Goal: Task Accomplishment & Management: Complete application form

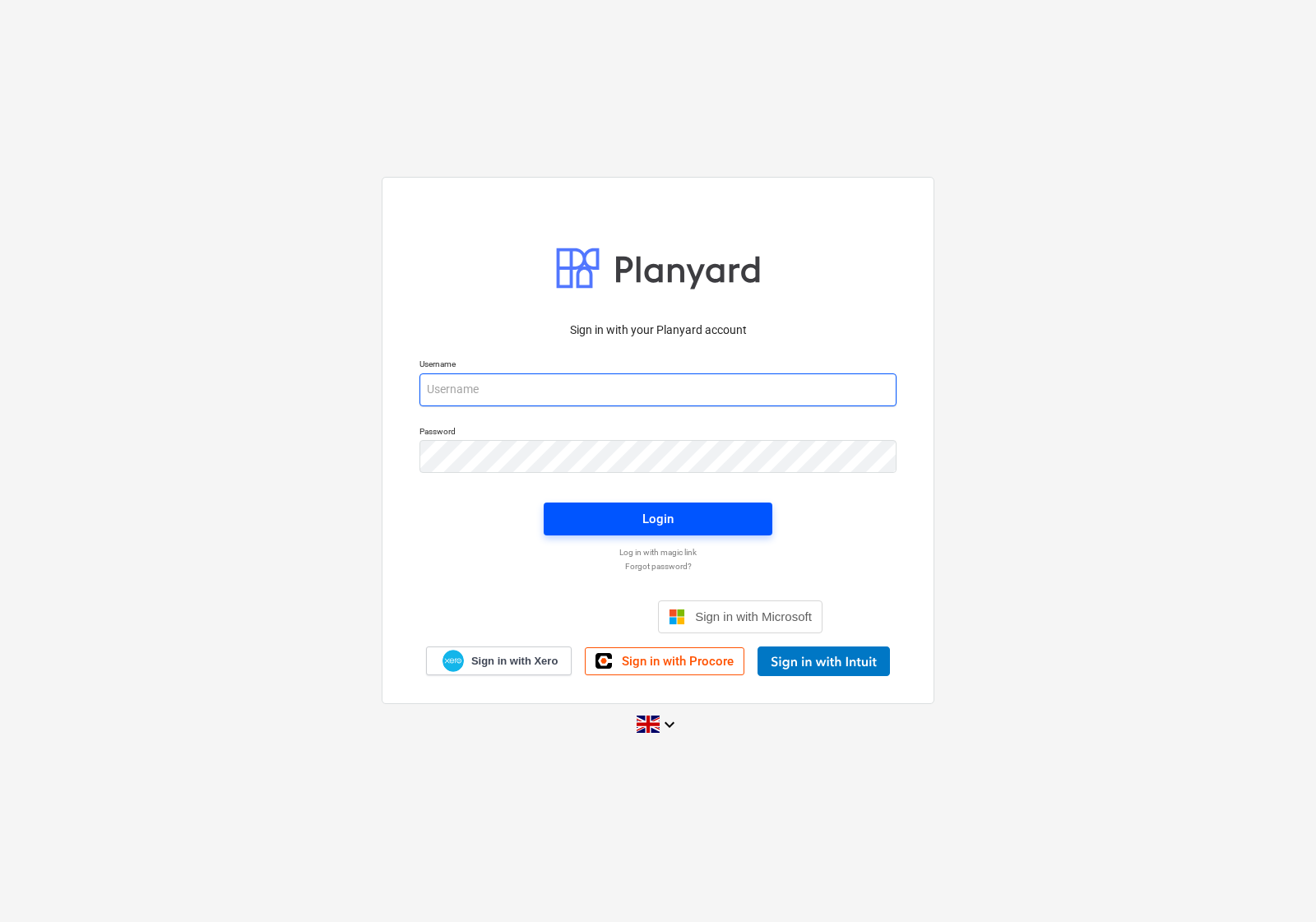
type input "[EMAIL_ADDRESS][DOMAIN_NAME]"
click at [580, 510] on span "Login" at bounding box center [658, 519] width 189 height 21
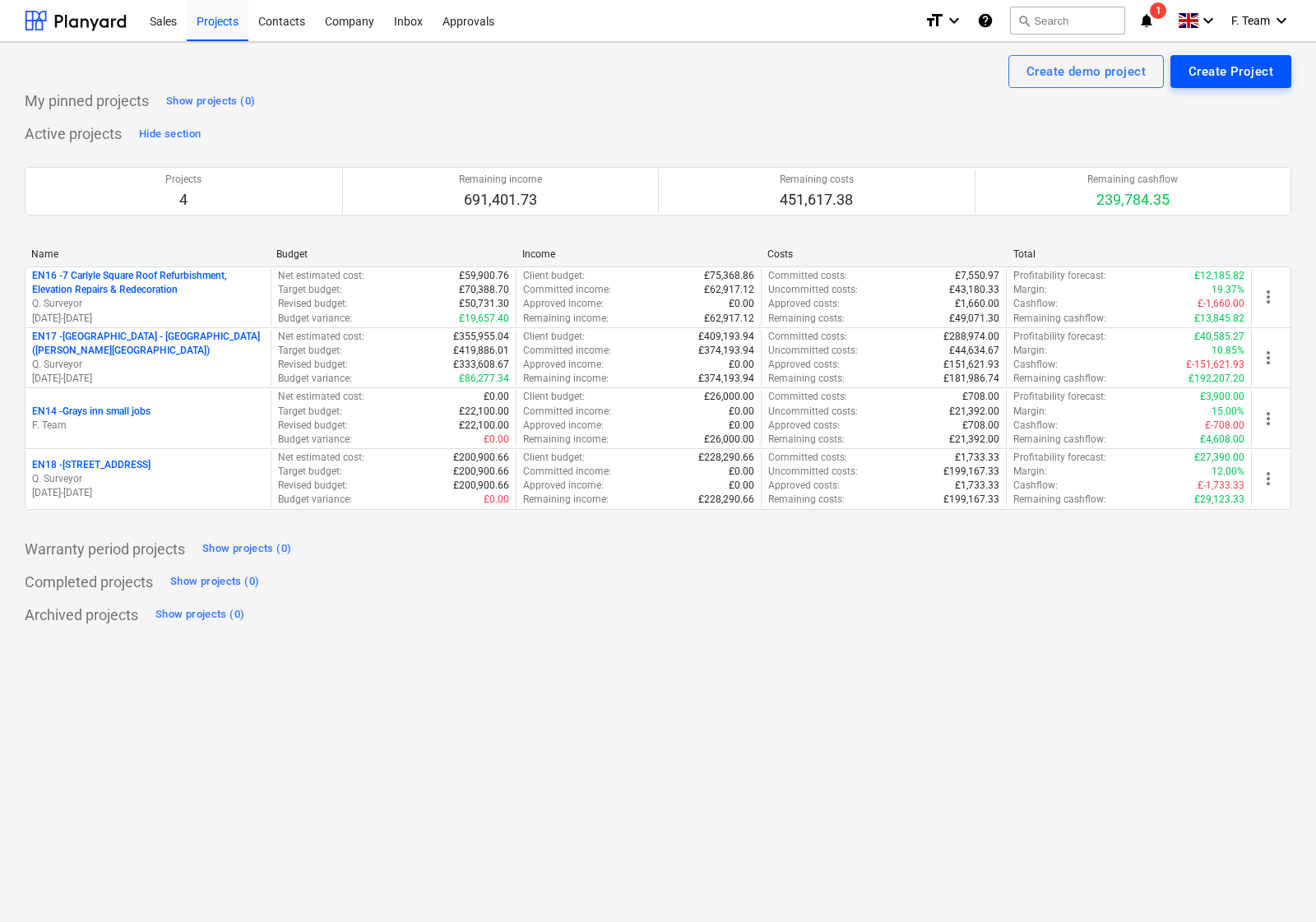
click at [1236, 83] on button "Create Project" at bounding box center [1231, 71] width 121 height 33
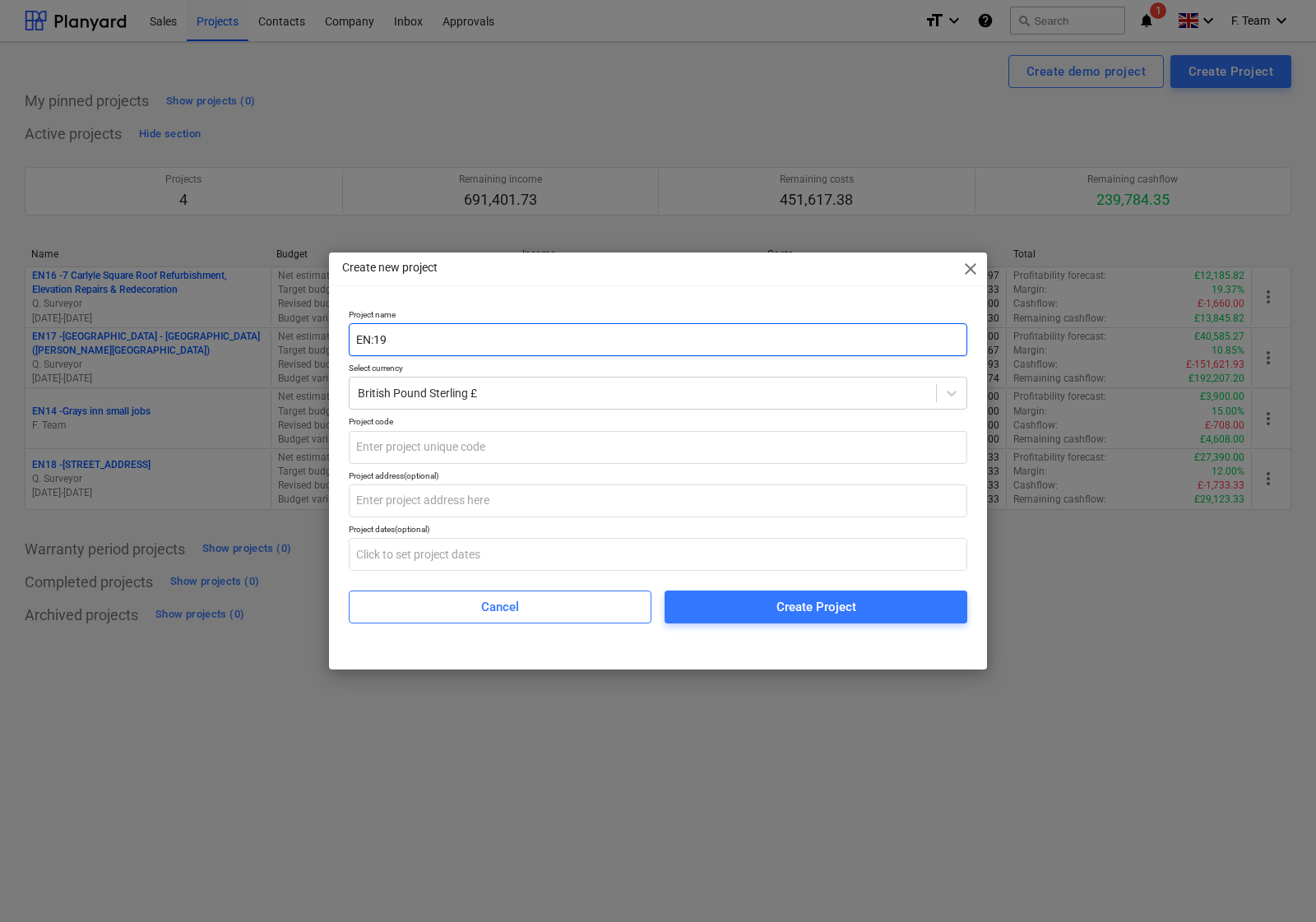
type input "EN:19"
drag, startPoint x: 402, startPoint y: 342, endPoint x: 319, endPoint y: 318, distance: 86.4
click at [319, 318] on div "Create new project close Project name EN:19 Select currency British Pound Sterl…" at bounding box center [658, 461] width 1316 height 922
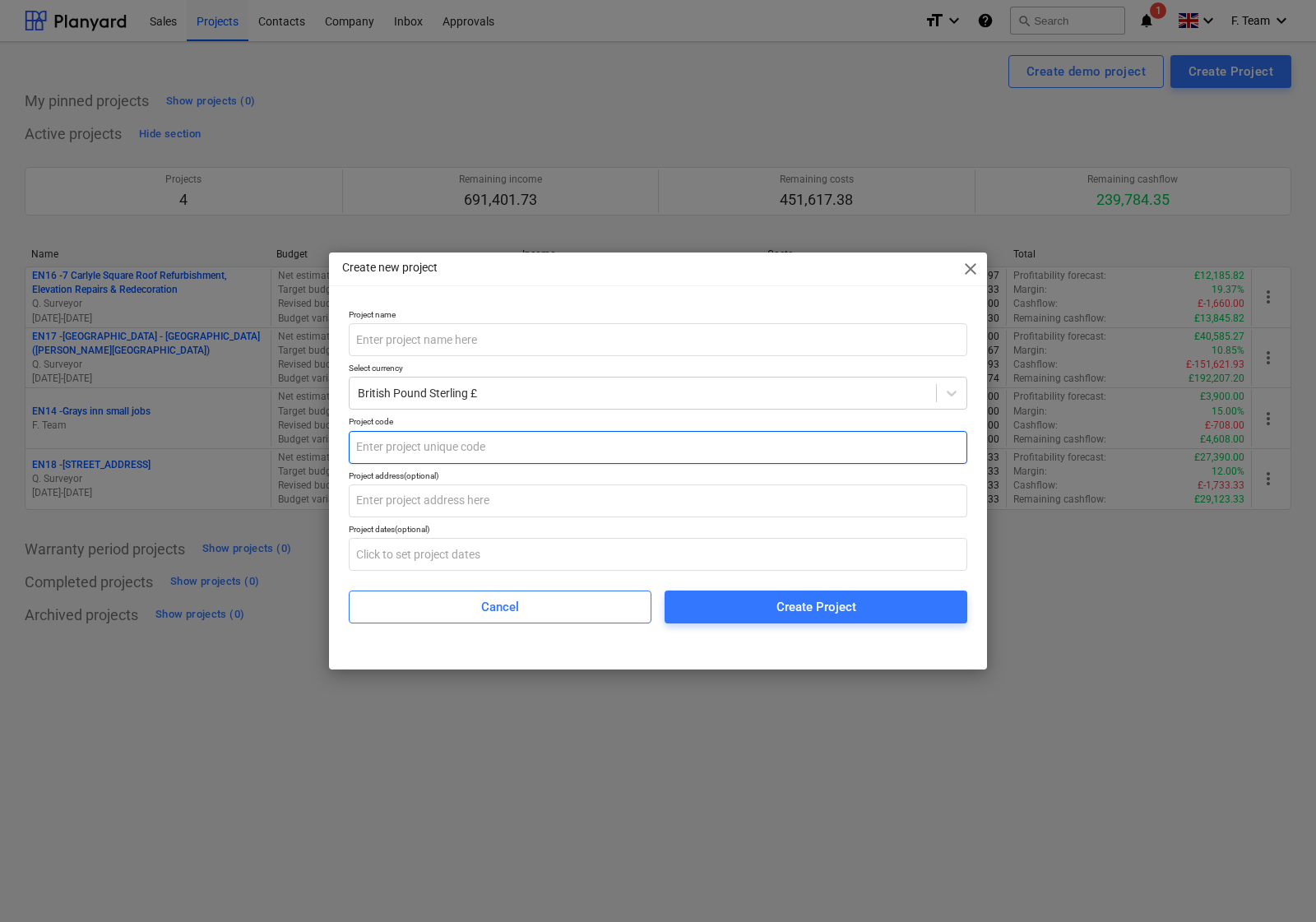
click at [421, 450] on input "text" at bounding box center [657, 447] width 618 height 33
paste input "EN:19"
type input "EN:19"
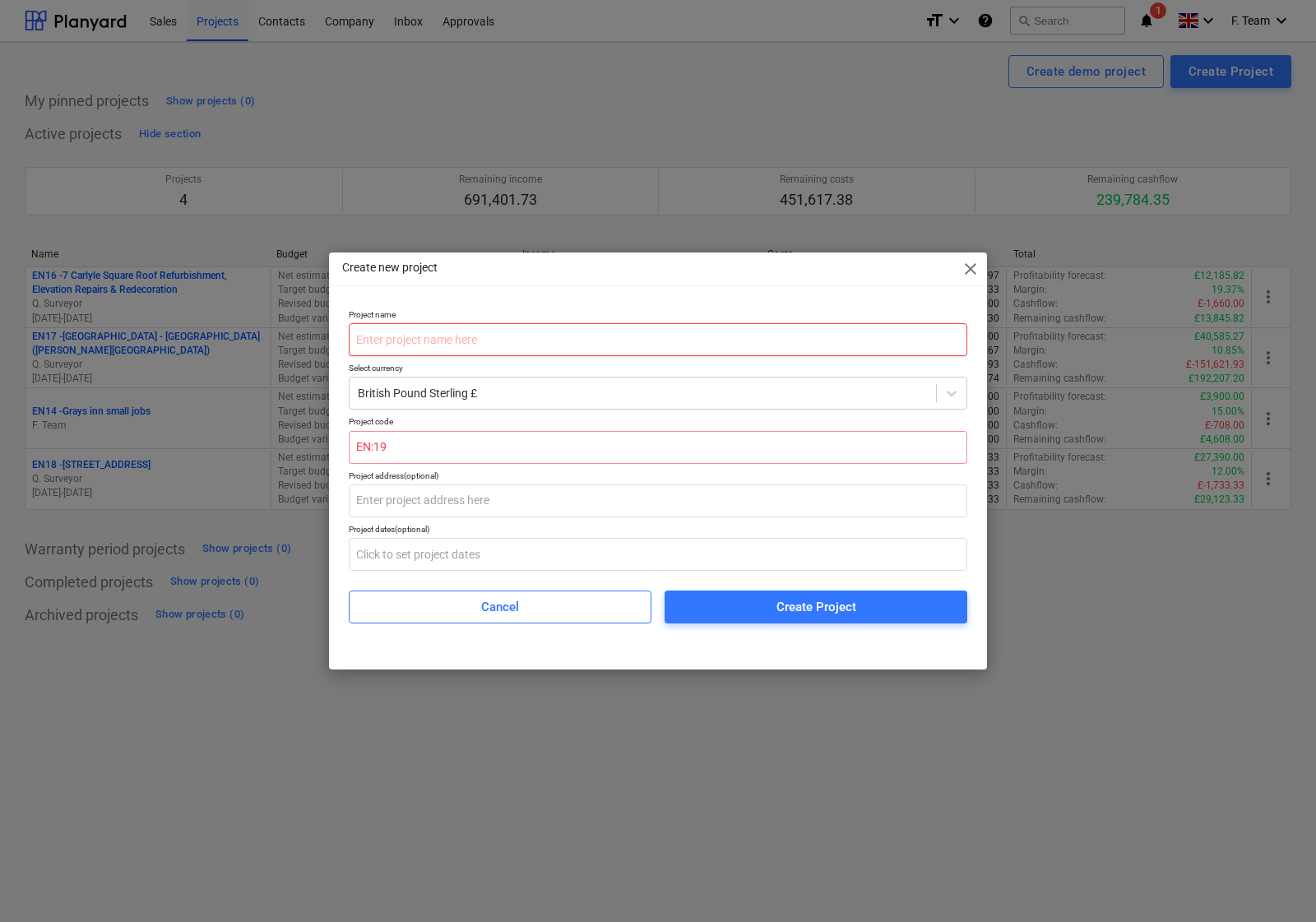
click at [393, 346] on input "text" at bounding box center [657, 339] width 618 height 33
click at [413, 347] on input "text" at bounding box center [657, 339] width 618 height 33
paste input "[STREET_ADDRESS]"
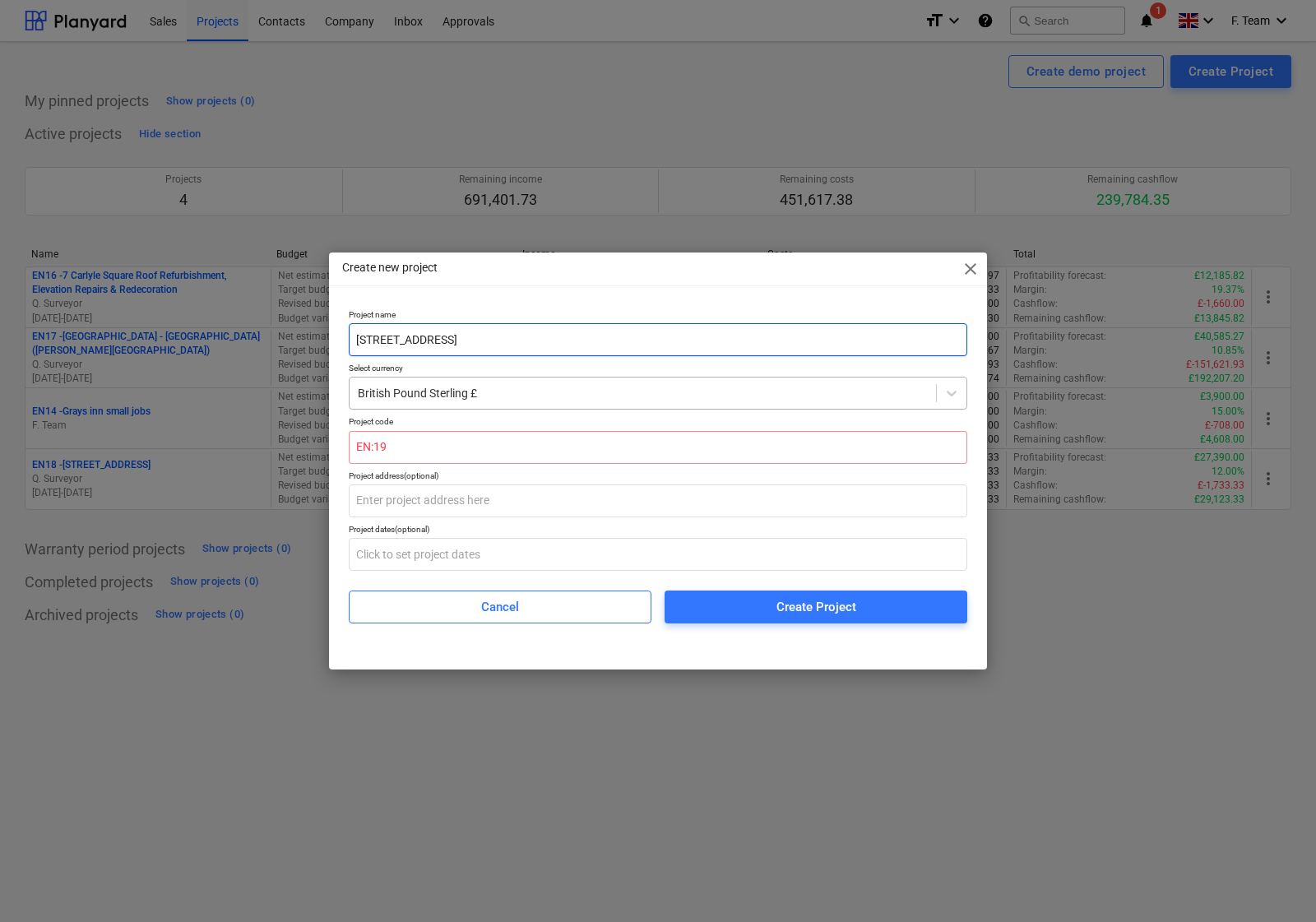
type input "[STREET_ADDRESS]"
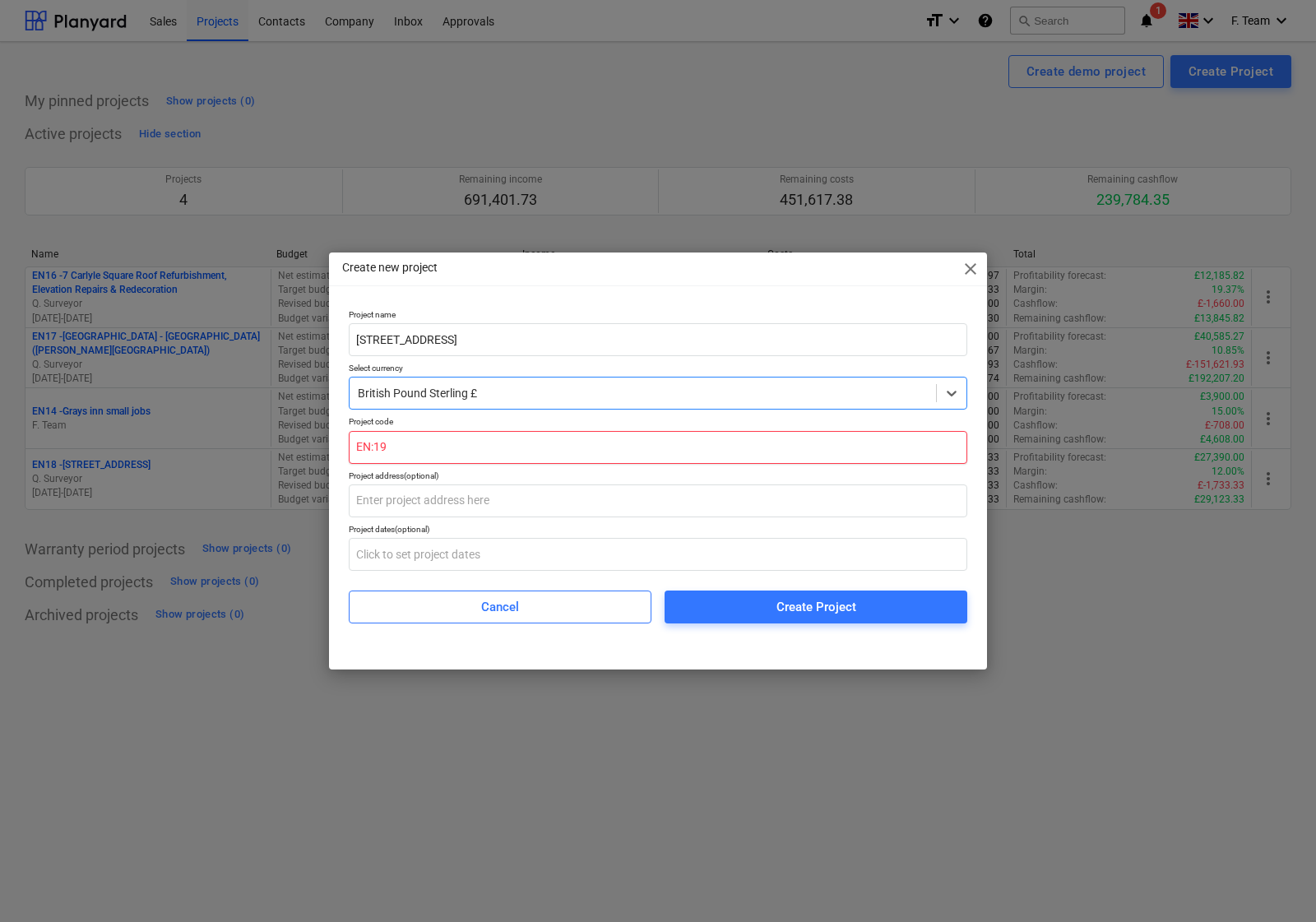
click at [461, 454] on input "EN:19" at bounding box center [657, 447] width 618 height 33
click at [373, 450] on input "EN:19" at bounding box center [657, 447] width 618 height 33
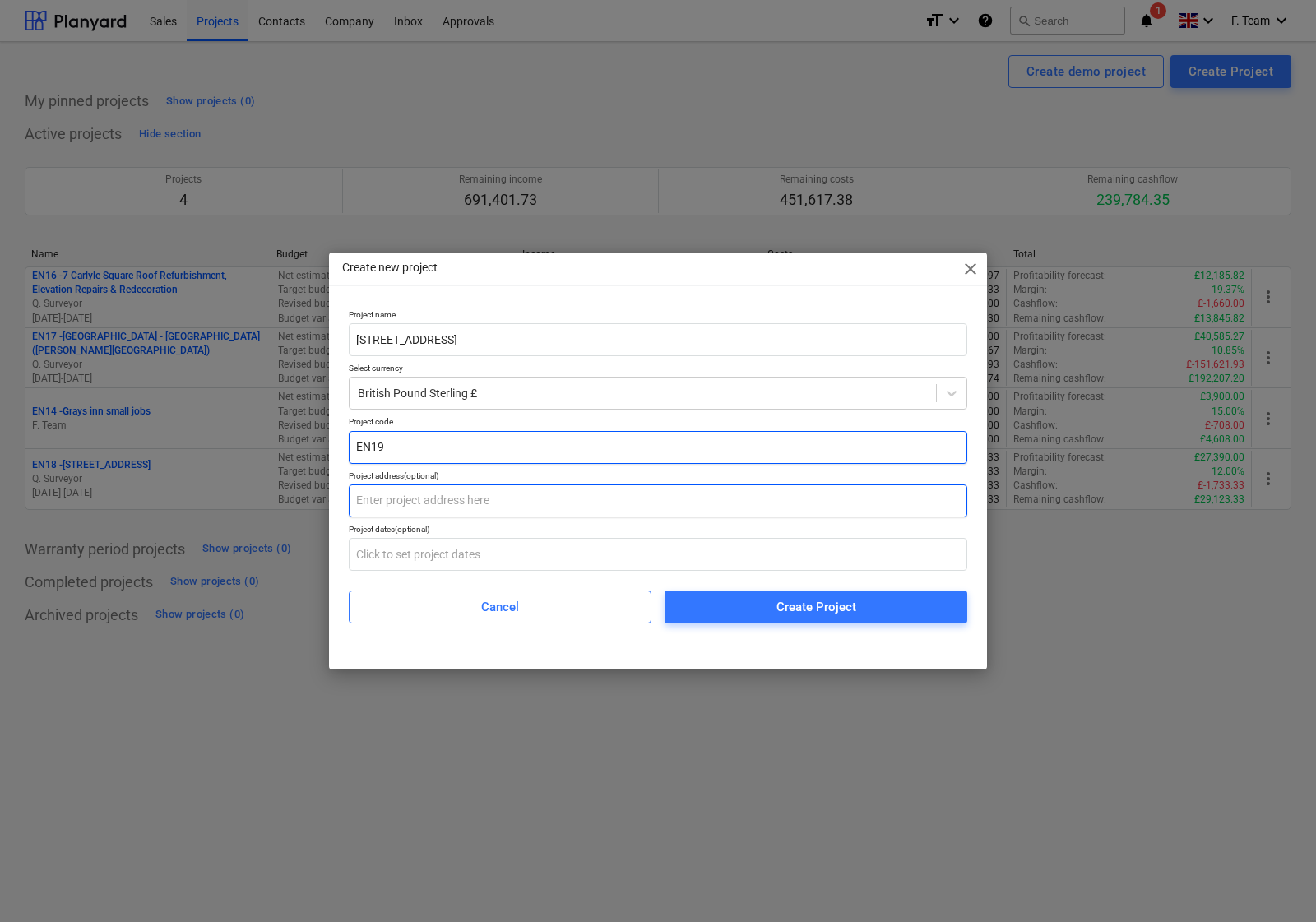
type input "EN19"
click at [499, 502] on input "text" at bounding box center [657, 500] width 618 height 33
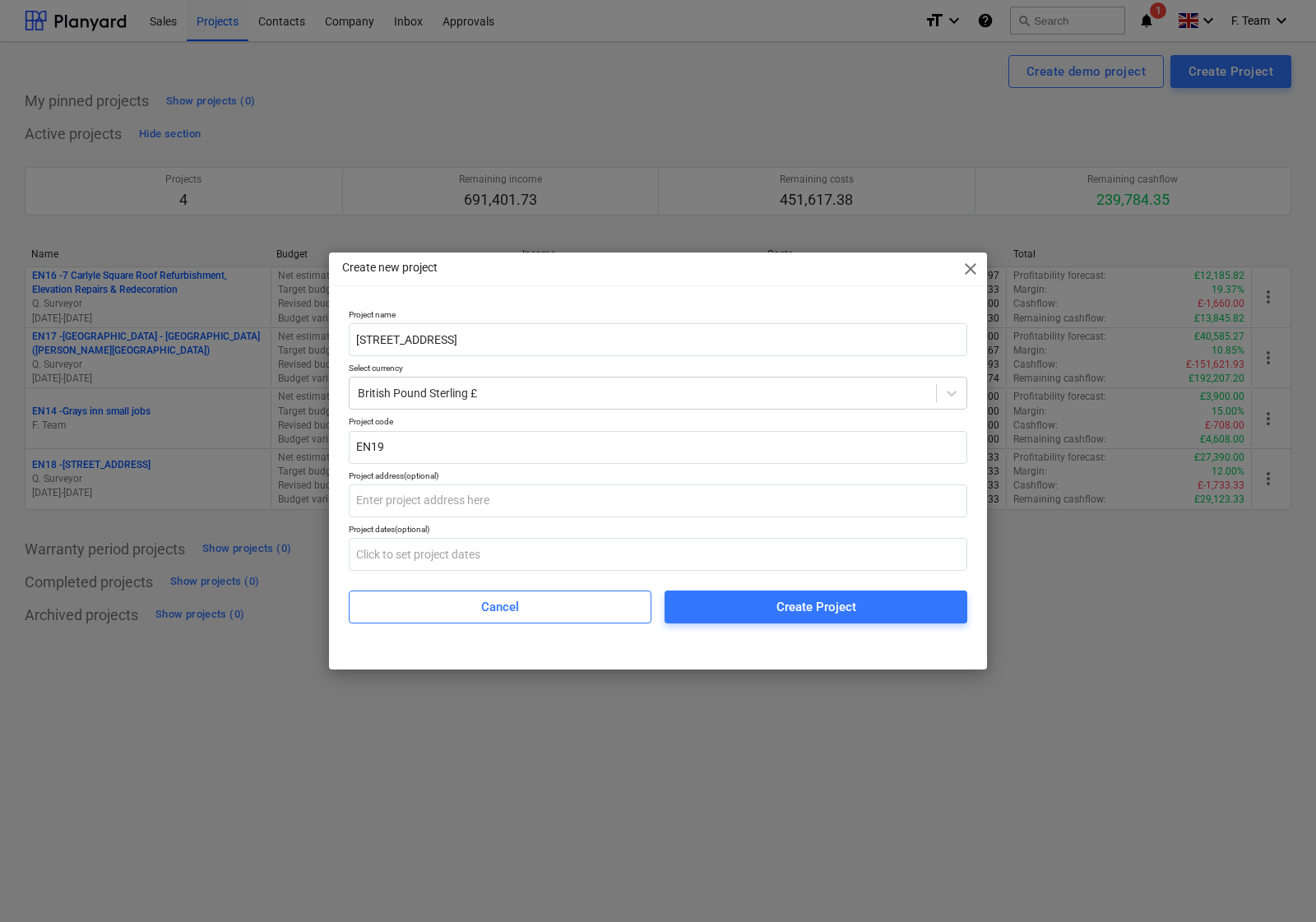
click at [478, 588] on div "Cancel Create Project" at bounding box center [657, 601] width 618 height 46
click at [763, 612] on span "Create Project" at bounding box center [816, 607] width 263 height 21
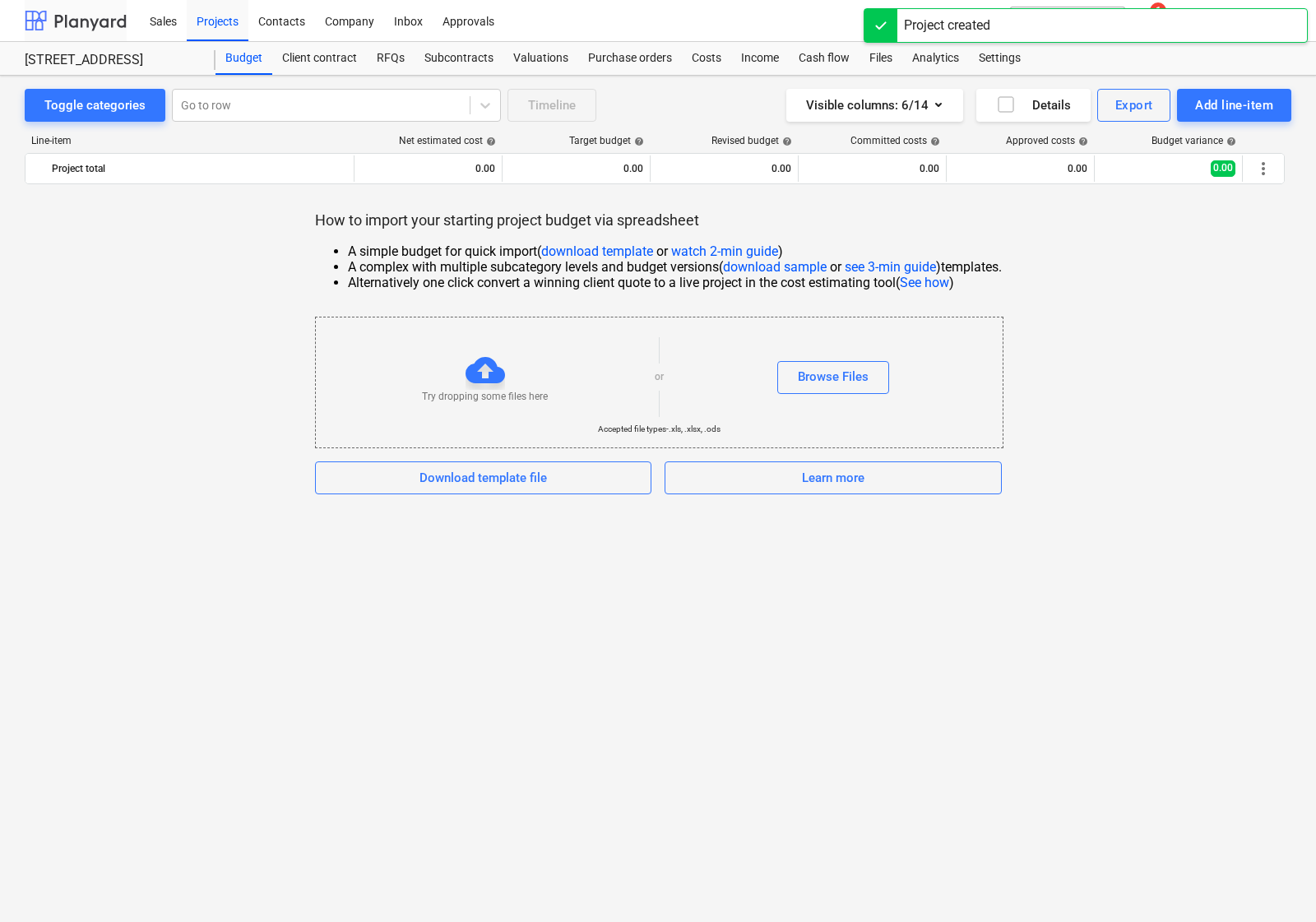
click at [67, 25] on div at bounding box center [75, 20] width 102 height 41
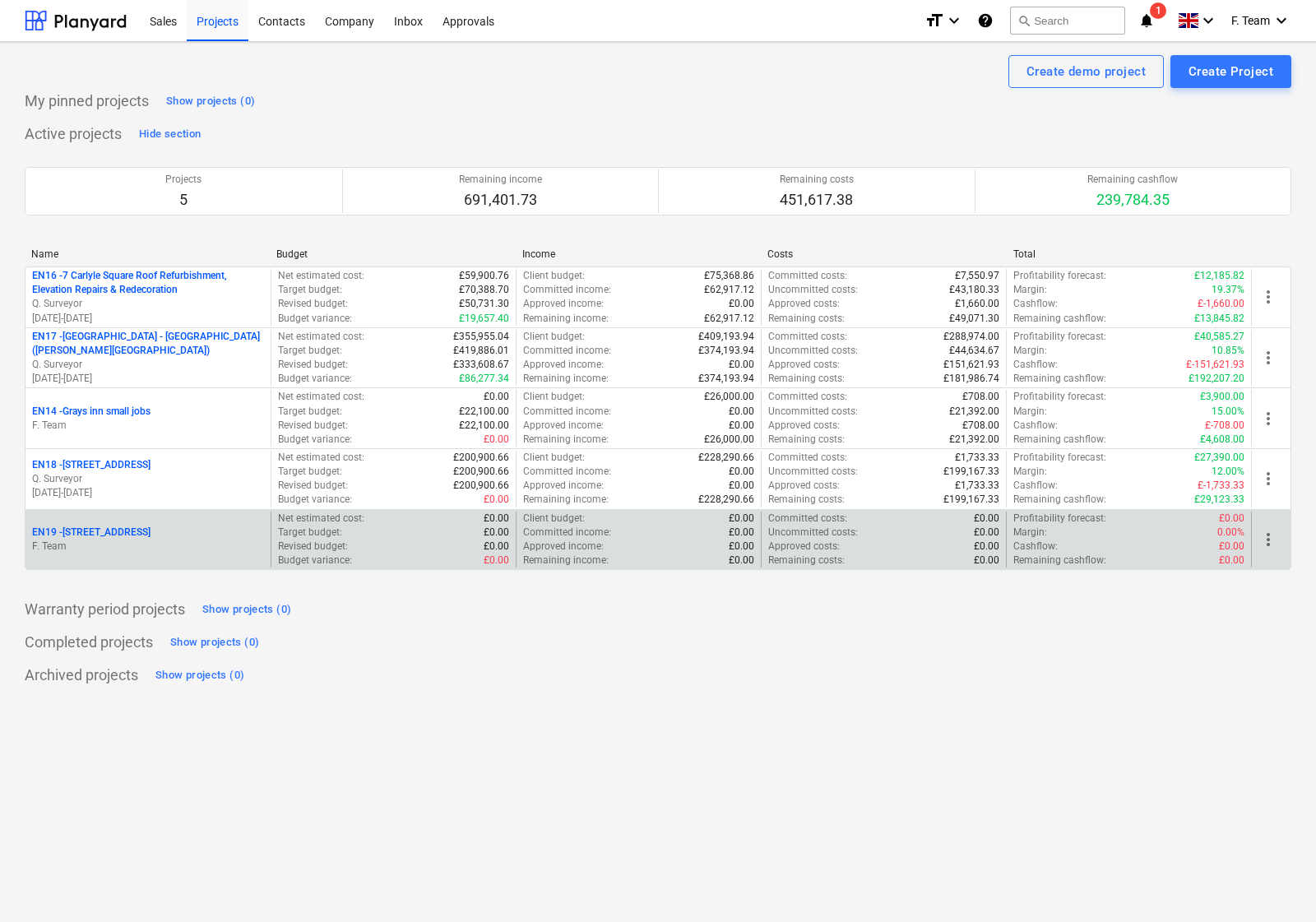
click at [138, 536] on div "EN19 - [STREET_ADDRESS]" at bounding box center [148, 532] width 232 height 14
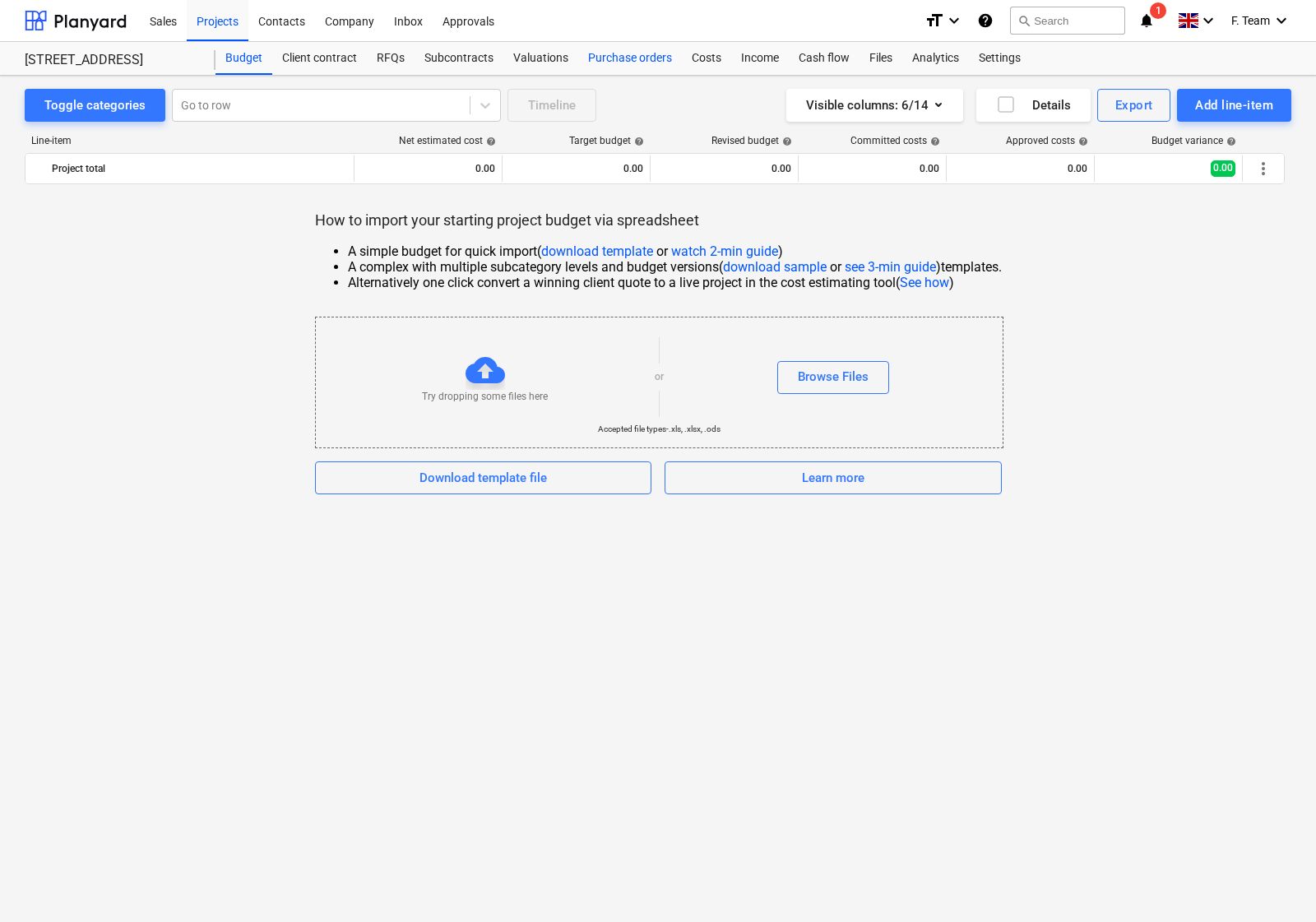
click at [652, 53] on div "Purchase orders" at bounding box center [630, 58] width 104 height 33
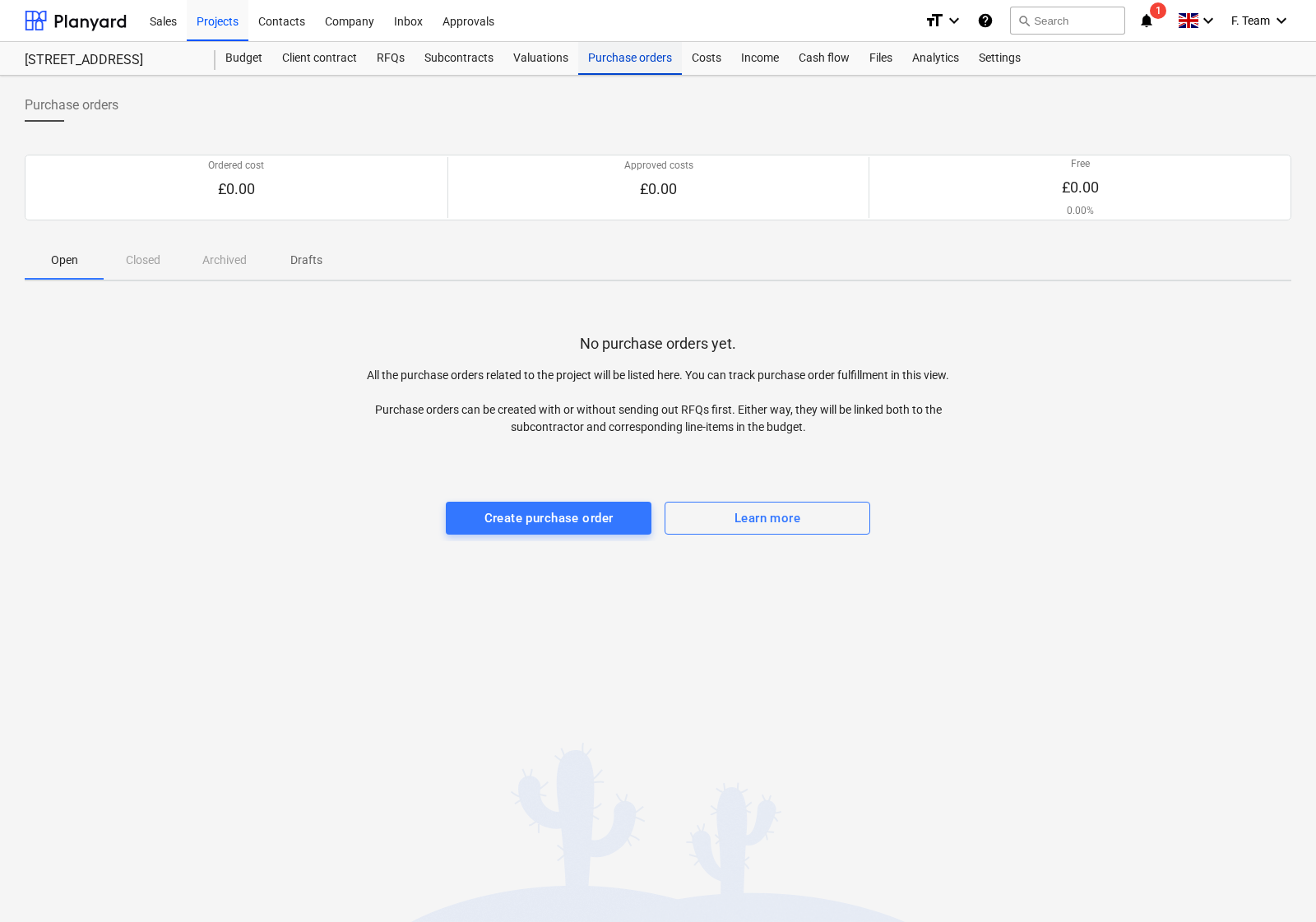
click at [636, 55] on div "Purchase orders" at bounding box center [630, 58] width 104 height 33
click at [598, 524] on div "Create purchase order" at bounding box center [548, 518] width 129 height 21
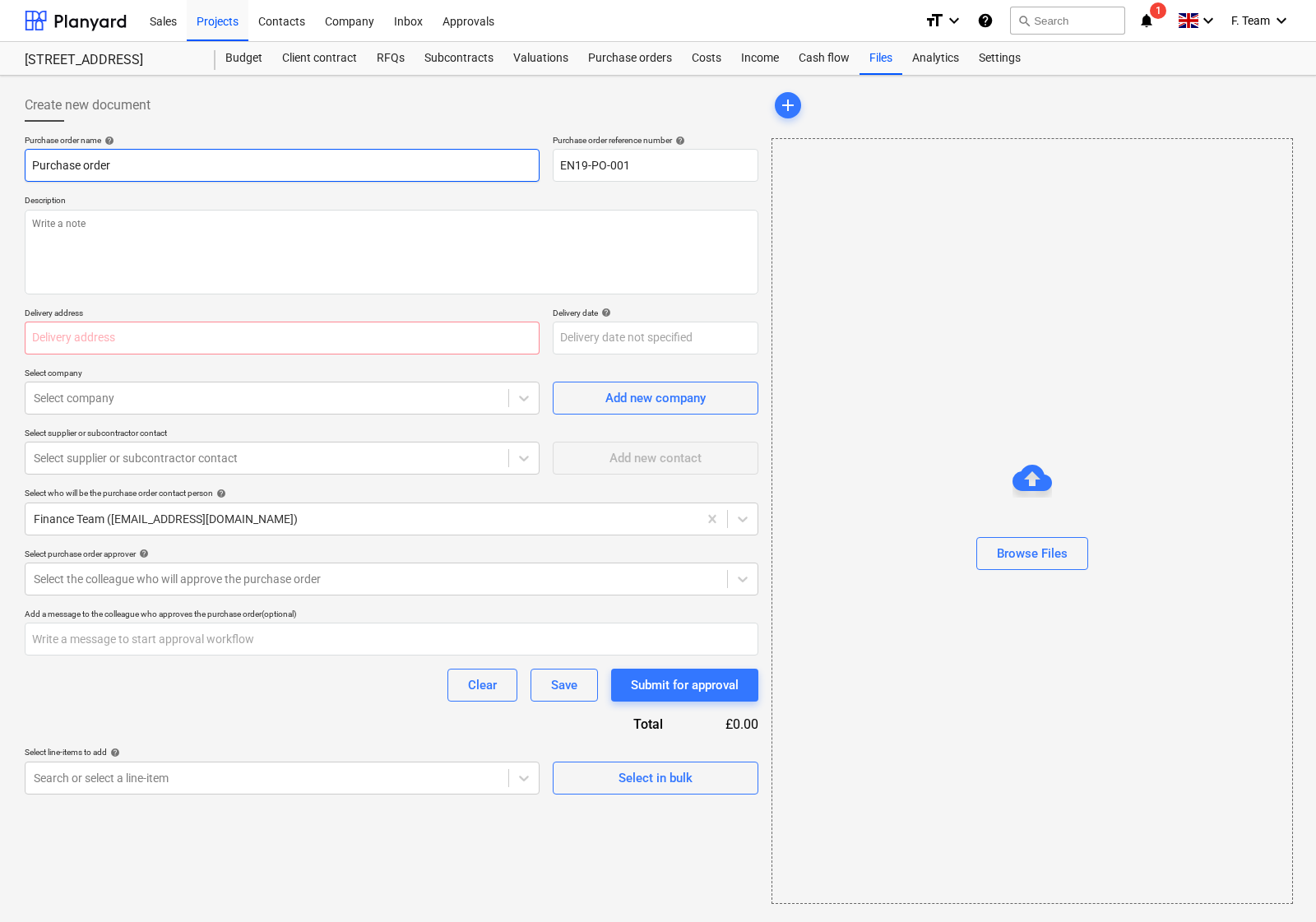
click at [206, 160] on input "Purchase order" at bounding box center [282, 164] width 515 height 33
click at [147, 344] on input "text" at bounding box center [282, 337] width 515 height 33
click at [68, 351] on input "text" at bounding box center [282, 337] width 515 height 33
paste input "[STREET_ADDRESS]"
type textarea "x"
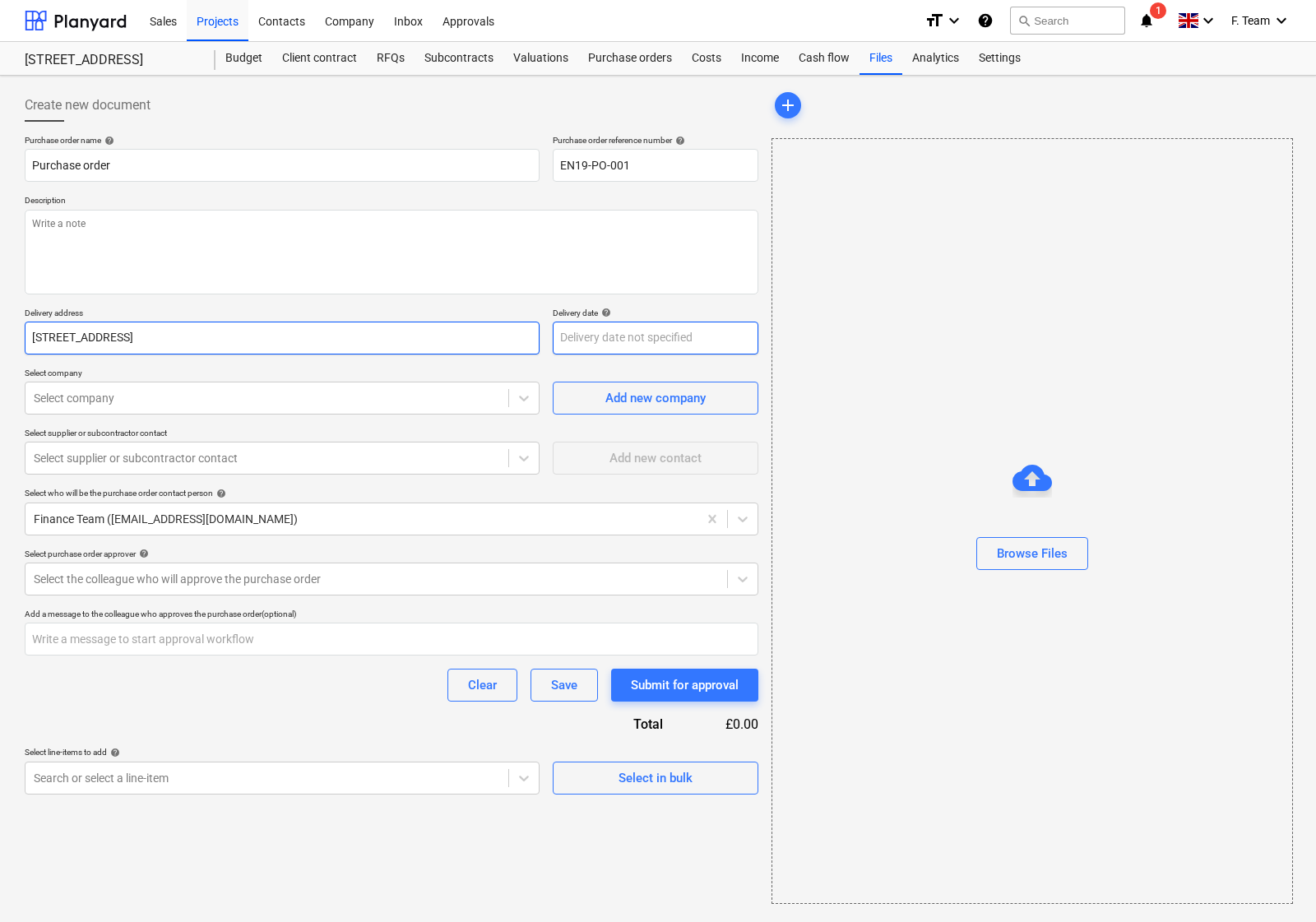
type input "[STREET_ADDRESS]"
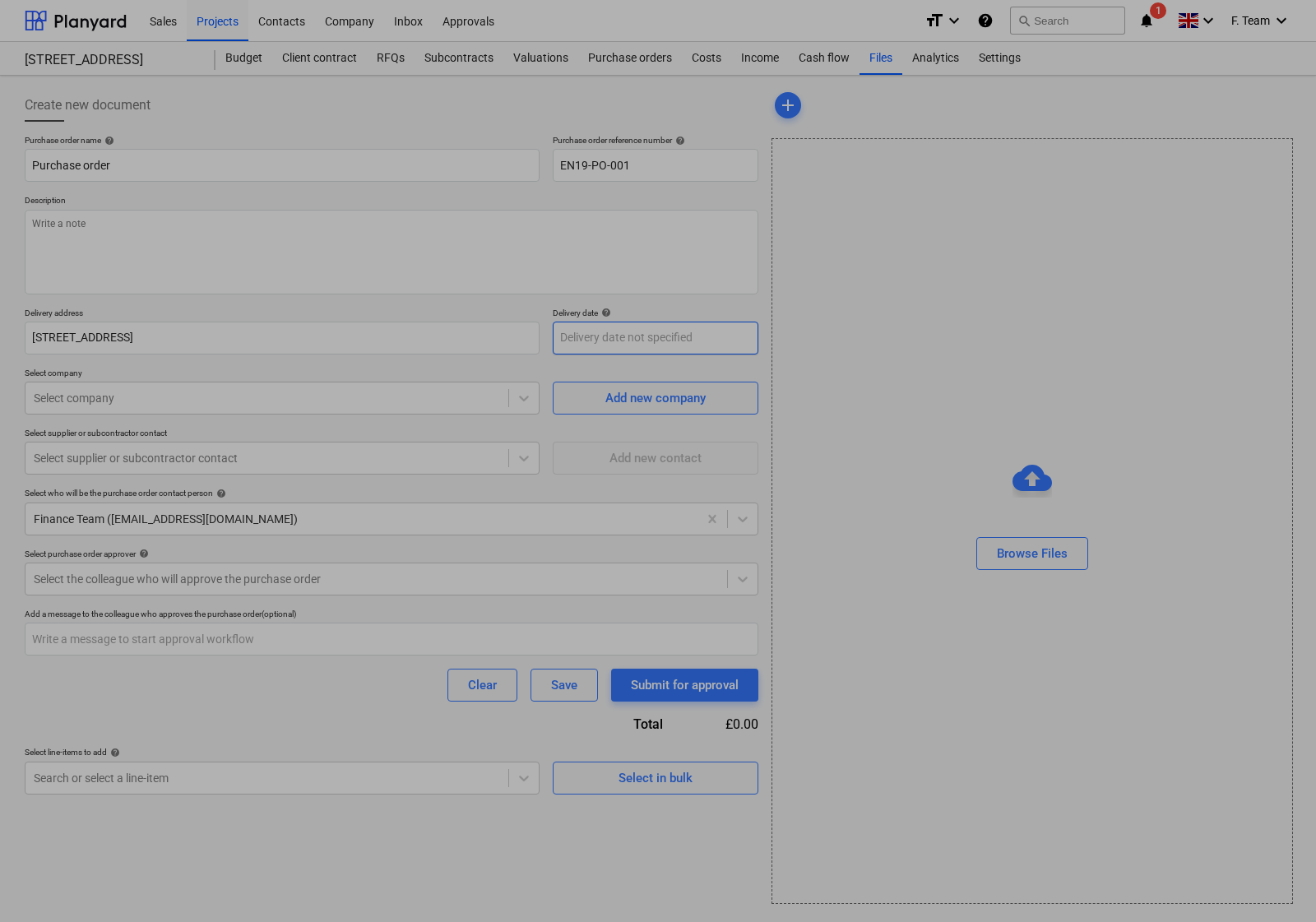
click at [640, 343] on body "Sales Projects Contacts Company Inbox Approvals format_size keyboard_arrow_down…" at bounding box center [658, 461] width 1316 height 922
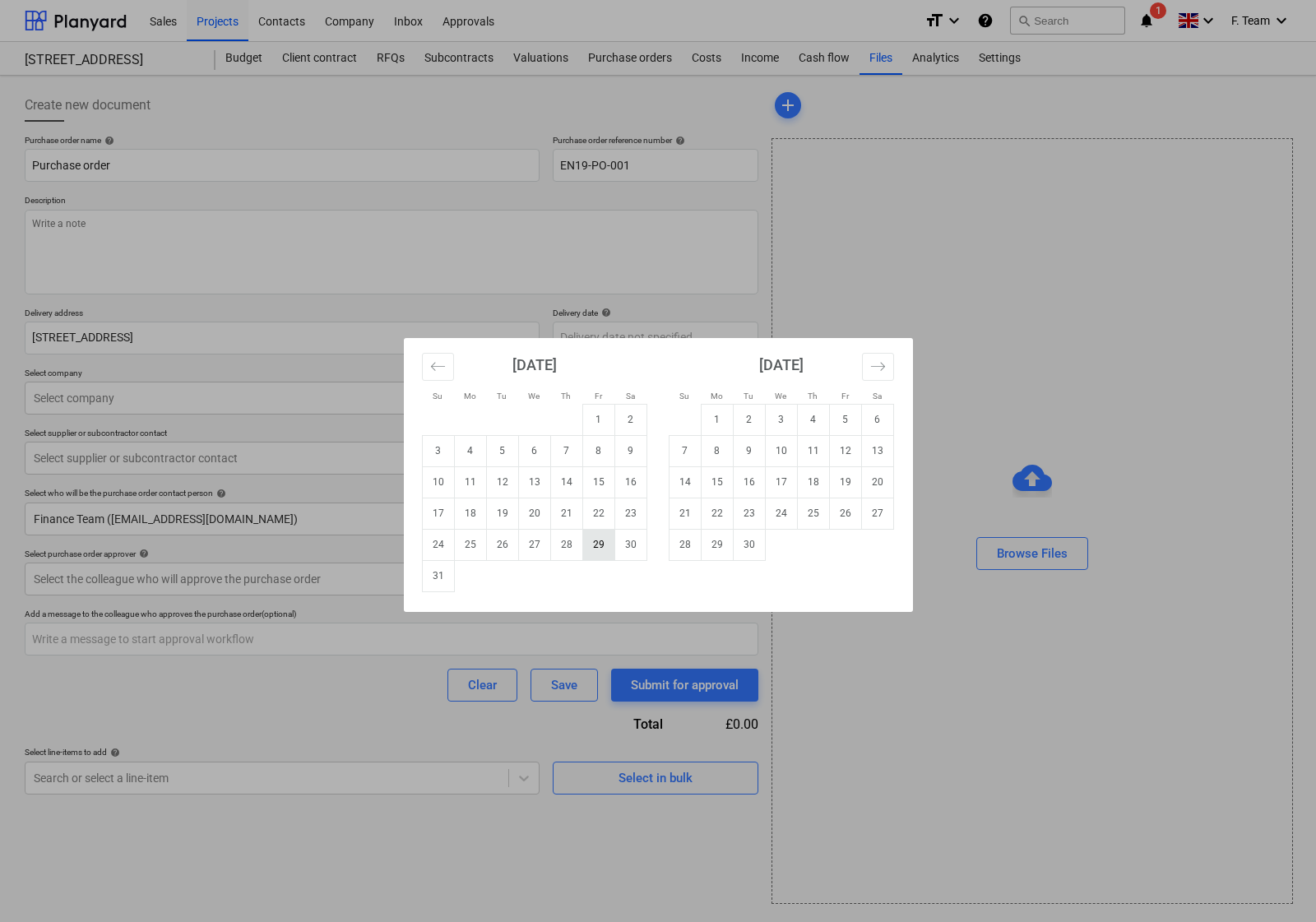
click at [602, 539] on td "29" at bounding box center [598, 544] width 32 height 31
type textarea "x"
type input "[DATE]"
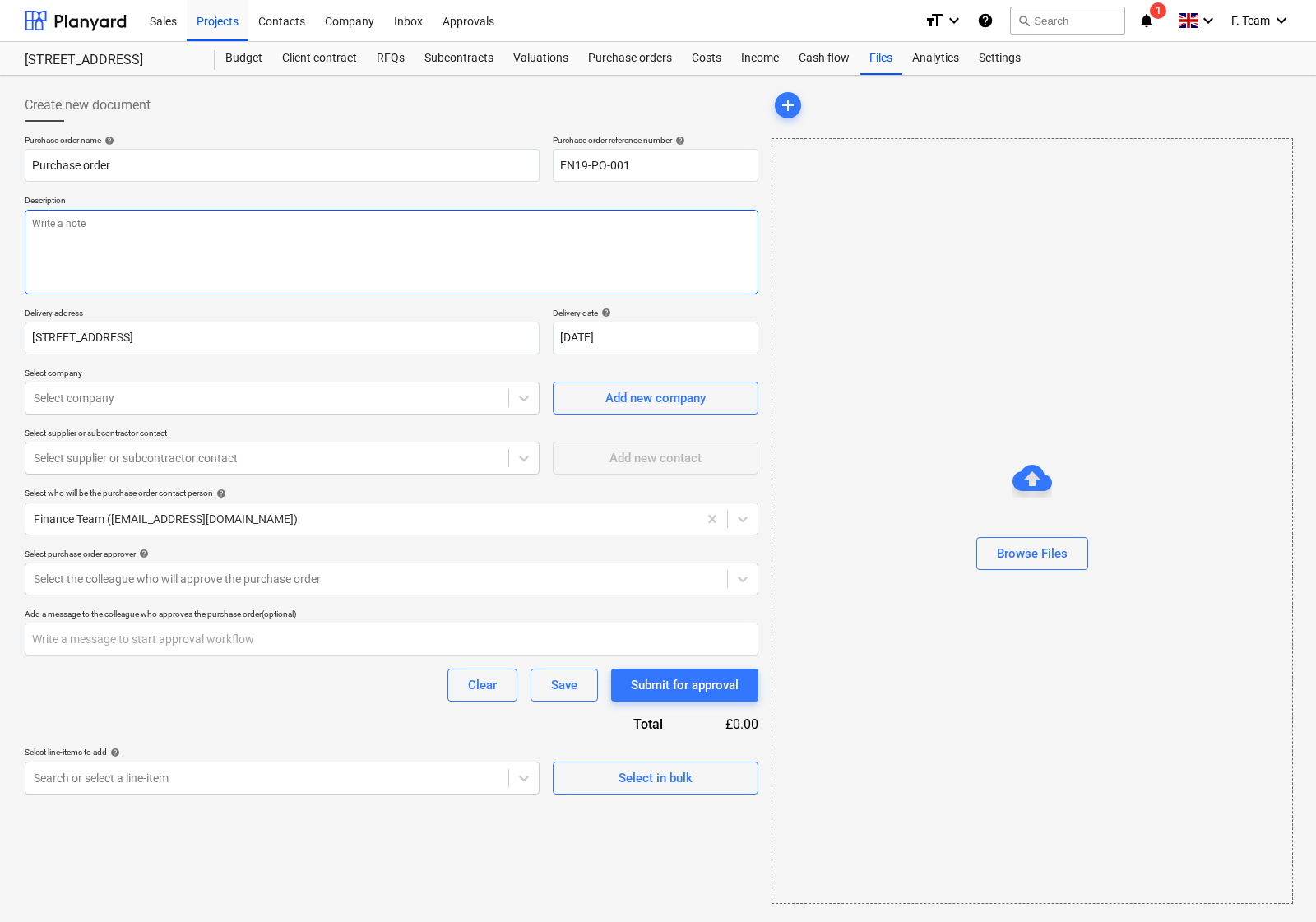
click at [173, 248] on textarea at bounding box center [391, 252] width 734 height 84
paste textarea "12 Yard skip - £400.00 Exc VAT"
type textarea "x"
type textarea "12 Yard skip - £400.00 Exc VAT"
type textarea "x"
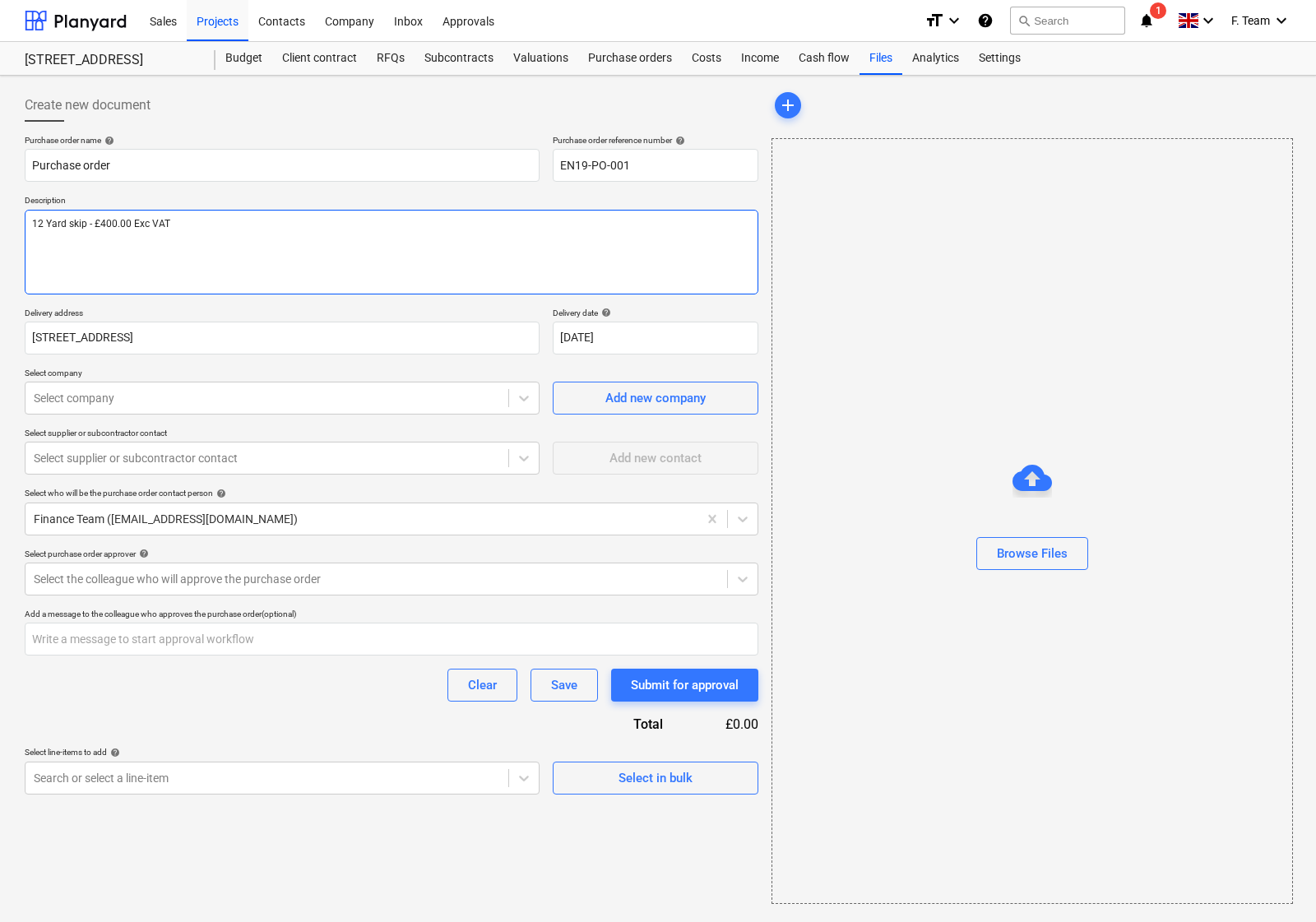
type textarea "12 Yard skip - £400.00 Exc VA"
type textarea "x"
type textarea "12 Yard skip - £400.00 Exc V"
type textarea "x"
type textarea "12 Yard skip - £400.00 Exc"
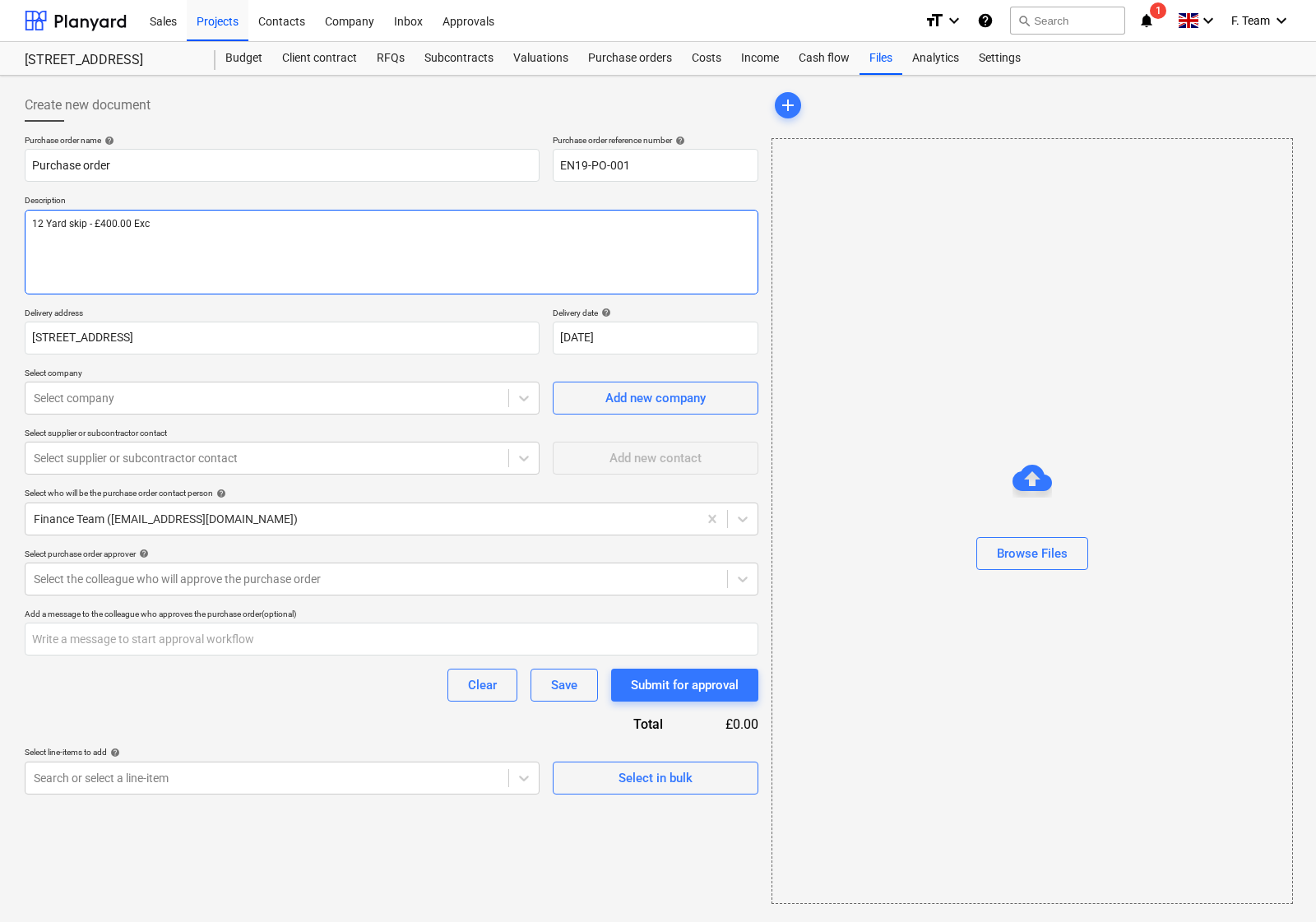
type textarea "x"
type textarea "12 Yard skip - £400.00 Ex"
type textarea "x"
type textarea "12 Yard skip - £400.00 E"
type textarea "x"
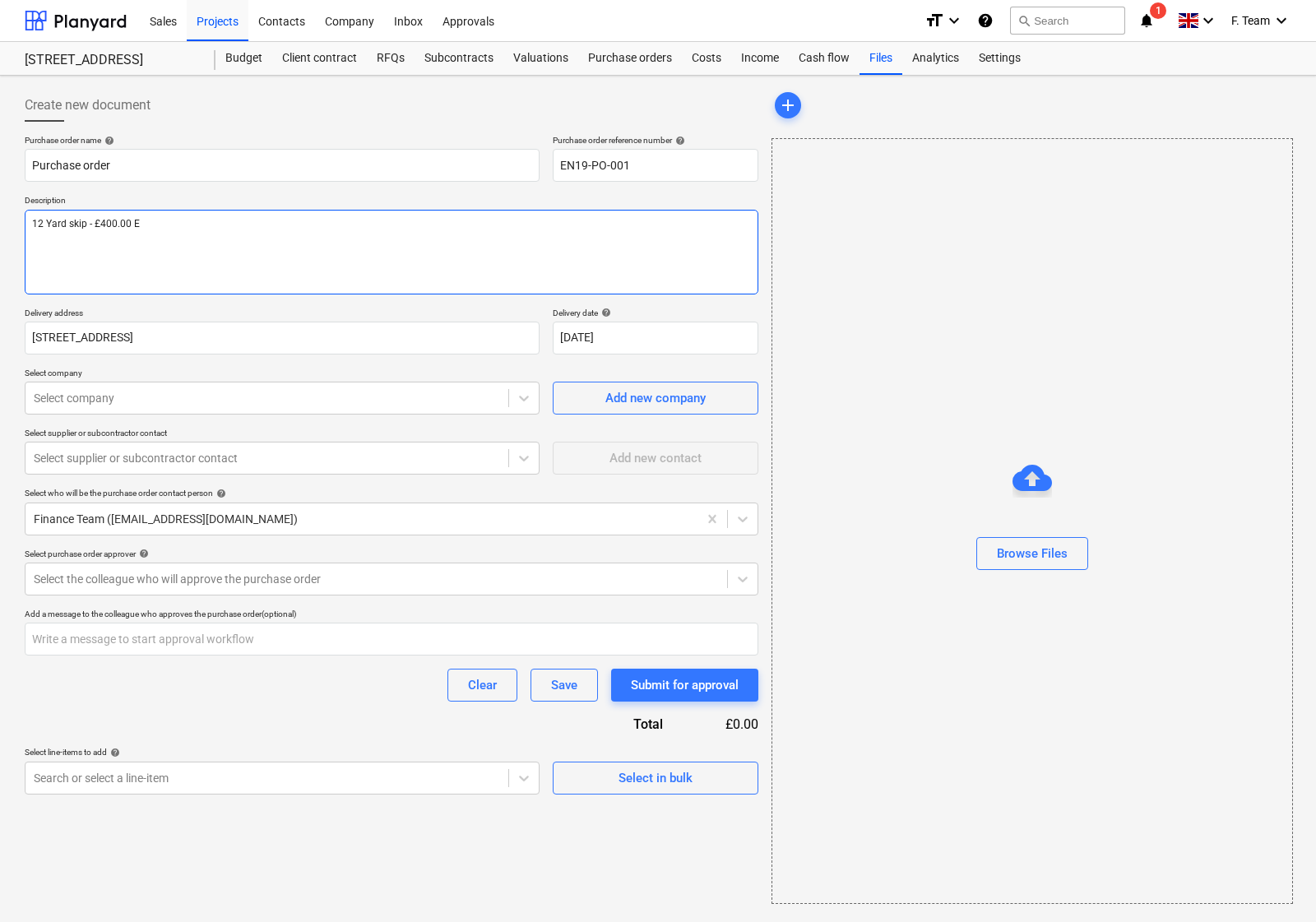
type textarea "12 Yard skip - £400.00"
type textarea "x"
type textarea "12 Yard skip - £400.00"
type textarea "x"
click at [64, 409] on div "Select company" at bounding box center [267, 397] width 483 height 23
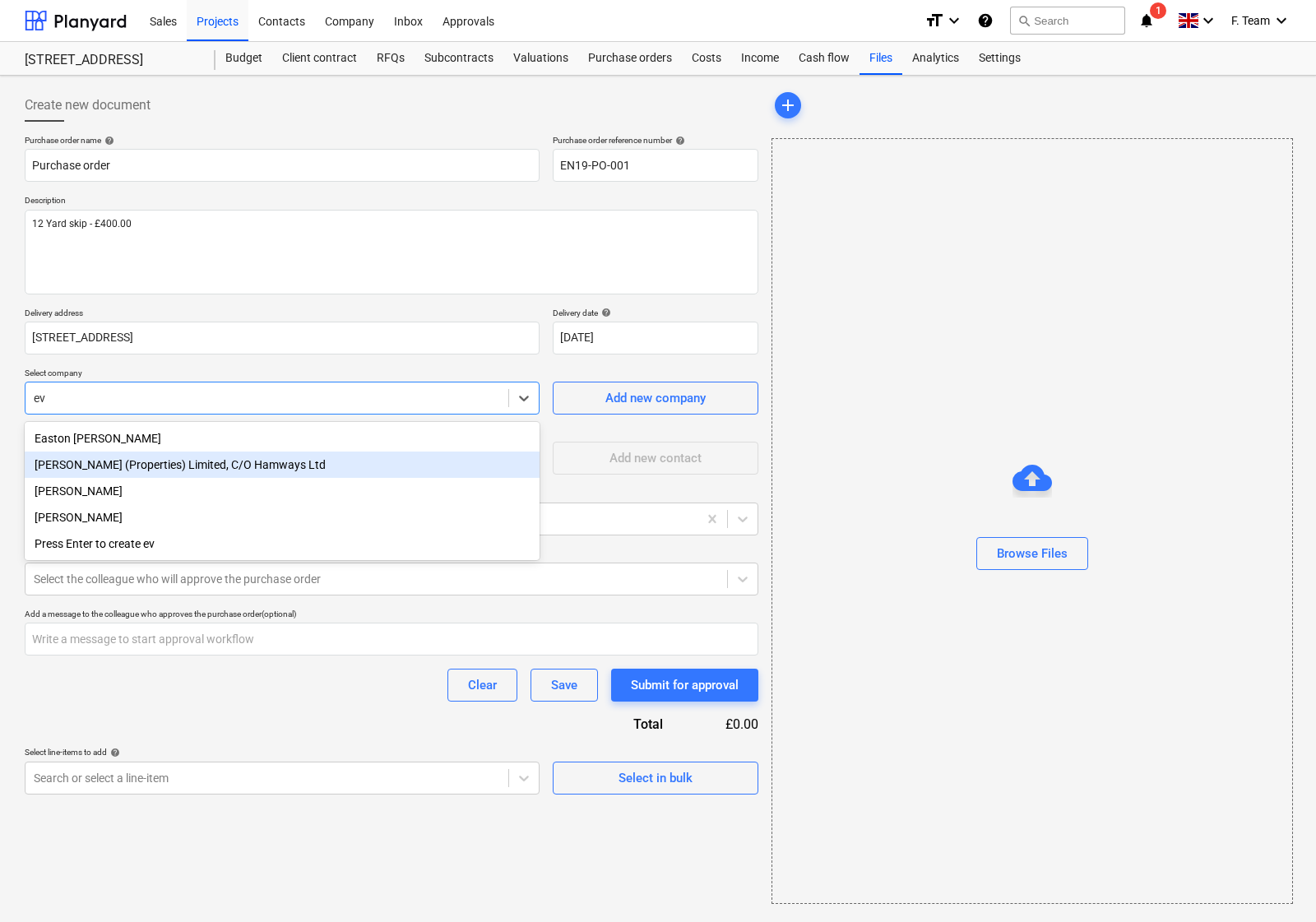
type input "e"
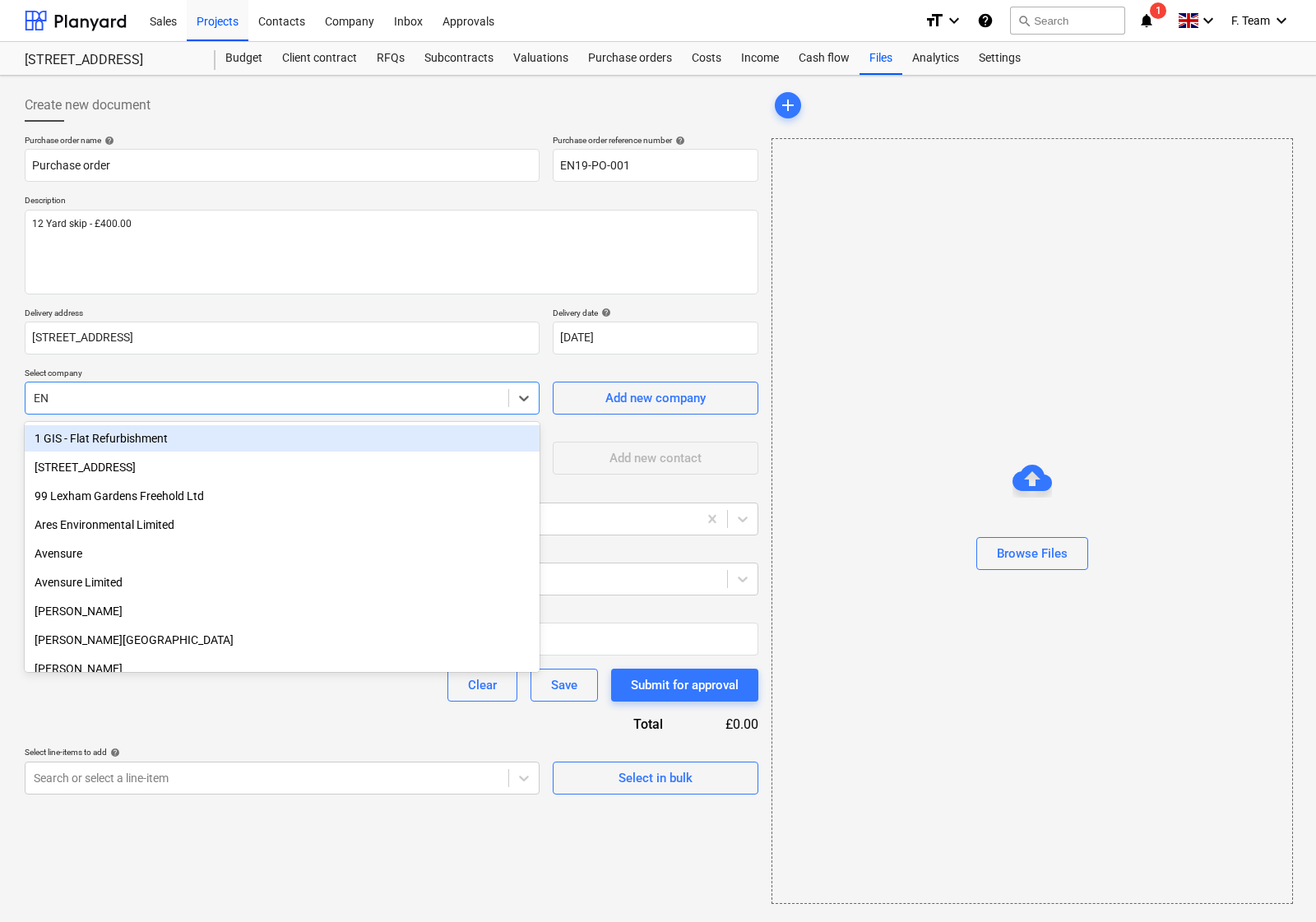
type input "ENv"
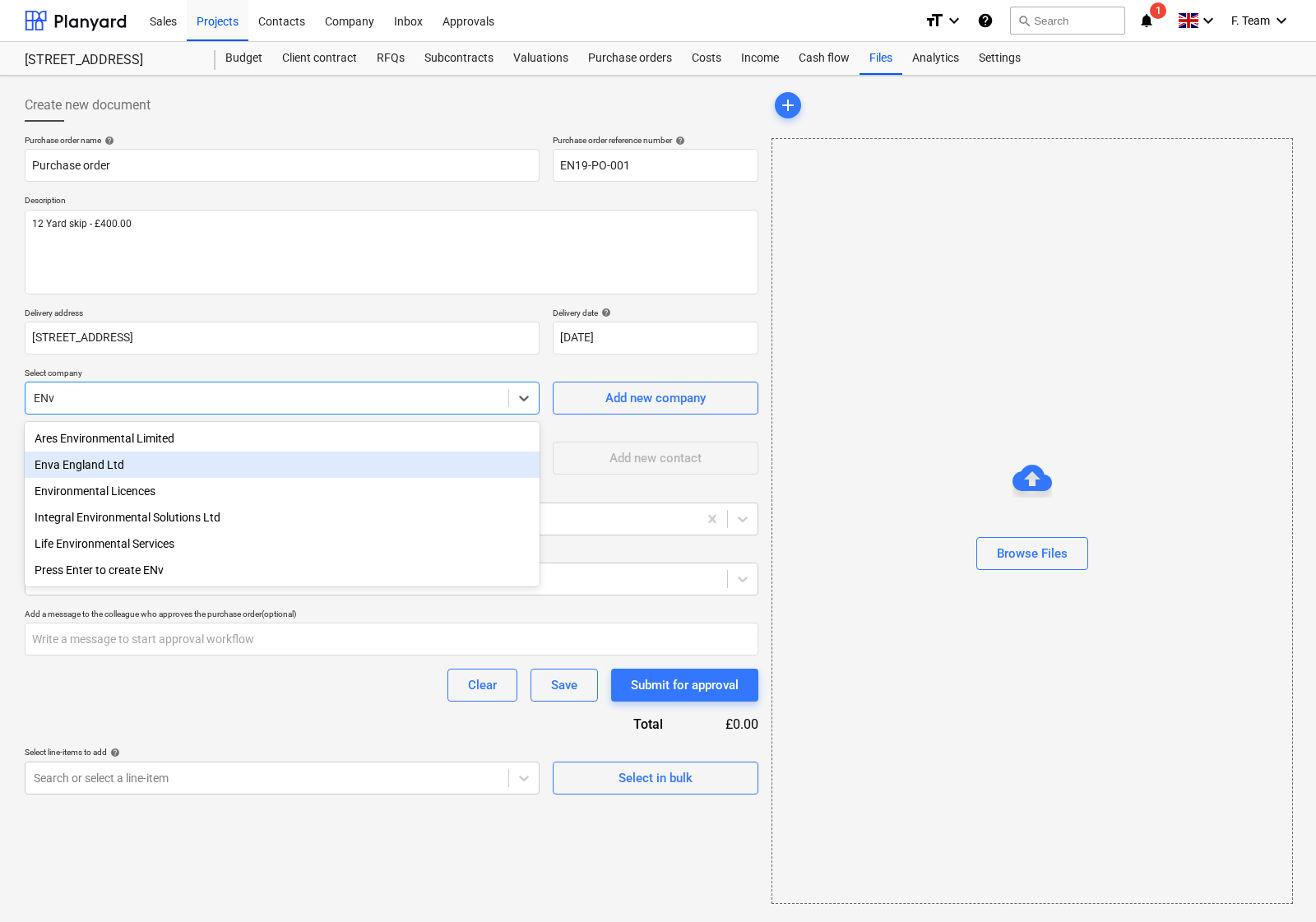
click at [120, 461] on div "Enva England Ltd" at bounding box center [282, 464] width 515 height 26
type textarea "x"
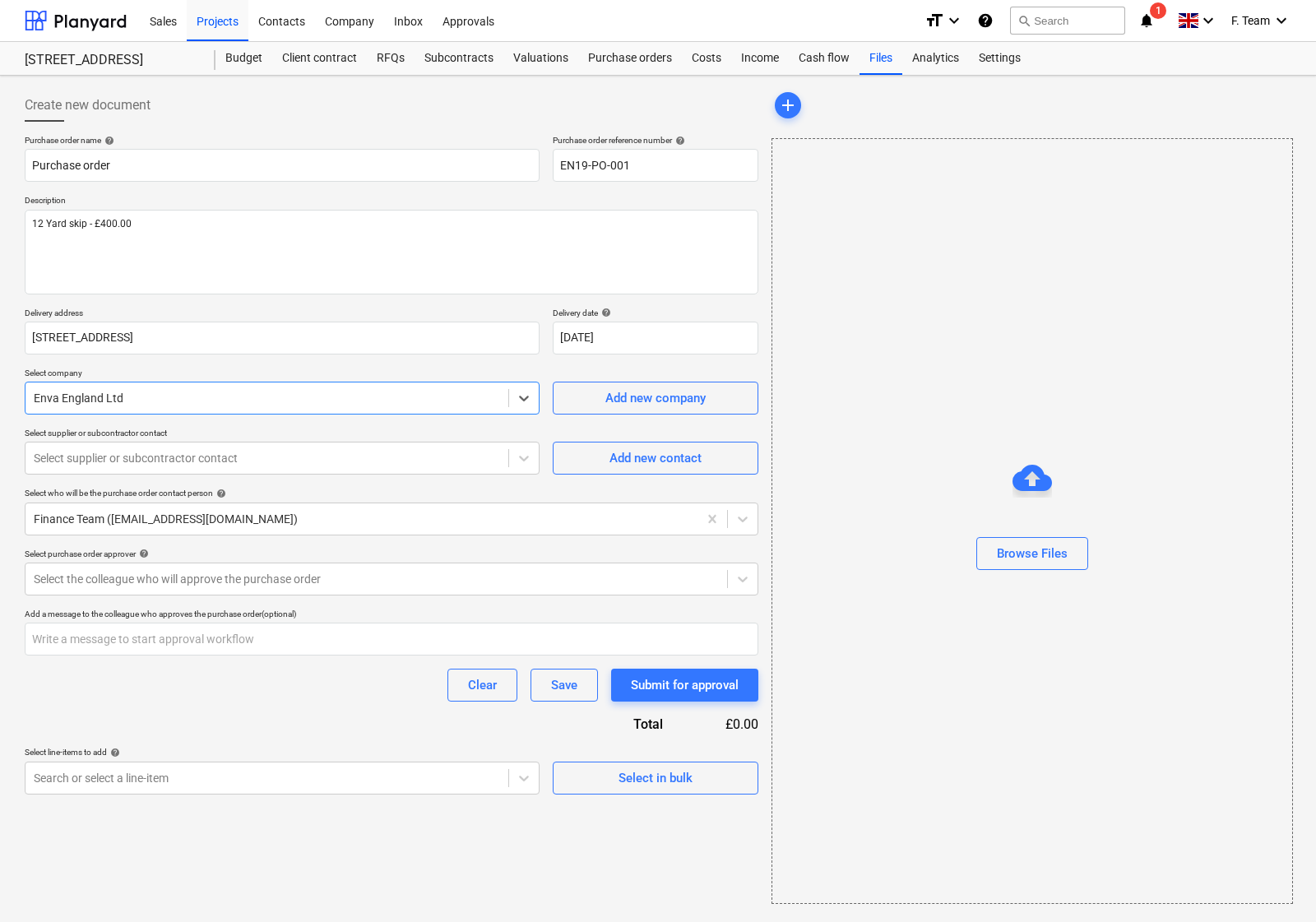
click at [182, 400] on div at bounding box center [267, 398] width 467 height 17
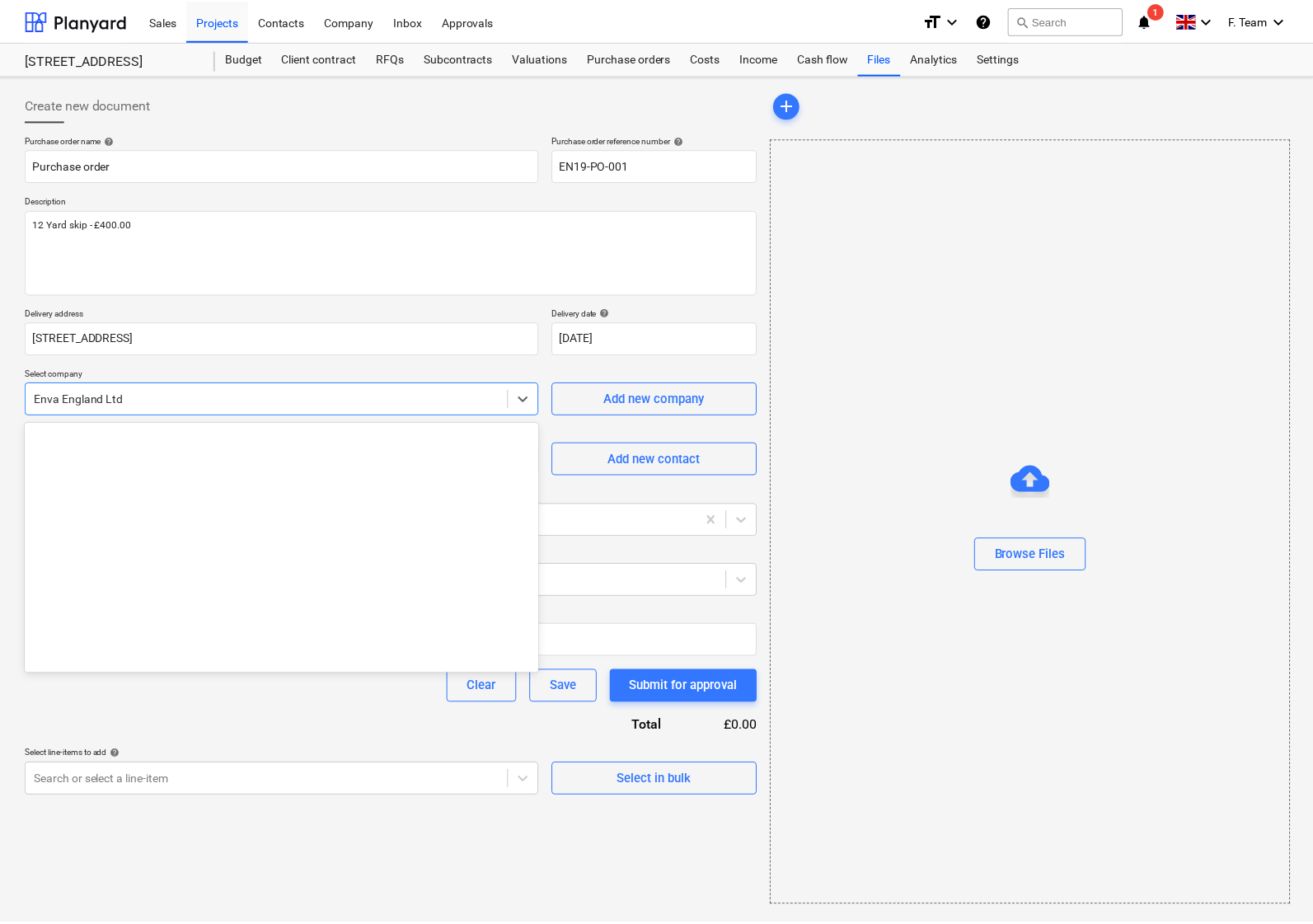
scroll to position [4125, 0]
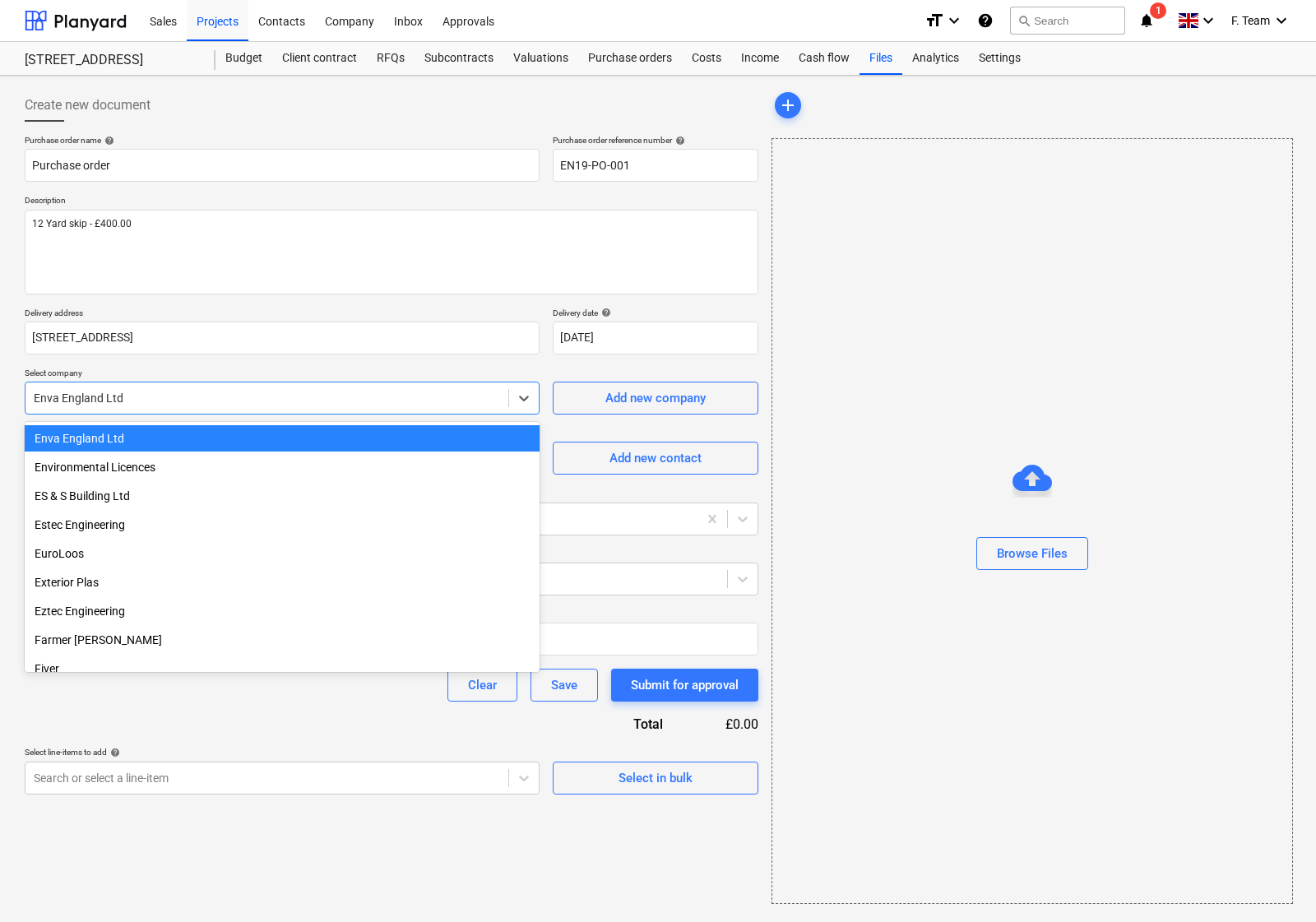
click at [182, 400] on div at bounding box center [267, 398] width 467 height 17
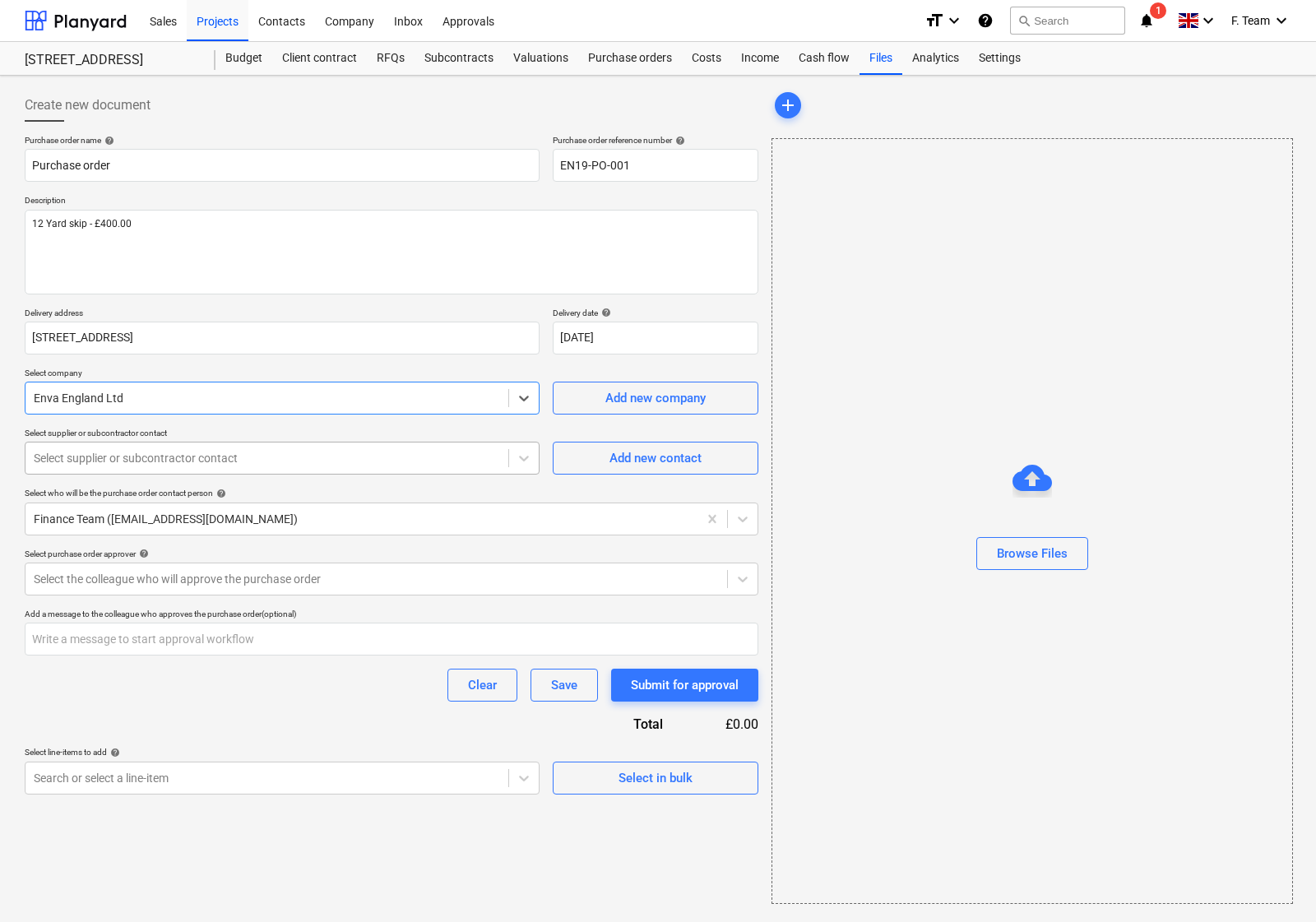
click at [109, 466] on div at bounding box center [267, 458] width 467 height 17
click at [594, 462] on span "Add new contact" at bounding box center [655, 457] width 164 height 21
type textarea "x"
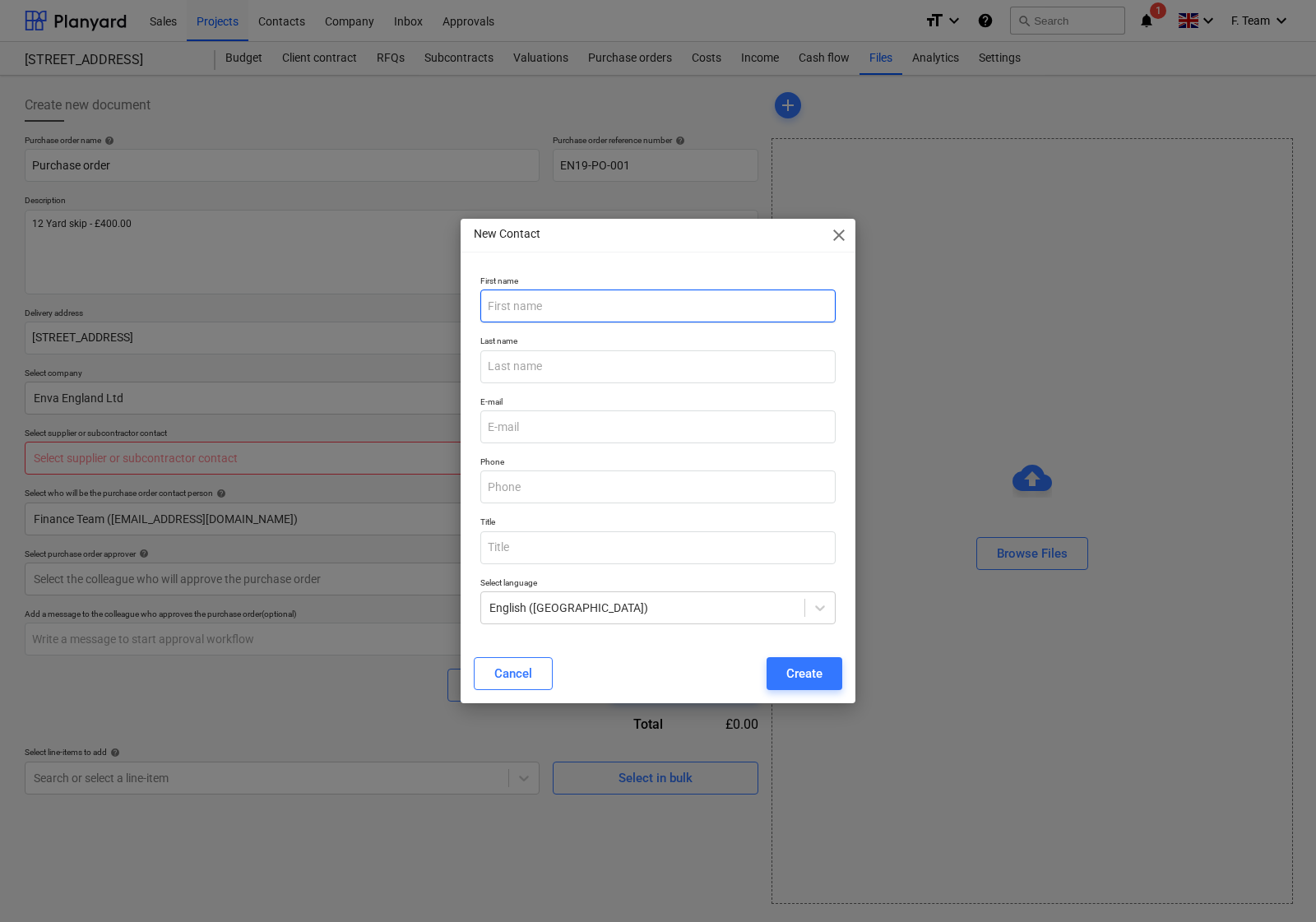
click at [552, 302] on input "text" at bounding box center [657, 305] width 355 height 33
type input "[PERSON_NAME]"
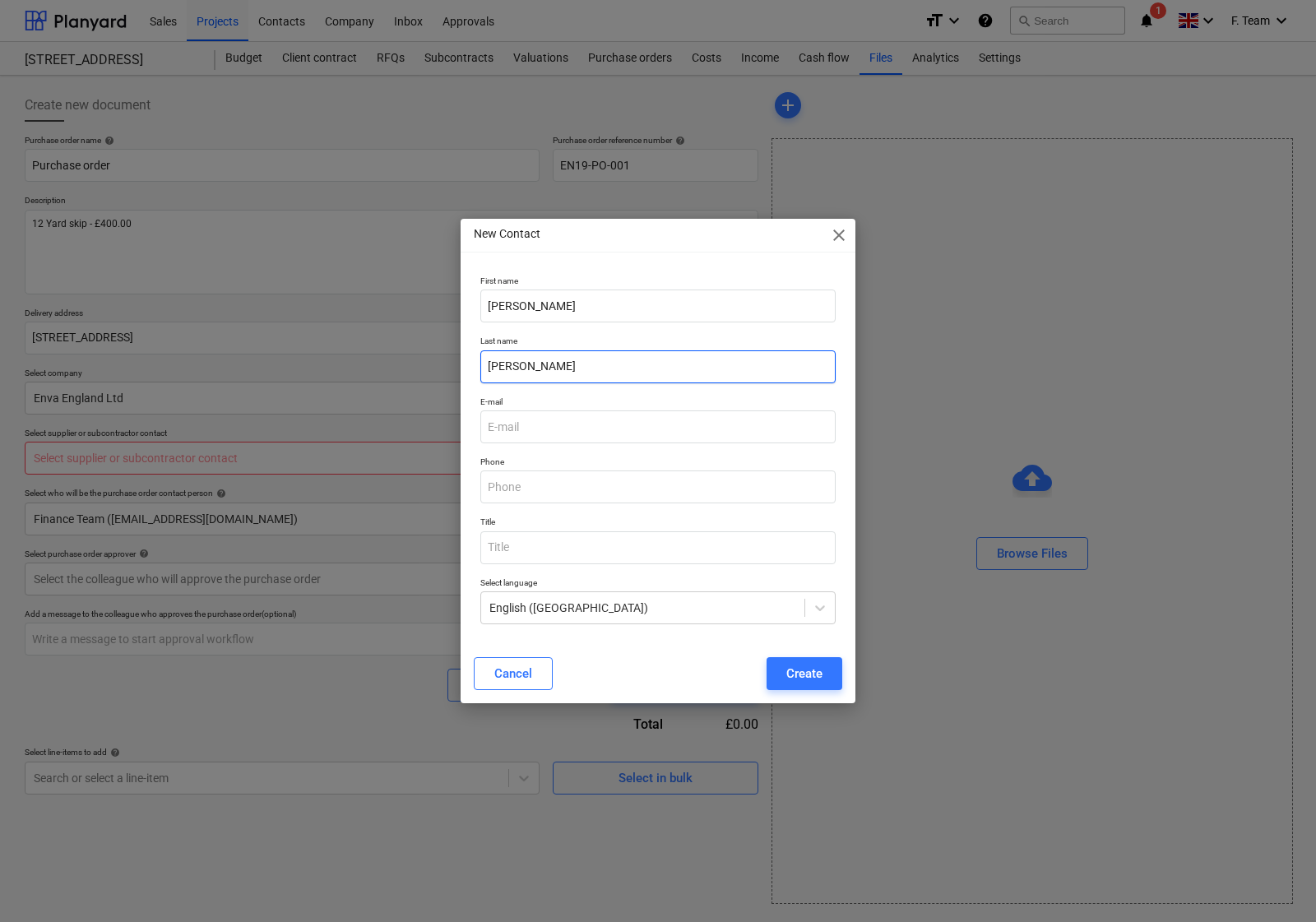
type input "[PERSON_NAME]"
click at [547, 430] on input "email" at bounding box center [657, 427] width 355 height 33
type textarea "x"
paste input "- [PERSON_NAME][EMAIL_ADDRESS][PERSON_NAME][DOMAIN_NAME]"
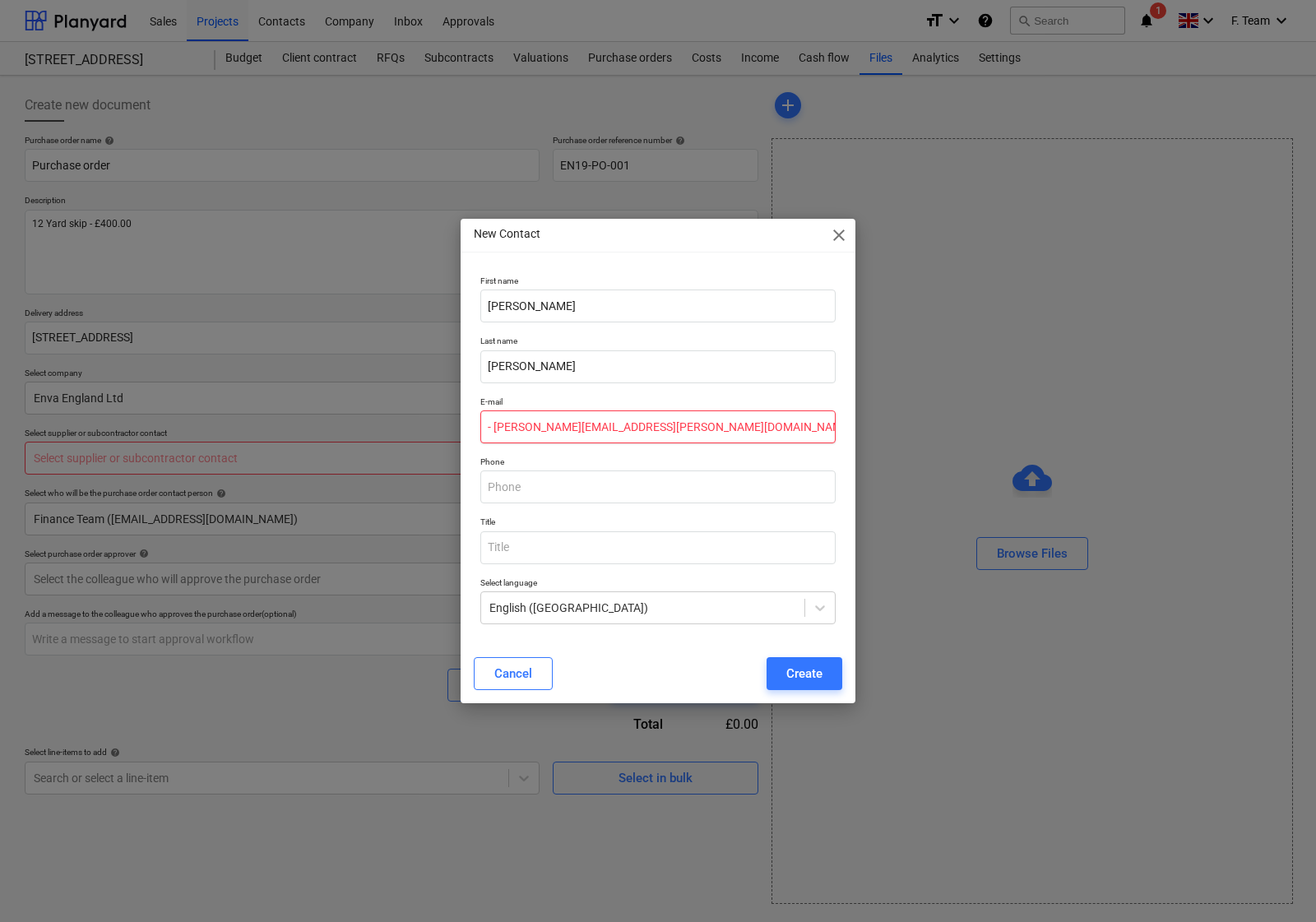
click at [492, 434] on input "- [PERSON_NAME][EMAIL_ADDRESS][PERSON_NAME][DOMAIN_NAME]" at bounding box center [657, 427] width 355 height 33
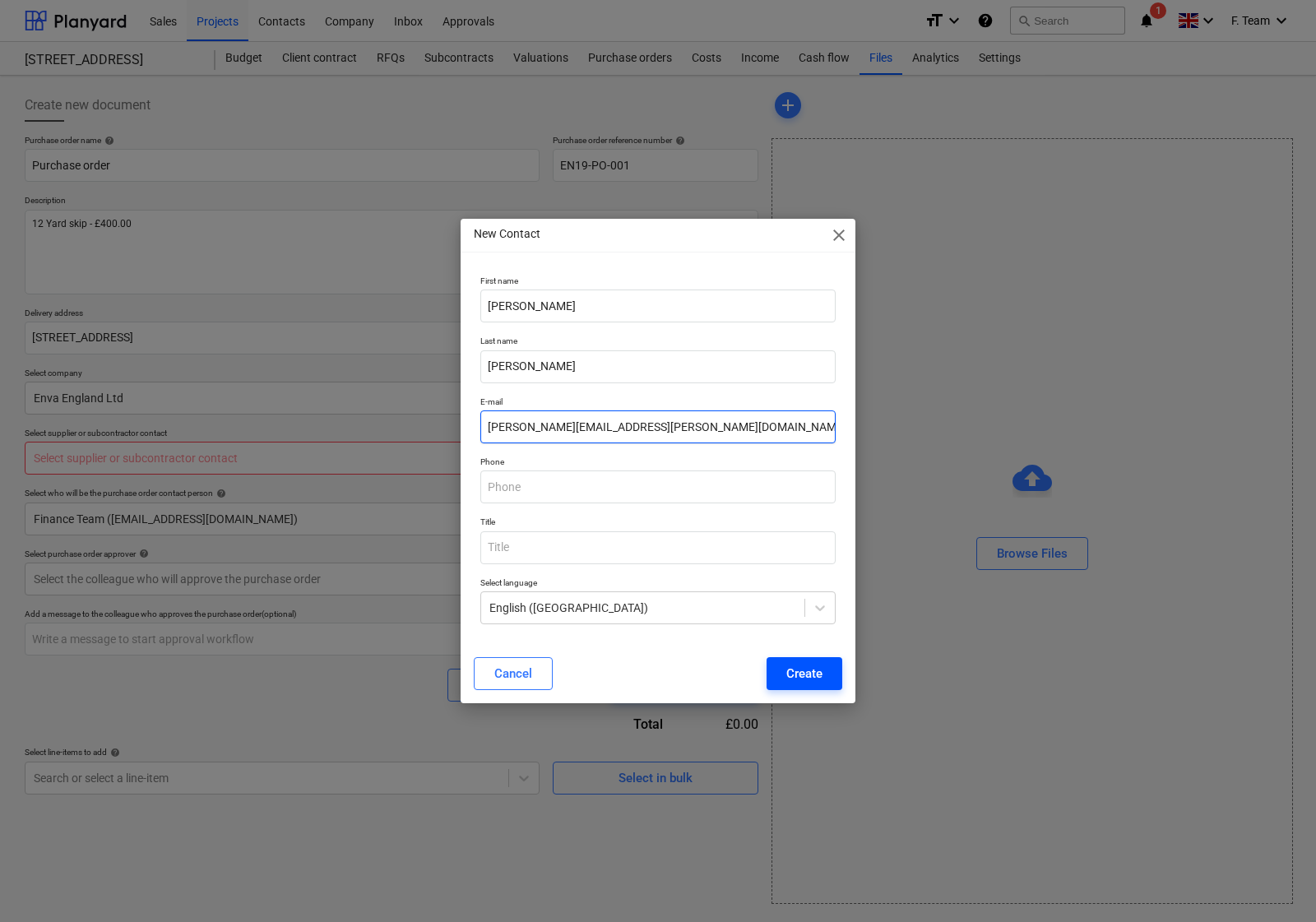
type input "[PERSON_NAME][EMAIL_ADDRESS][PERSON_NAME][DOMAIN_NAME]"
click at [803, 679] on div "Create" at bounding box center [804, 673] width 36 height 21
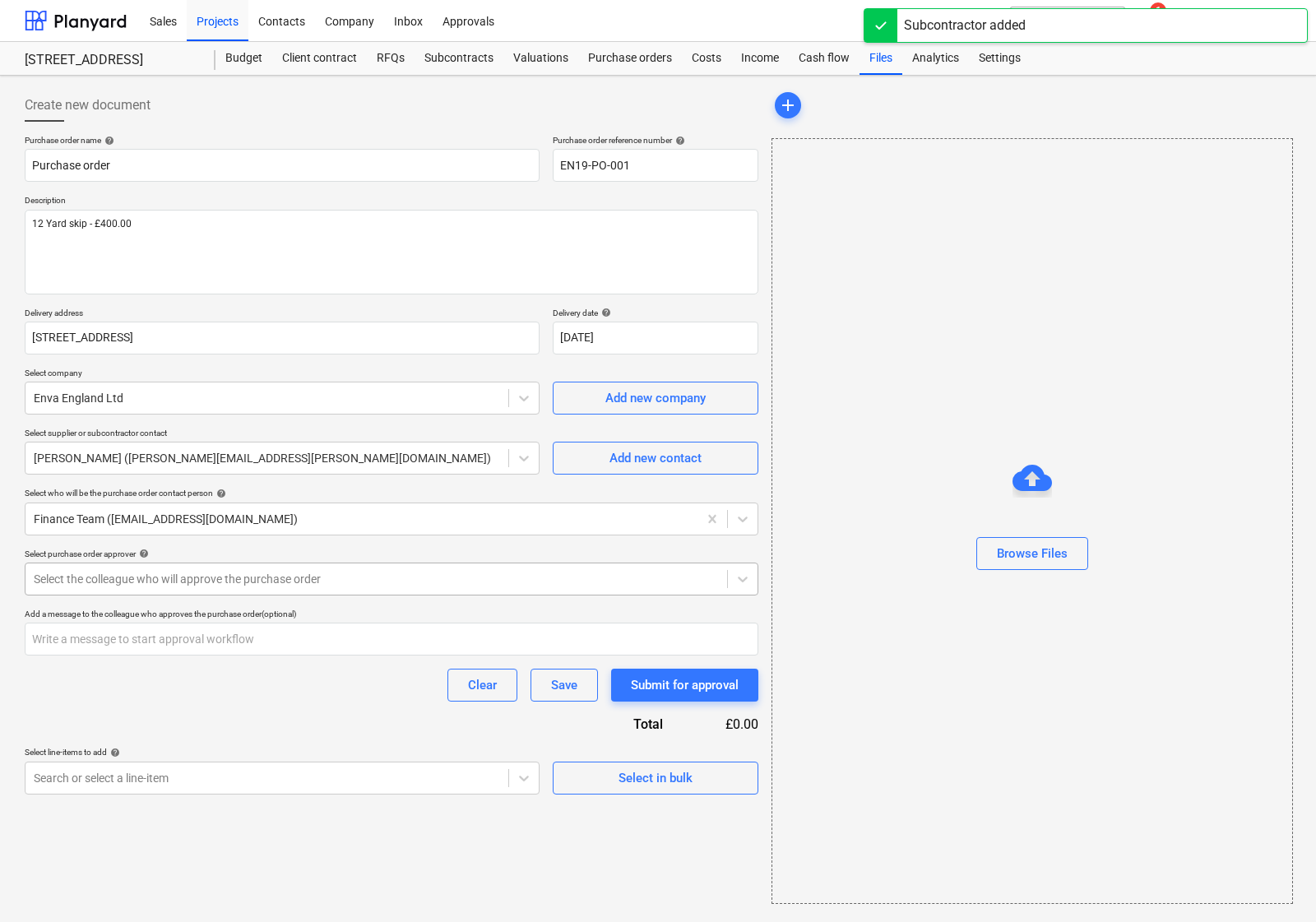
click at [297, 584] on div at bounding box center [376, 580] width 685 height 17
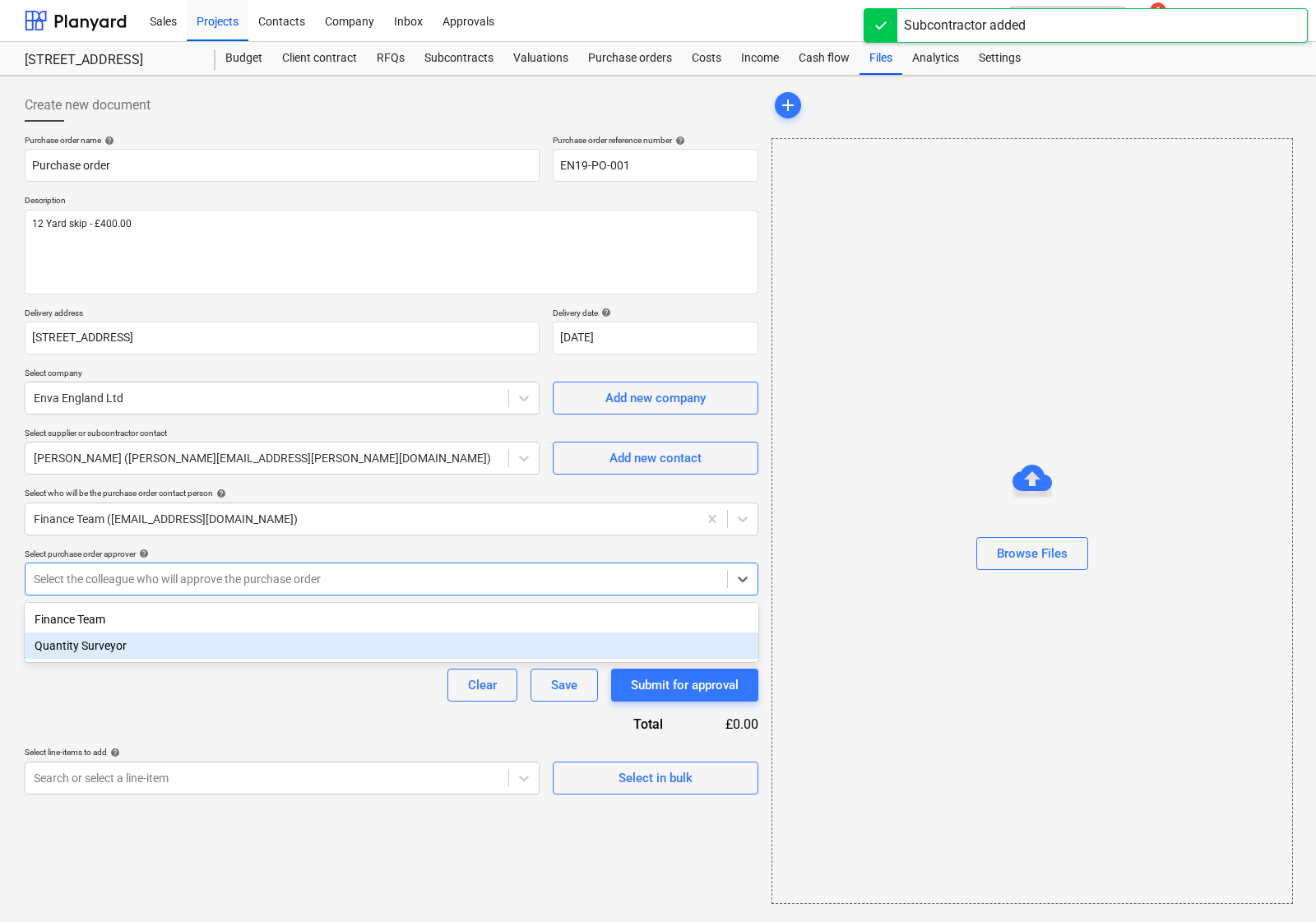
click at [125, 647] on div "Quantity Surveyor" at bounding box center [391, 645] width 734 height 26
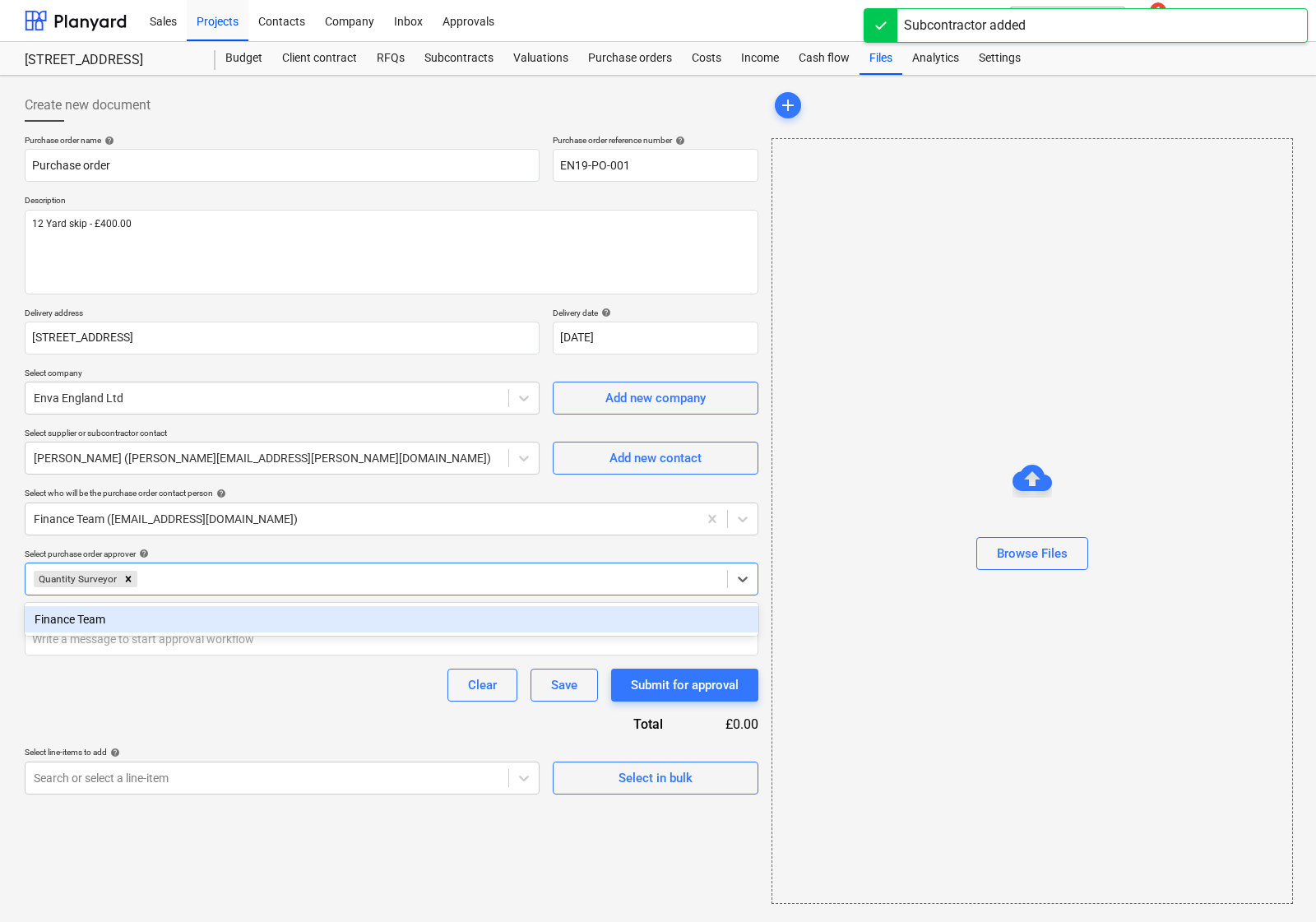
click at [148, 684] on div "Clear Save Submit for approval" at bounding box center [391, 685] width 734 height 33
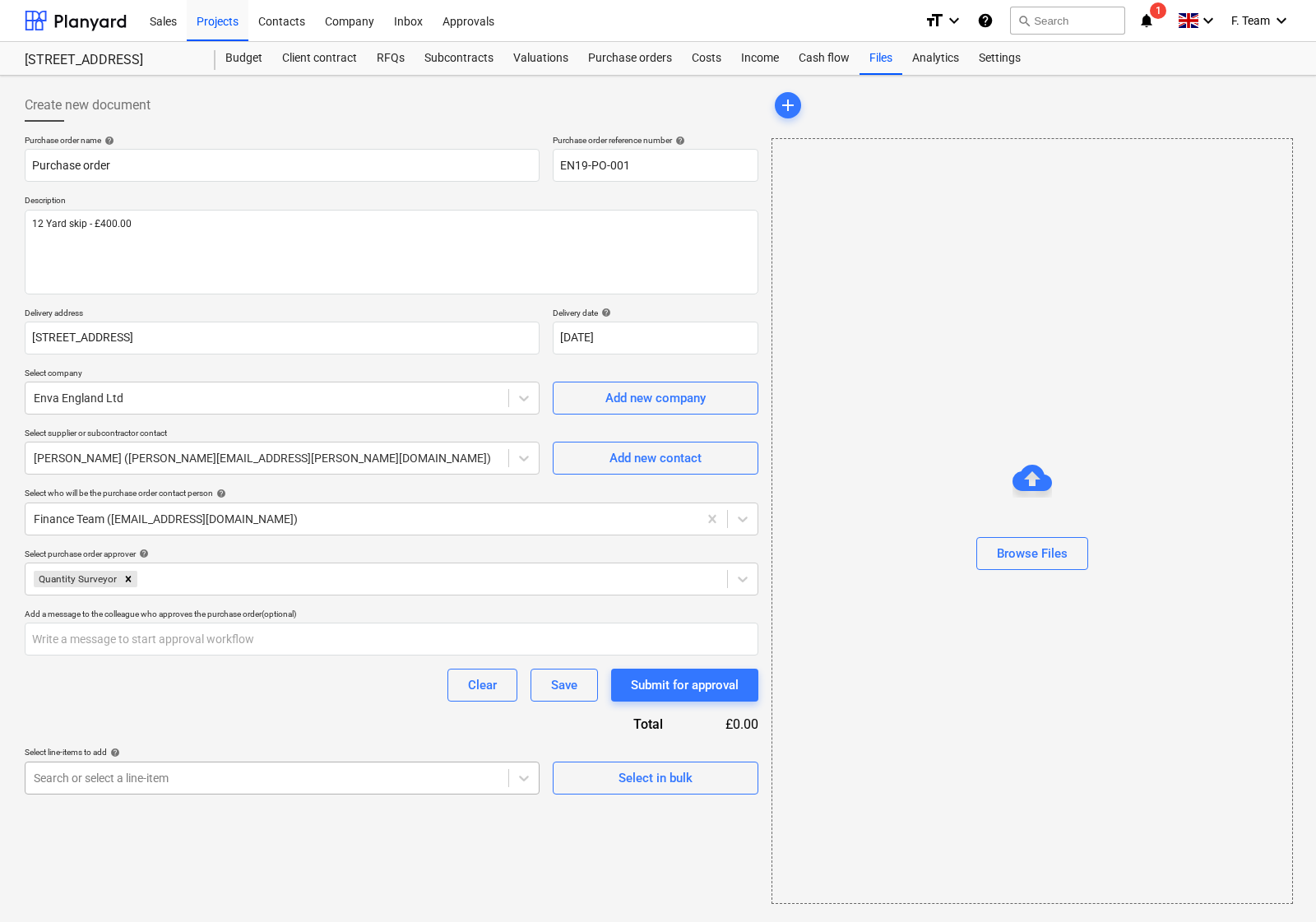
click at [215, 774] on div at bounding box center [267, 779] width 467 height 17
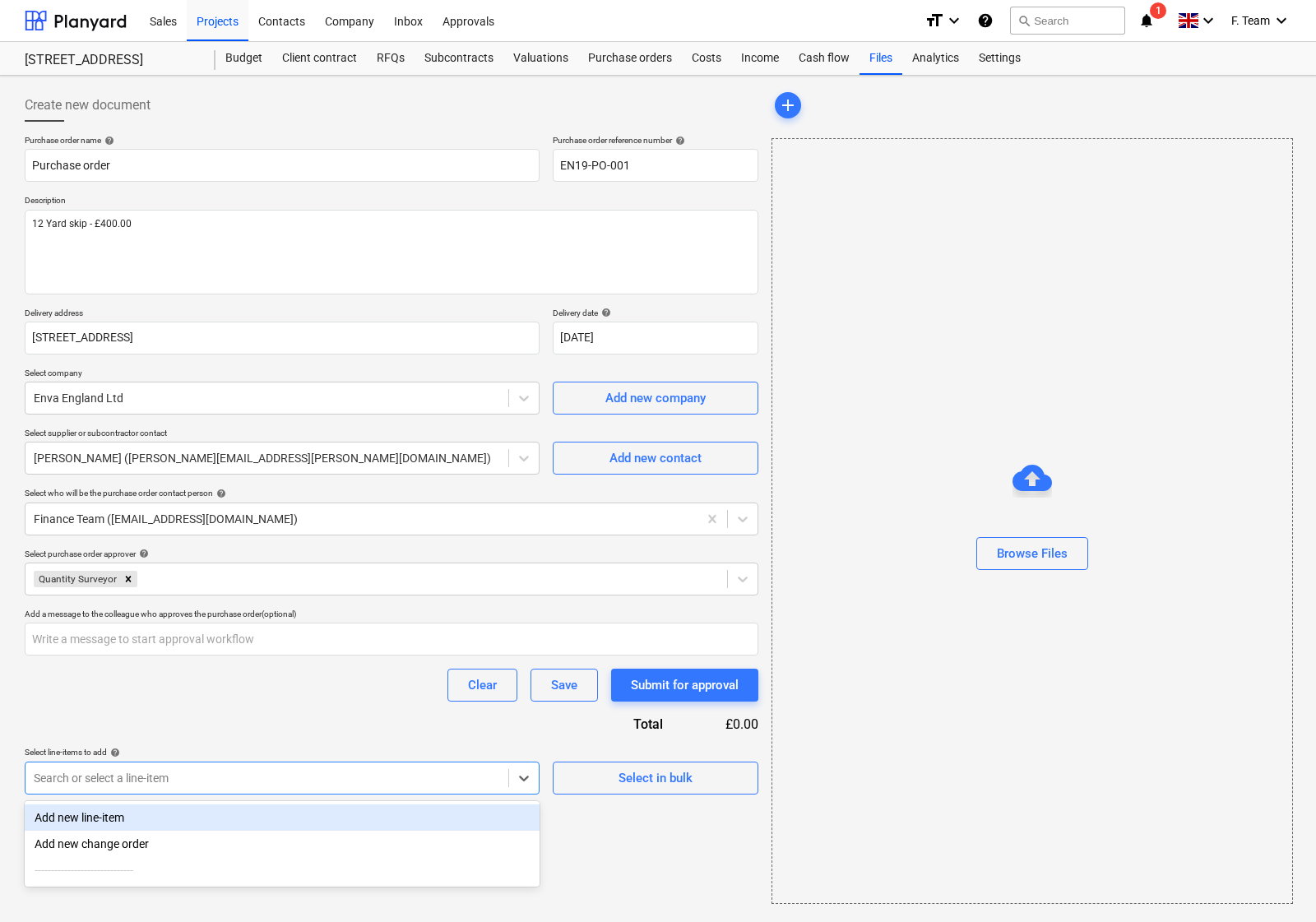
click at [147, 822] on div "Add new line-item" at bounding box center [282, 817] width 515 height 26
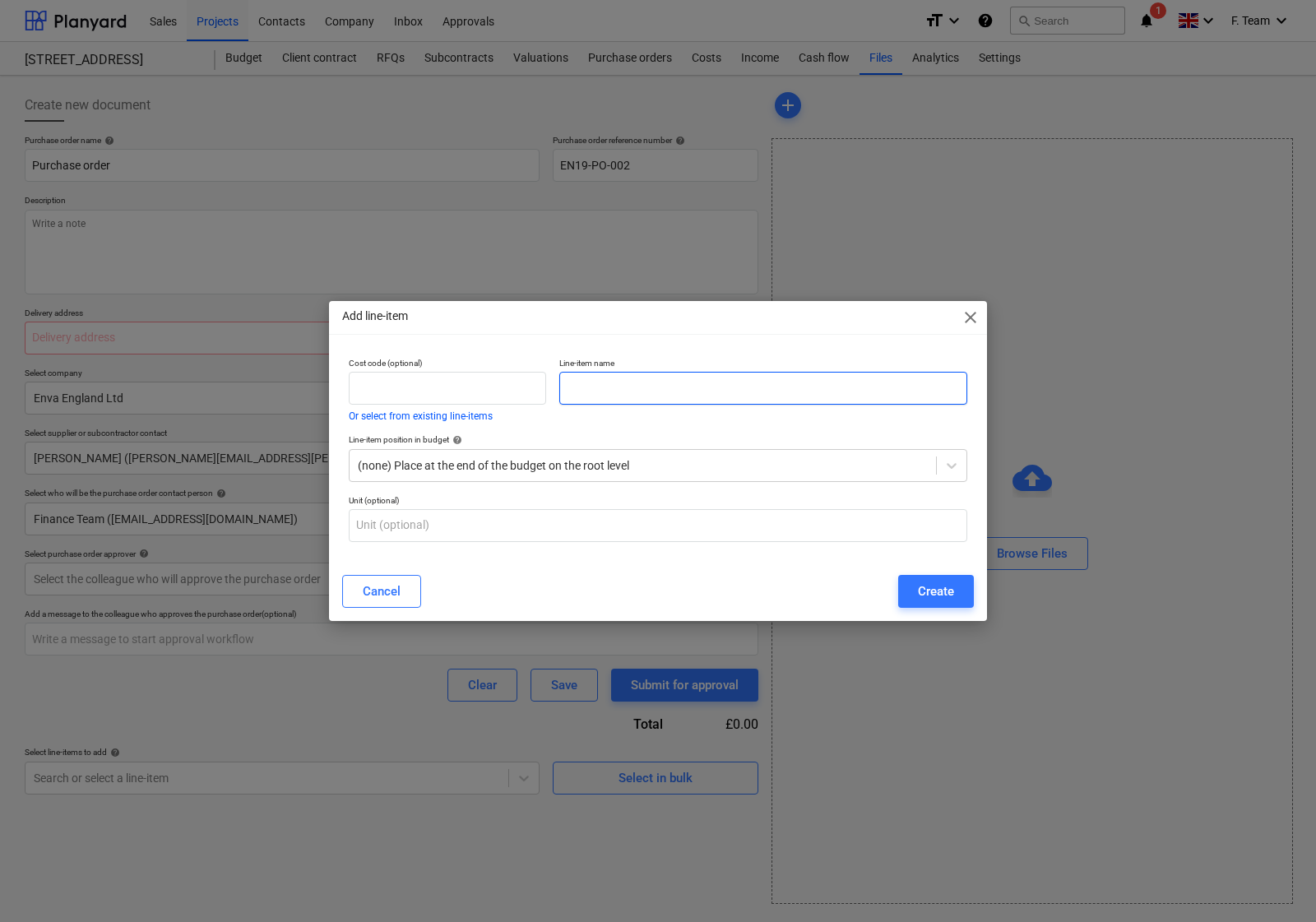
click at [598, 388] on input "text" at bounding box center [763, 388] width 408 height 33
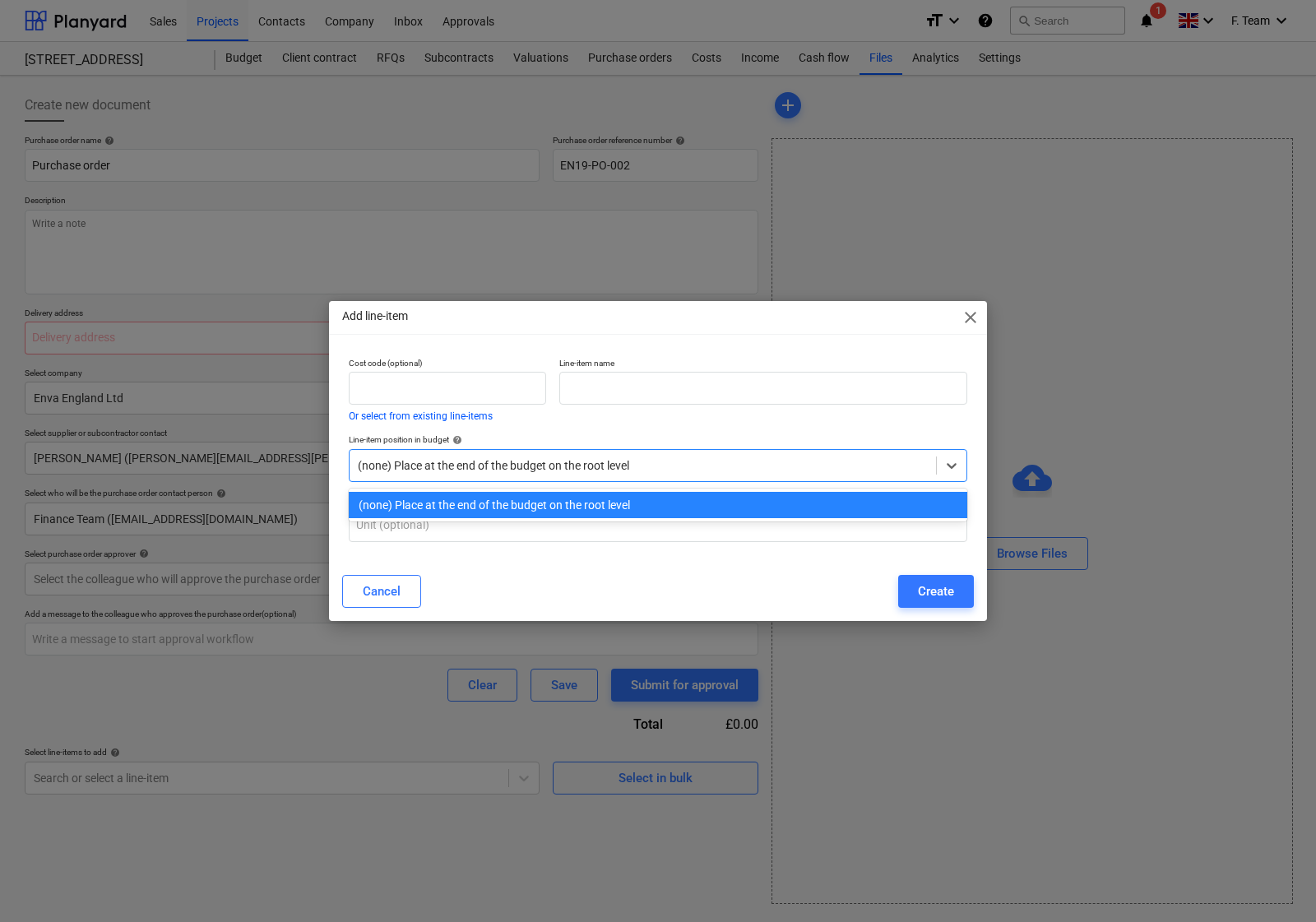
click at [553, 469] on div at bounding box center [643, 466] width 570 height 17
click at [618, 396] on input "text" at bounding box center [763, 388] width 408 height 33
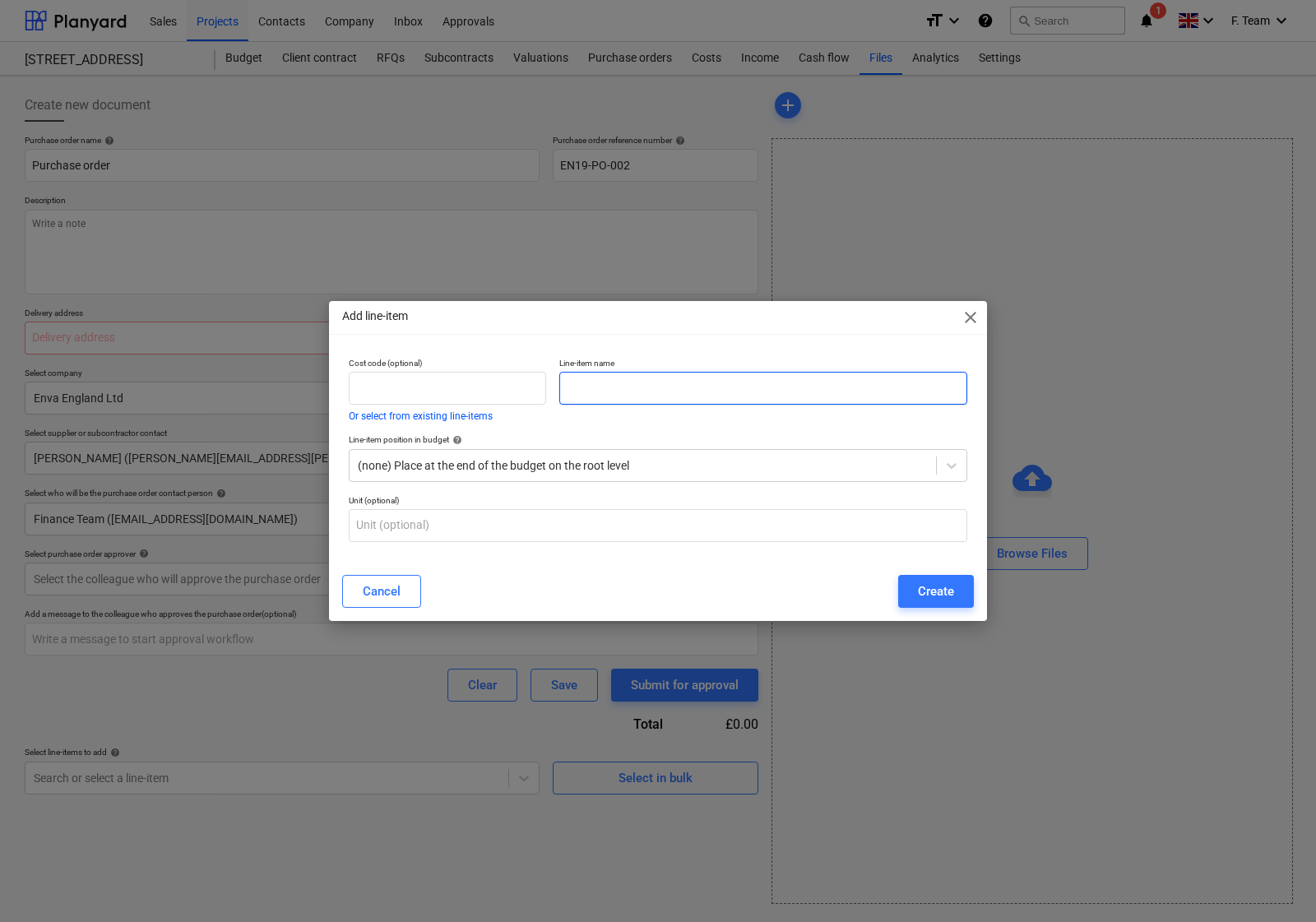
click at [613, 403] on input "text" at bounding box center [763, 388] width 408 height 33
type textarea "x"
paste input "12 Yard skip"
type input "12 Yard skip"
click at [504, 536] on input "text" at bounding box center [657, 526] width 618 height 33
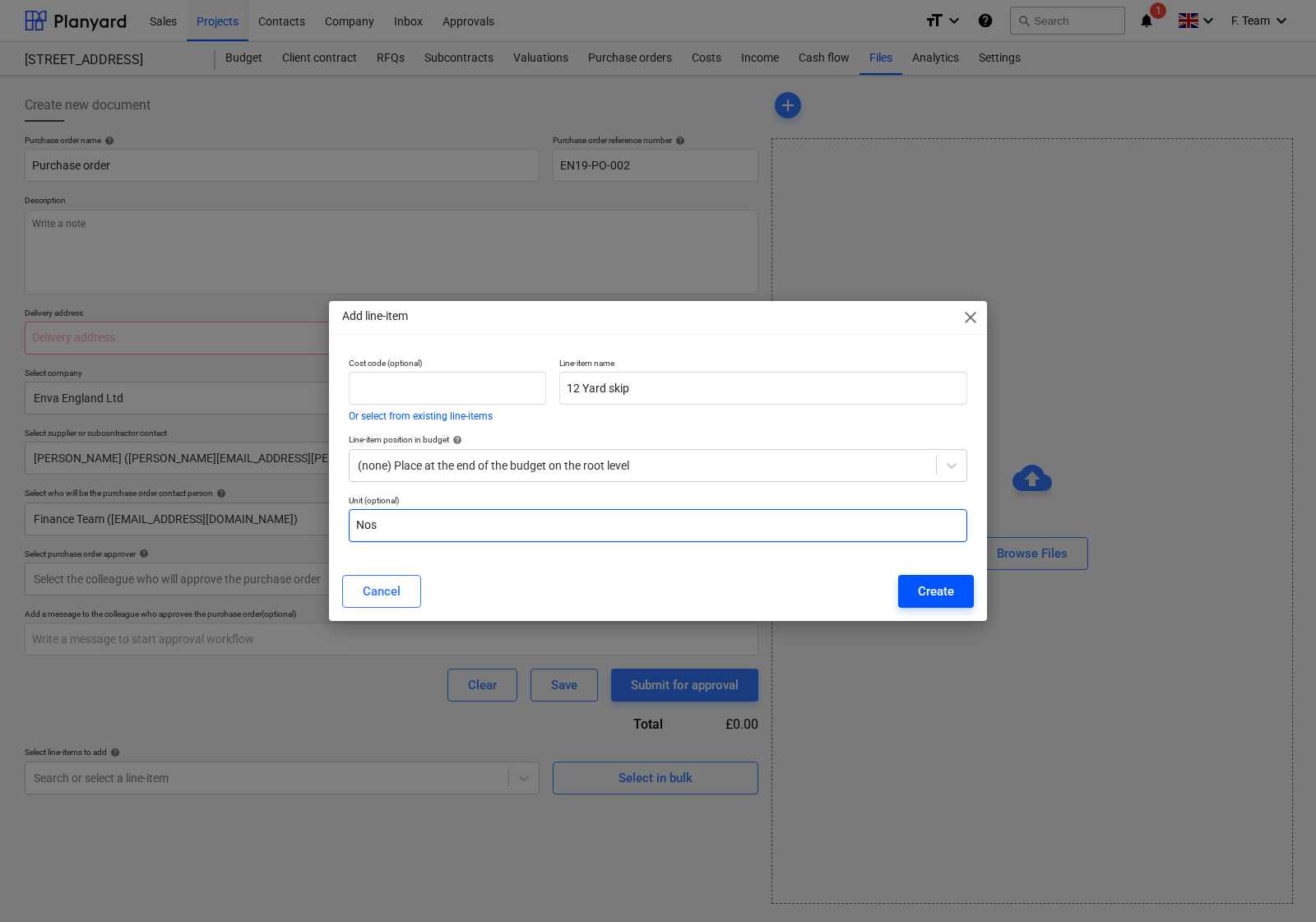
type input "Nos"
click at [942, 590] on div "Create" at bounding box center [936, 590] width 36 height 21
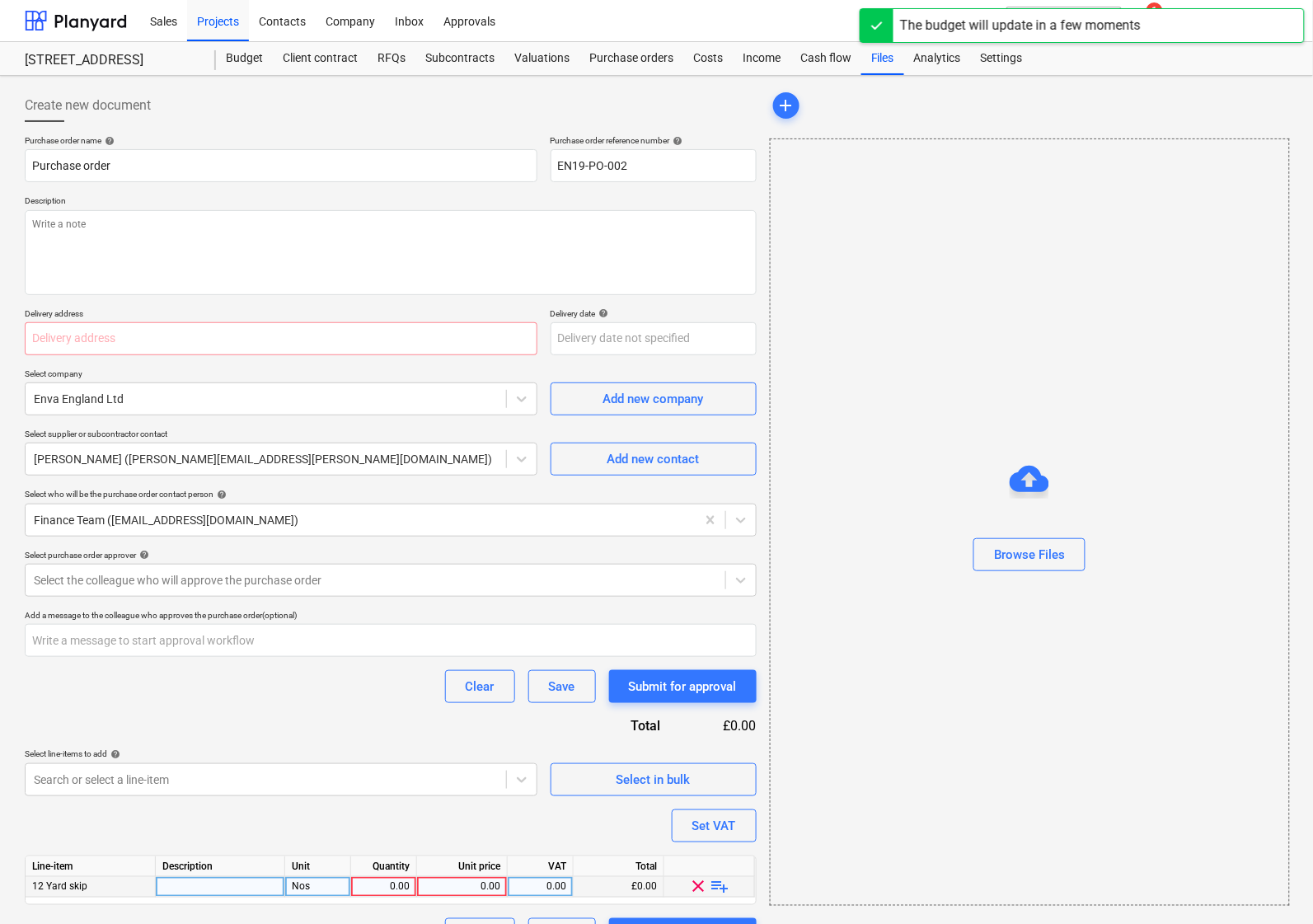
click at [229, 887] on div at bounding box center [220, 888] width 129 height 20
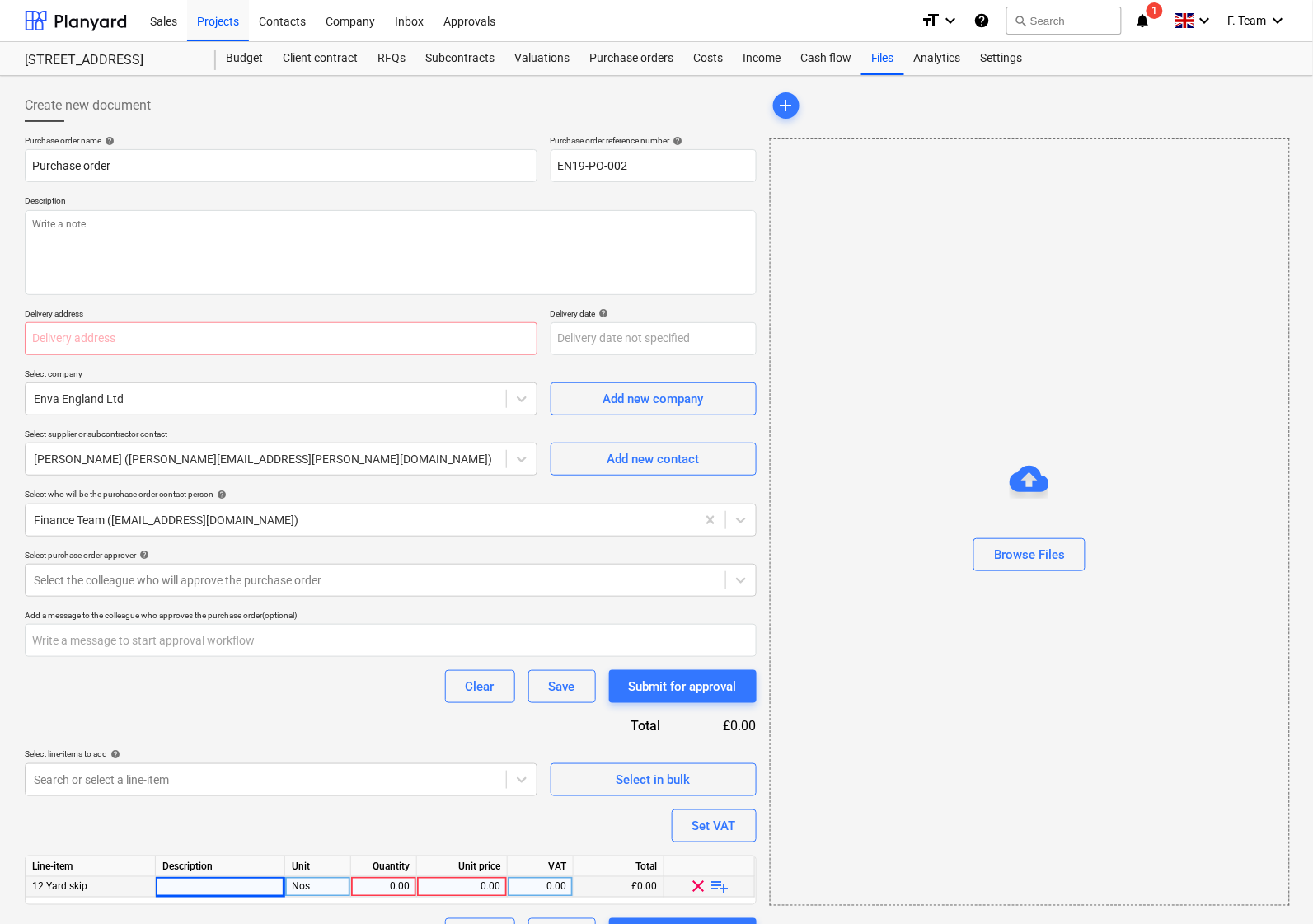
click at [212, 883] on div at bounding box center [220, 888] width 129 height 20
type textarea "x"
type input "12 Yard skip - £400.00 Exc VAT"
type textarea "x"
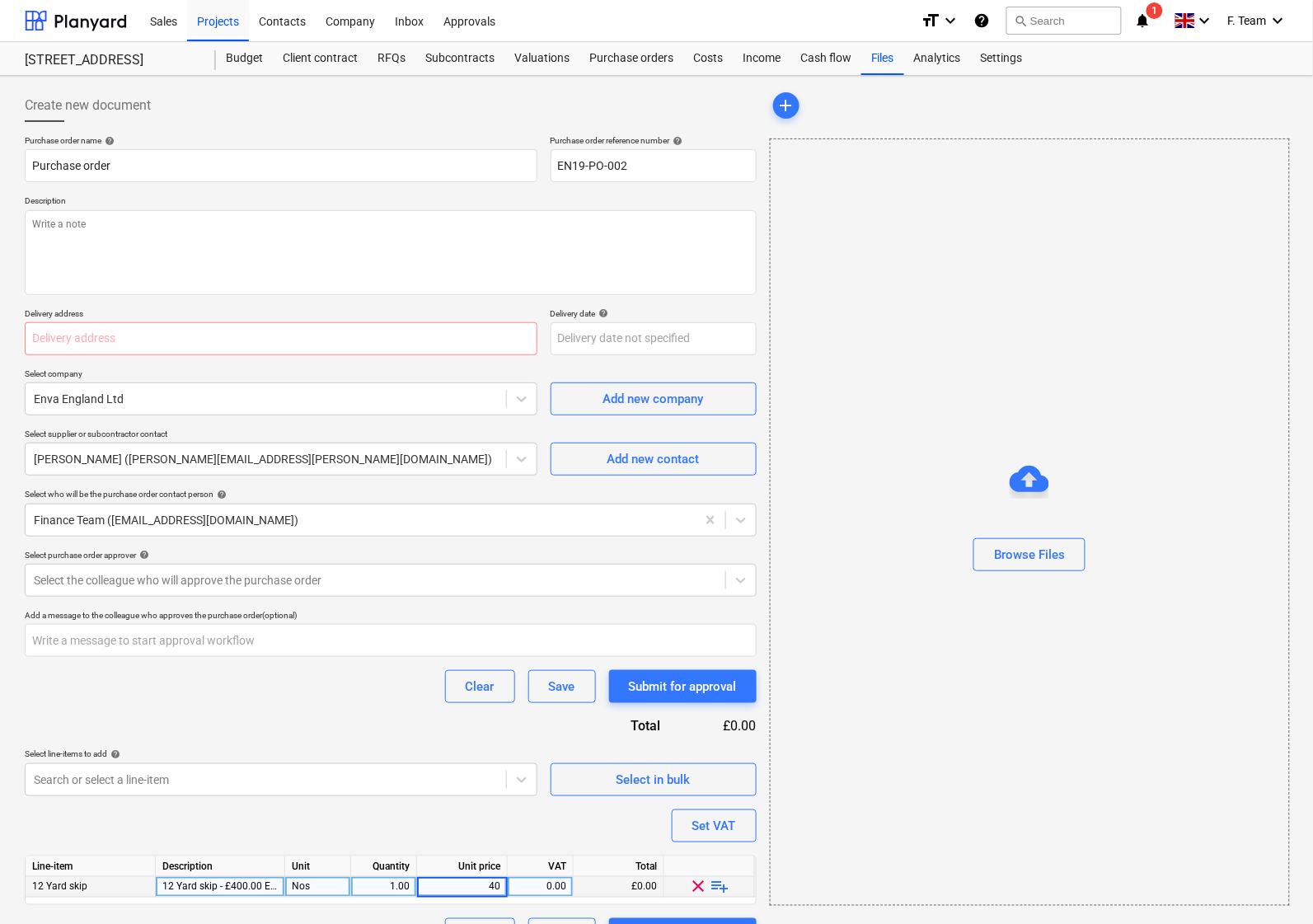
type input "400"
type textarea "x"
type input "20"
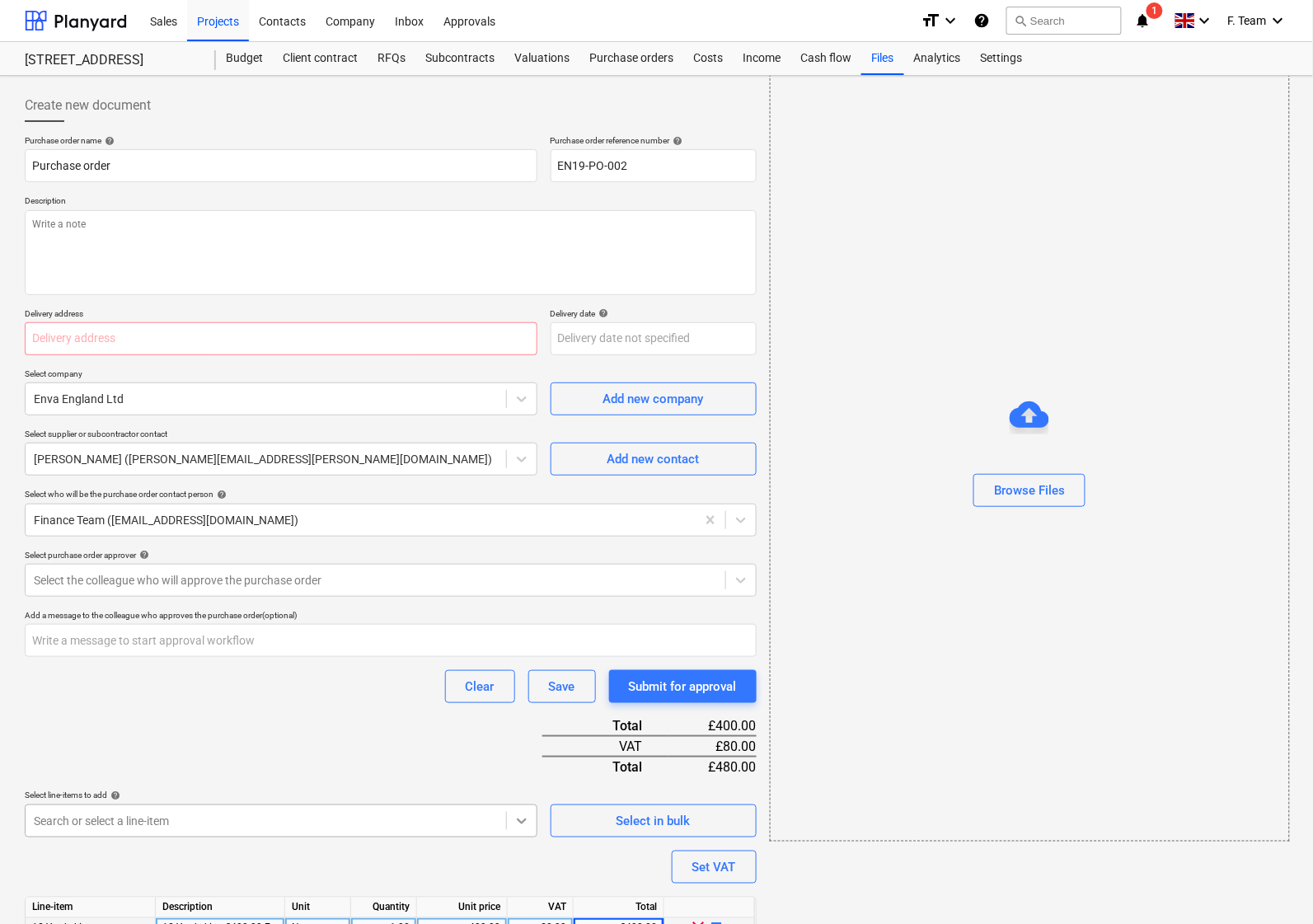
scroll to position [79, 0]
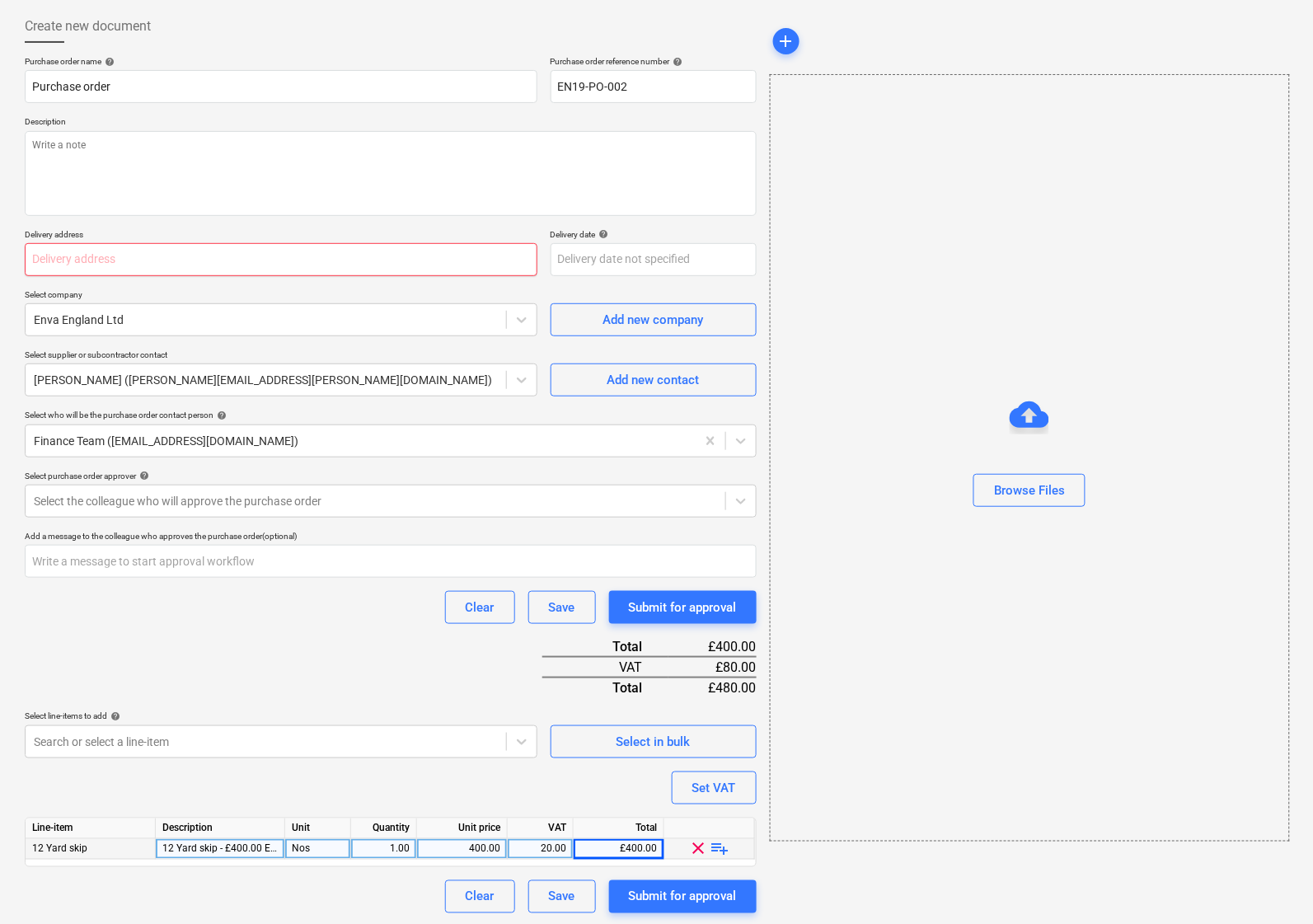
click at [229, 256] on input "text" at bounding box center [281, 260] width 513 height 33
click at [63, 265] on input "text" at bounding box center [281, 260] width 513 height 33
type textarea "x"
paste input "[STREET_ADDRESS]"
type input "[STREET_ADDRESS]"
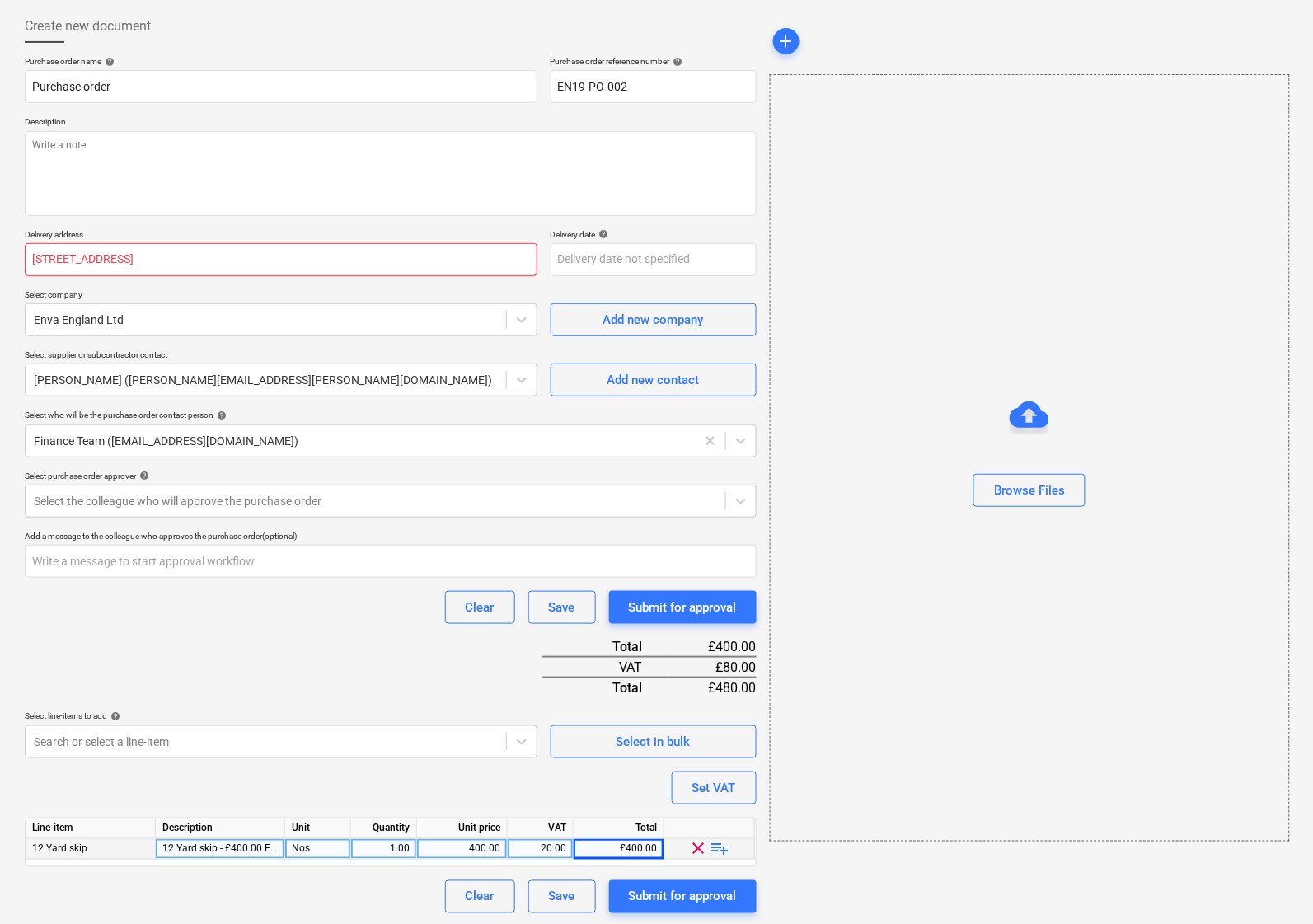
type textarea "x"
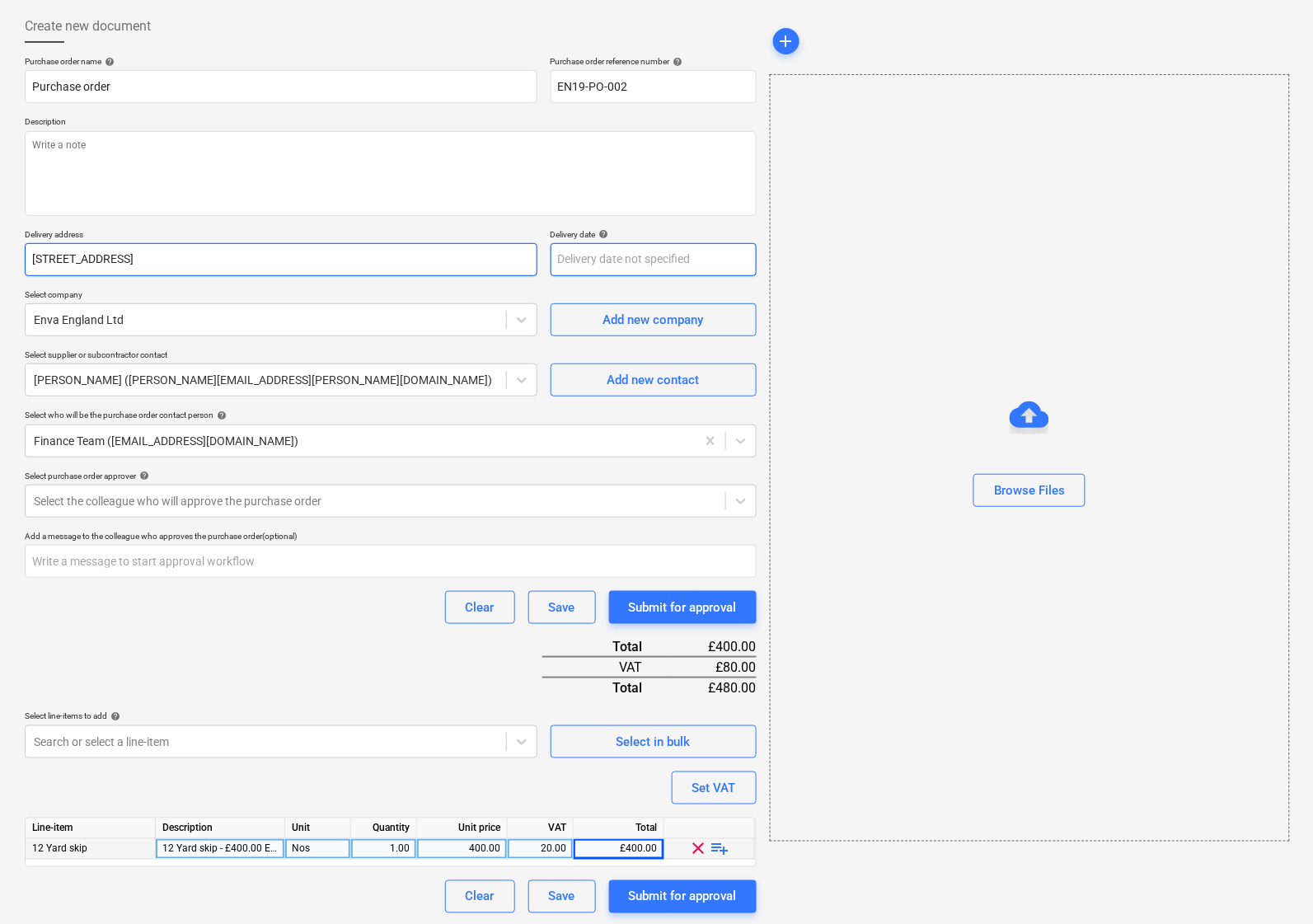
type input "[STREET_ADDRESS]"
click at [641, 257] on body "Sales Projects Contacts Company Inbox Approvals format_size keyboard_arrow_down…" at bounding box center [656, 382] width 1313 height 924
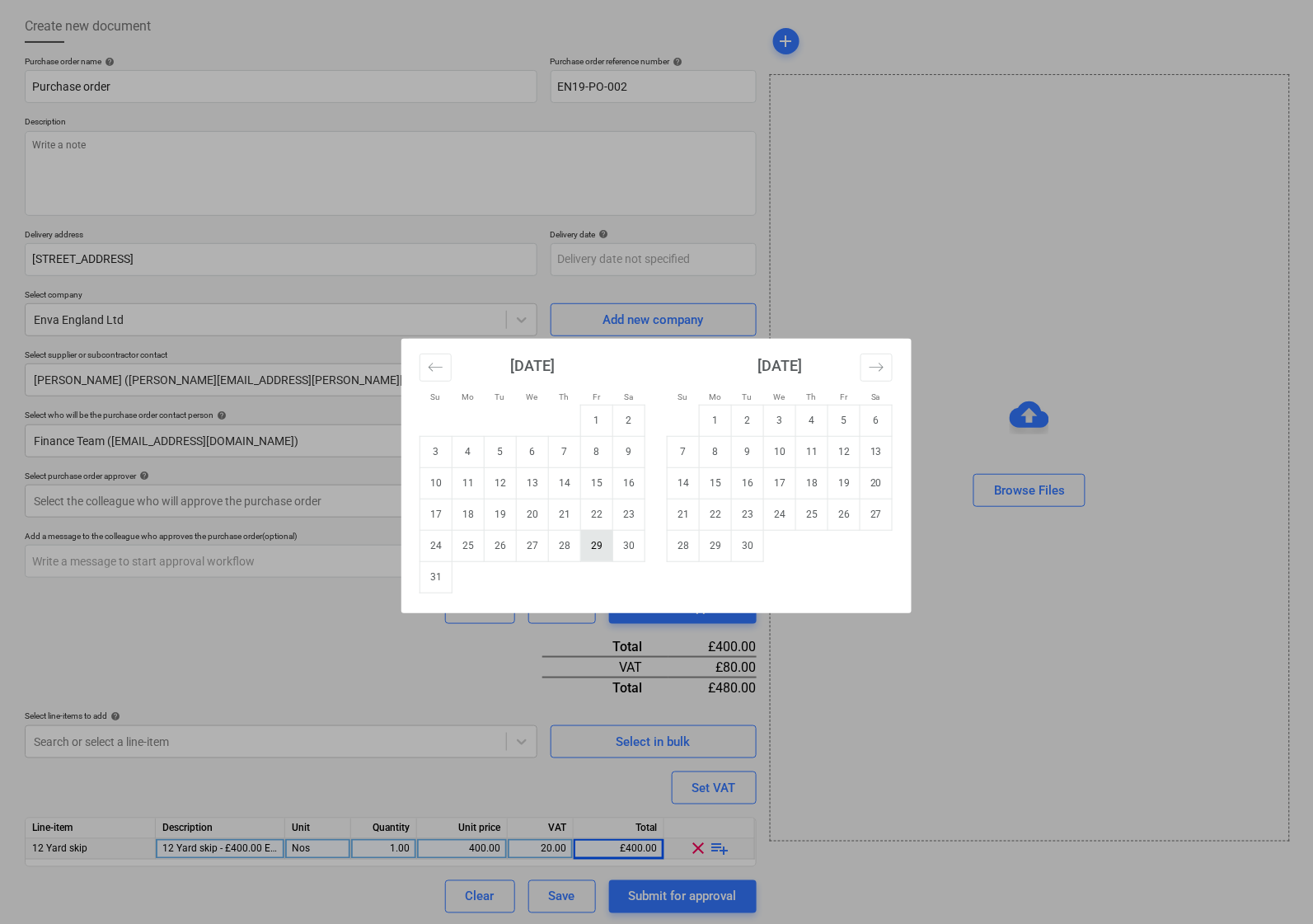
click at [603, 541] on td "29" at bounding box center [597, 545] width 32 height 31
type textarea "x"
type input "[DATE]"
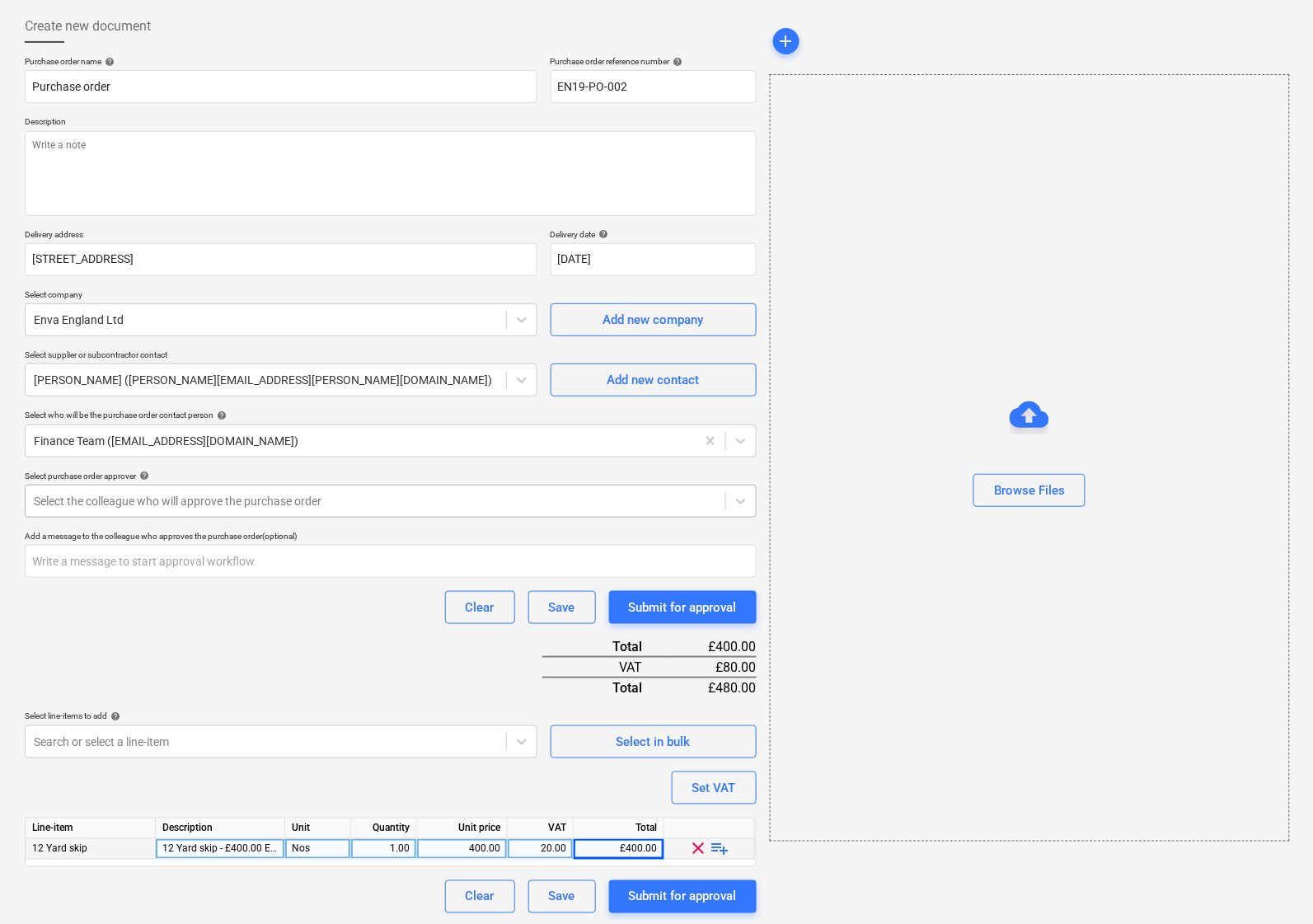
click at [139, 505] on div at bounding box center [375, 501] width 683 height 17
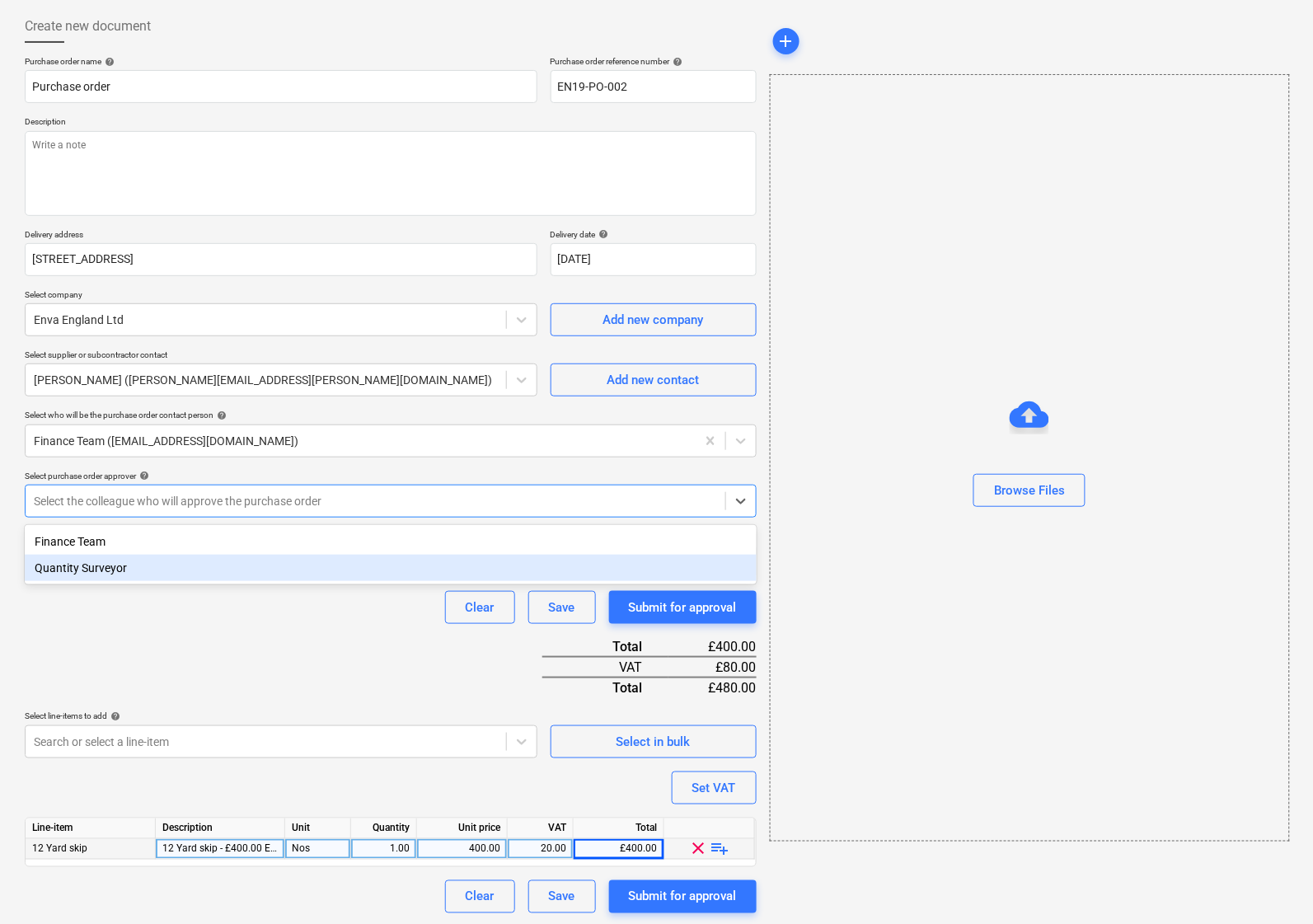
click at [108, 625] on div "Purchase order name help Purchase order Purchase order reference number help EN…" at bounding box center [391, 484] width 732 height 857
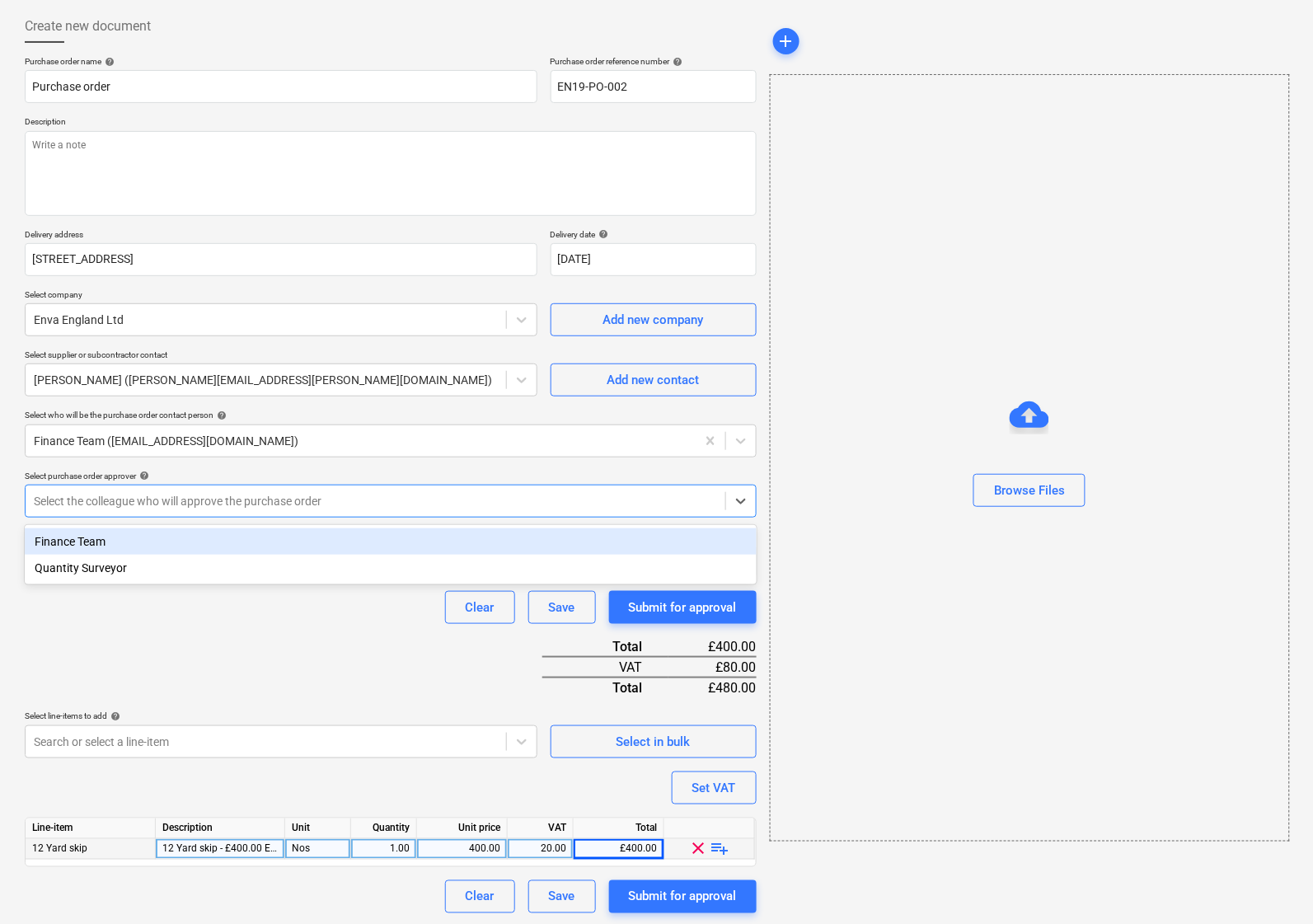
click at [133, 497] on div at bounding box center [375, 501] width 683 height 17
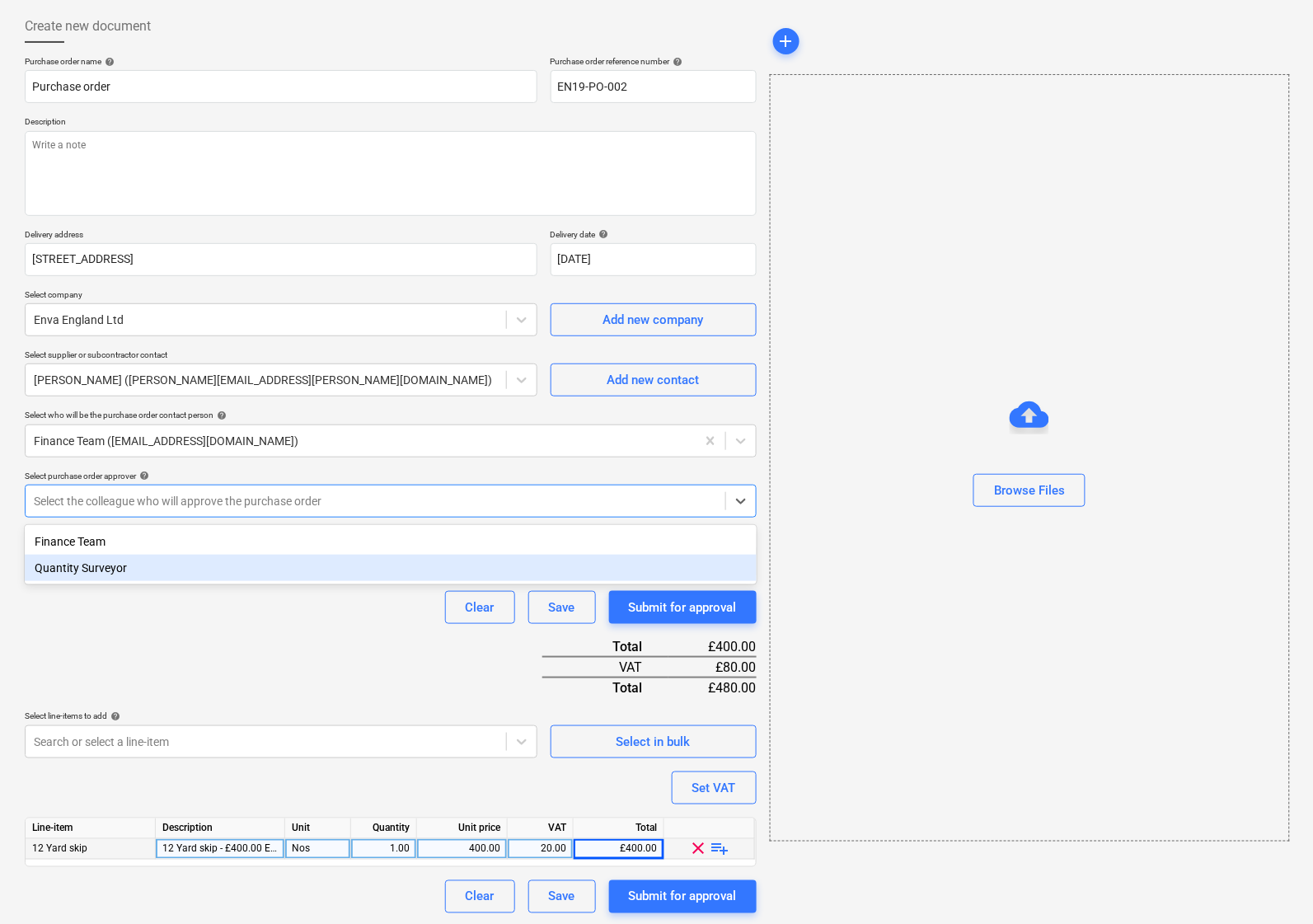
click at [120, 571] on div "Quantity Surveyor" at bounding box center [391, 567] width 732 height 26
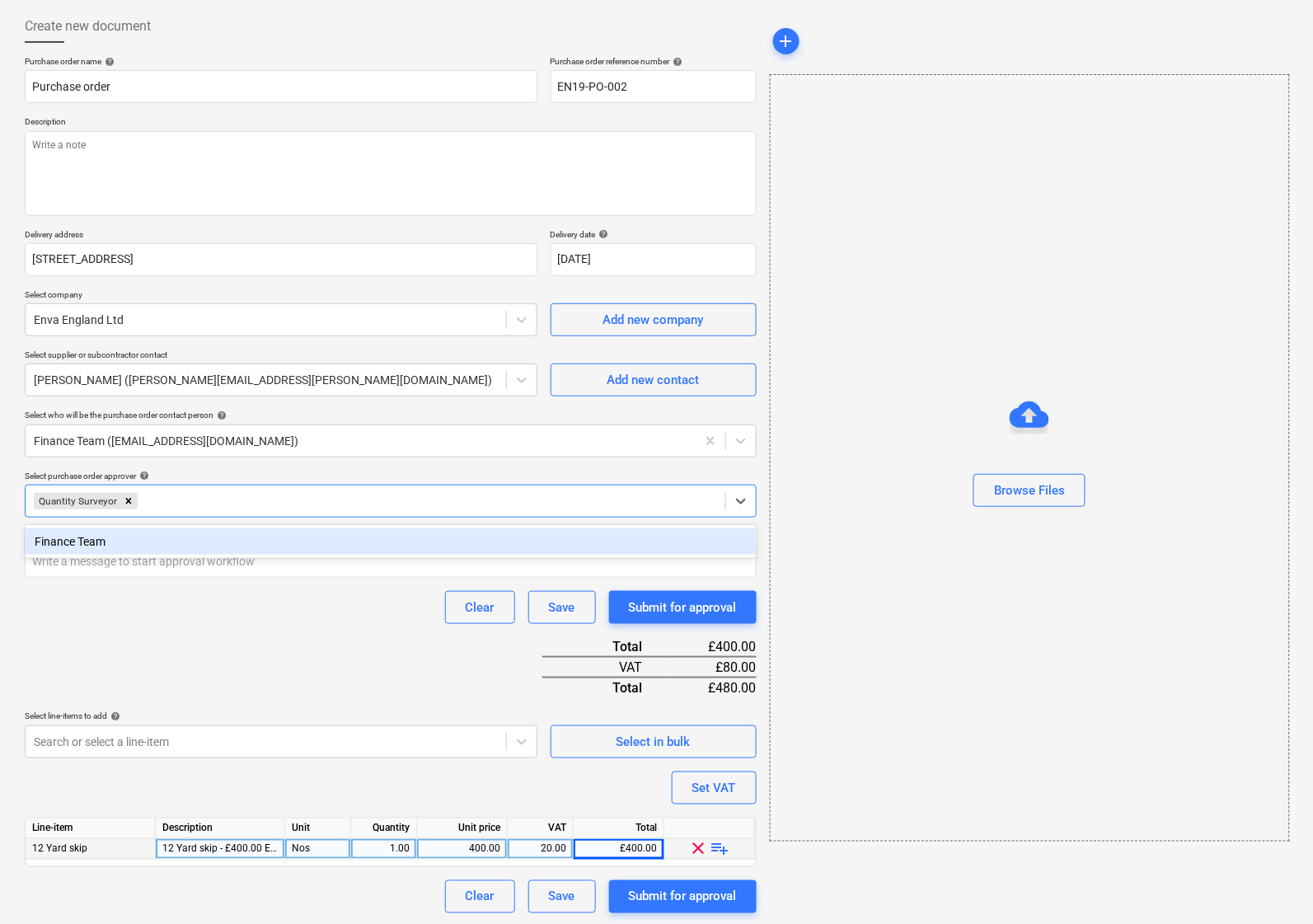
click at [173, 619] on div "Clear Save Submit for approval" at bounding box center [391, 607] width 732 height 33
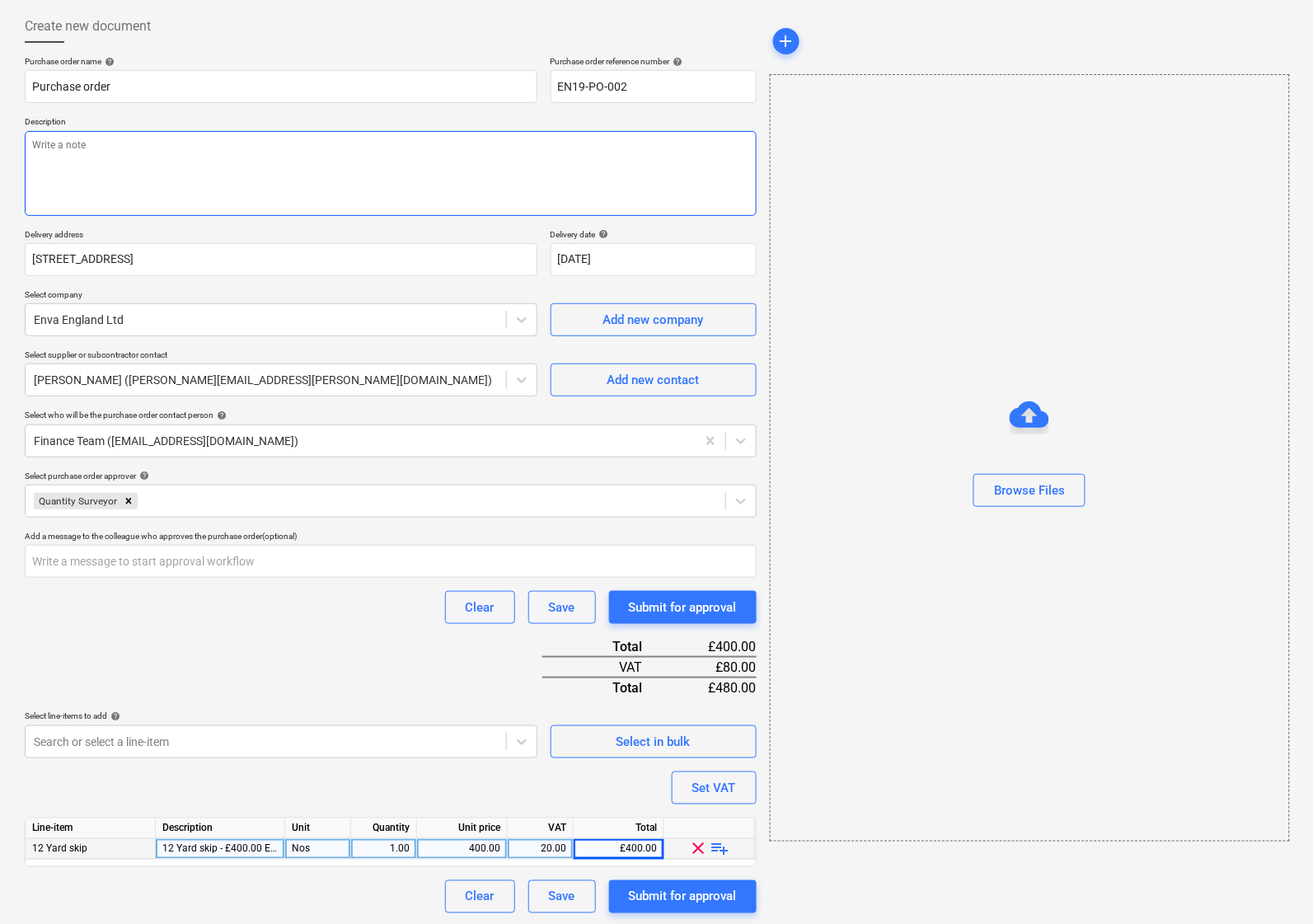
click at [79, 149] on textarea at bounding box center [391, 173] width 732 height 85
paste textarea "12 Yard skip - £400.00 Exc VAT"
type textarea "x"
type textarea "12 Yard skip - £400.00 Exc VAT"
type textarea "x"
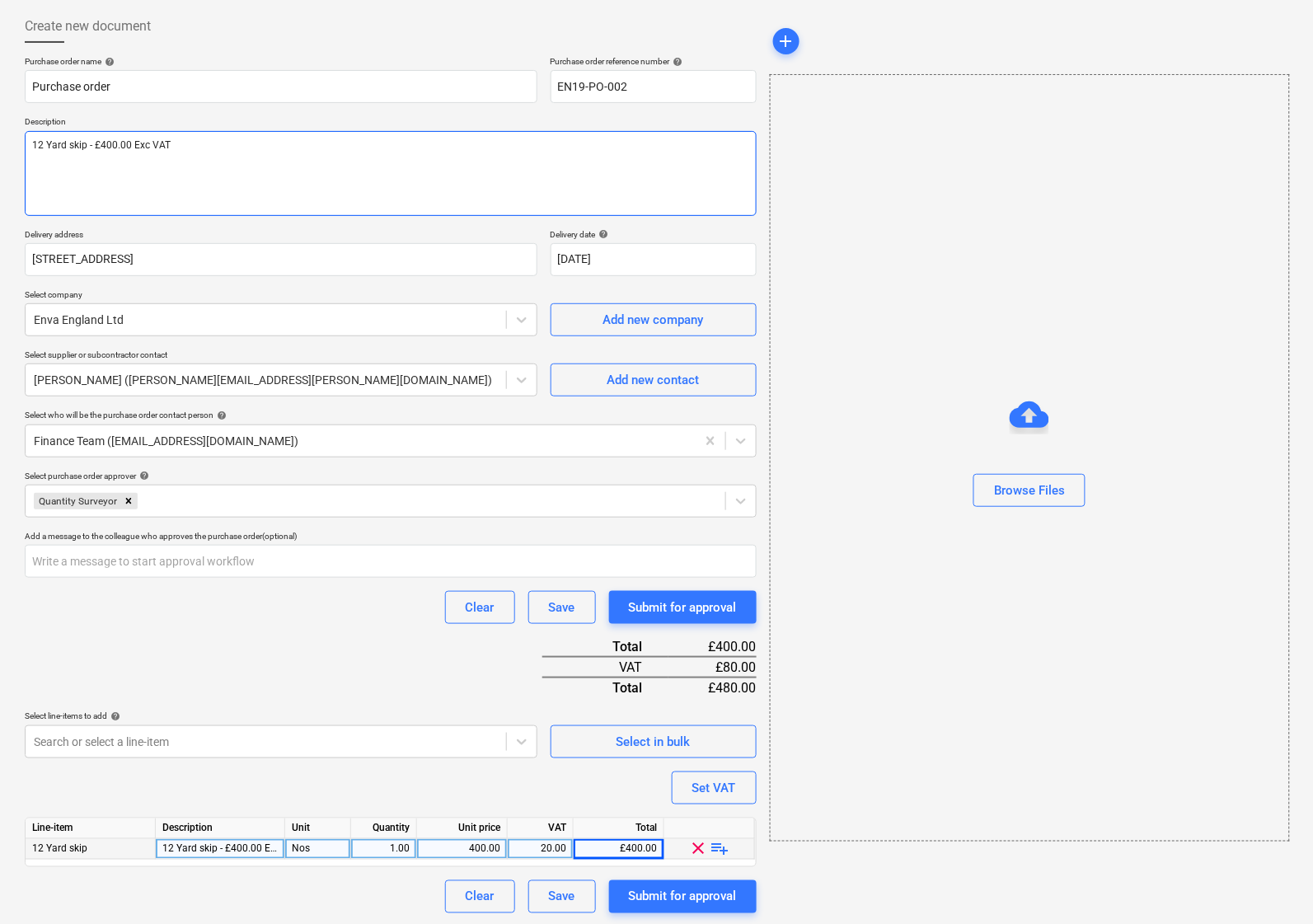
type textarea "12 Yard skip - £400.00 Exc VA"
type textarea "x"
type textarea "12 Yard skip - £400.00 Exc"
type textarea "x"
type textarea "12 Yard skip - £400.00 Ex"
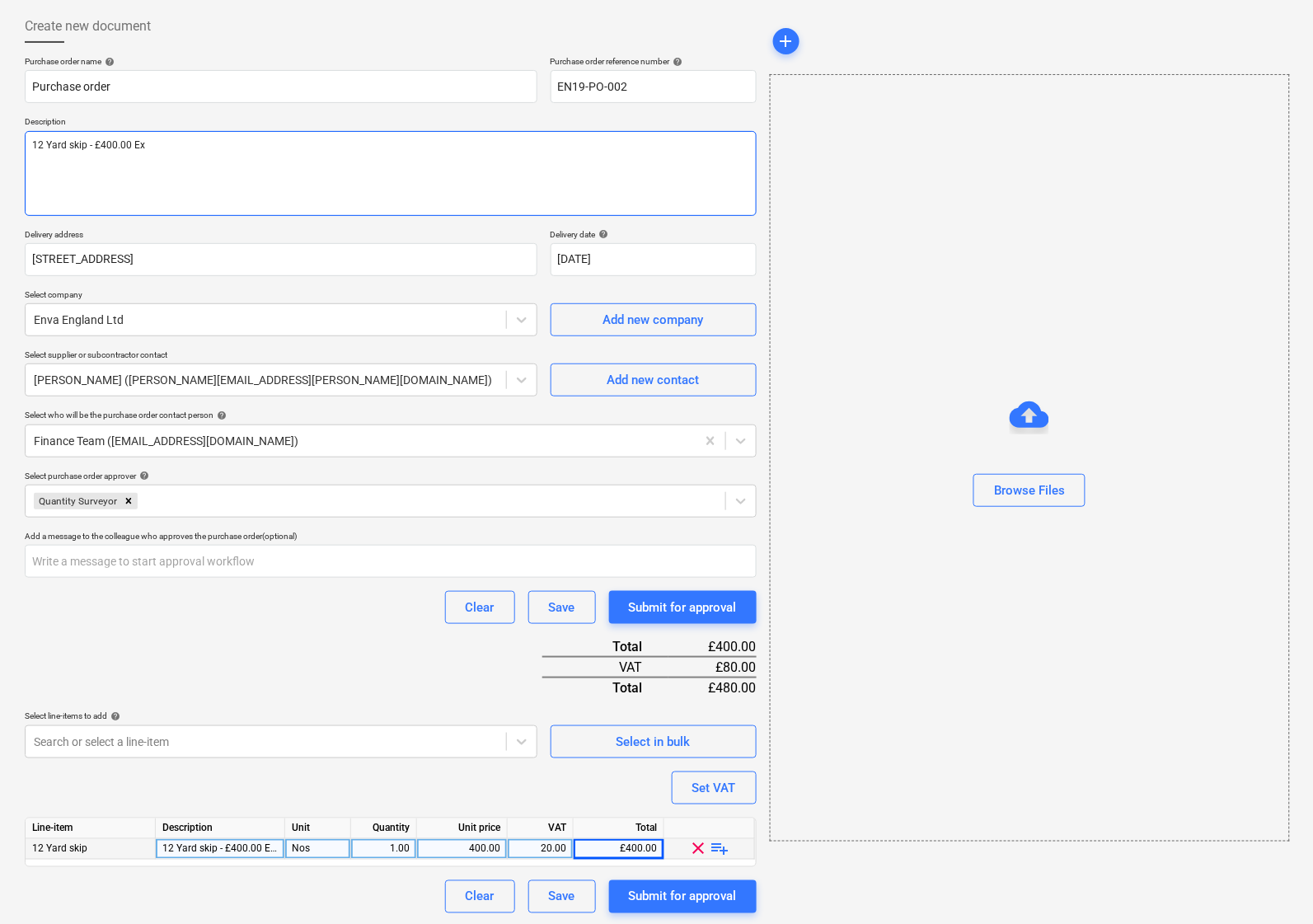
type textarea "x"
type textarea "12 Yard skip - £400.00"
type textarea "x"
type textarea "12 Yard skip - £400.00"
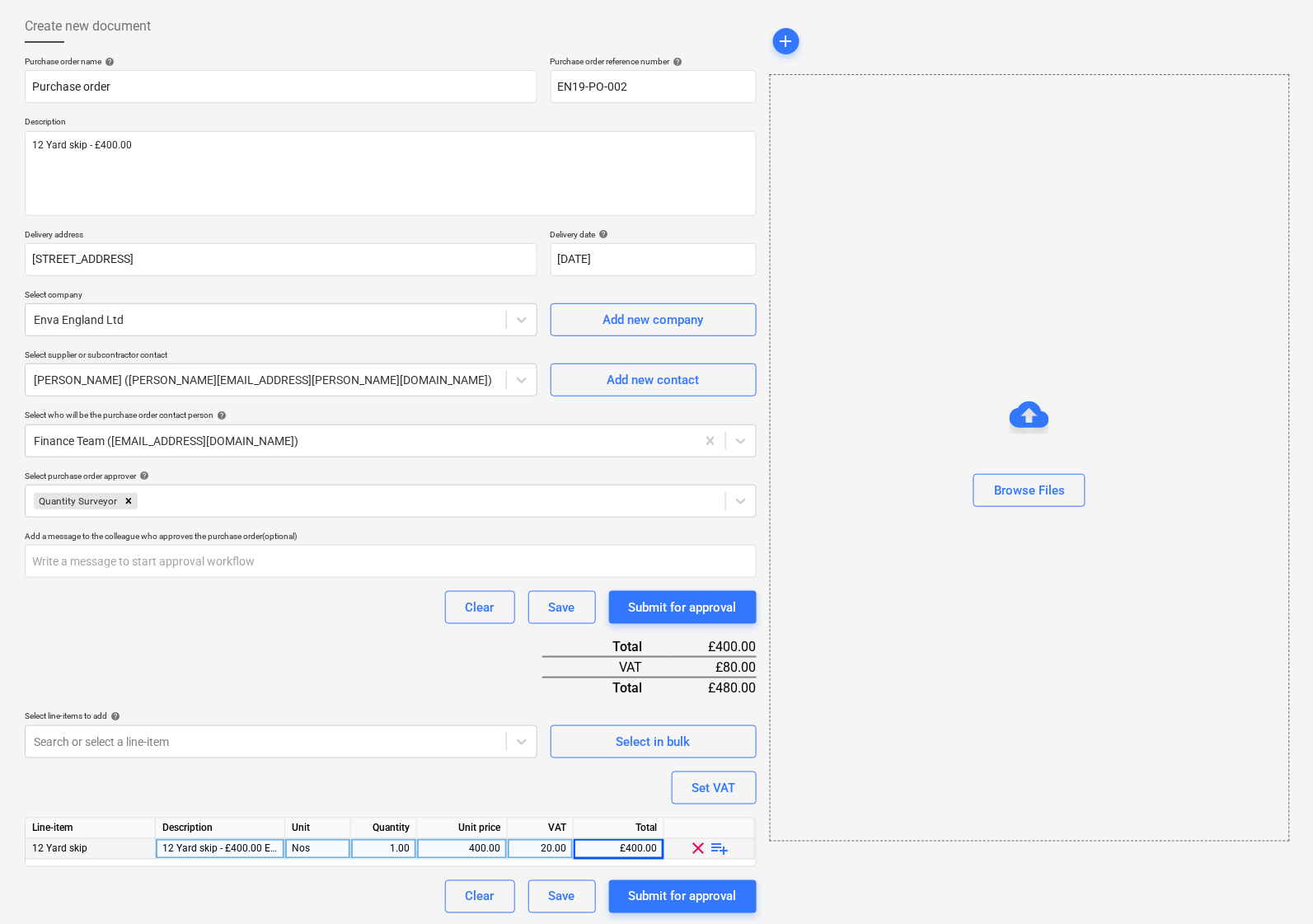
type textarea "x"
click at [351, 668] on div "Purchase order name help Purchase order Purchase order reference number help EN…" at bounding box center [391, 484] width 732 height 857
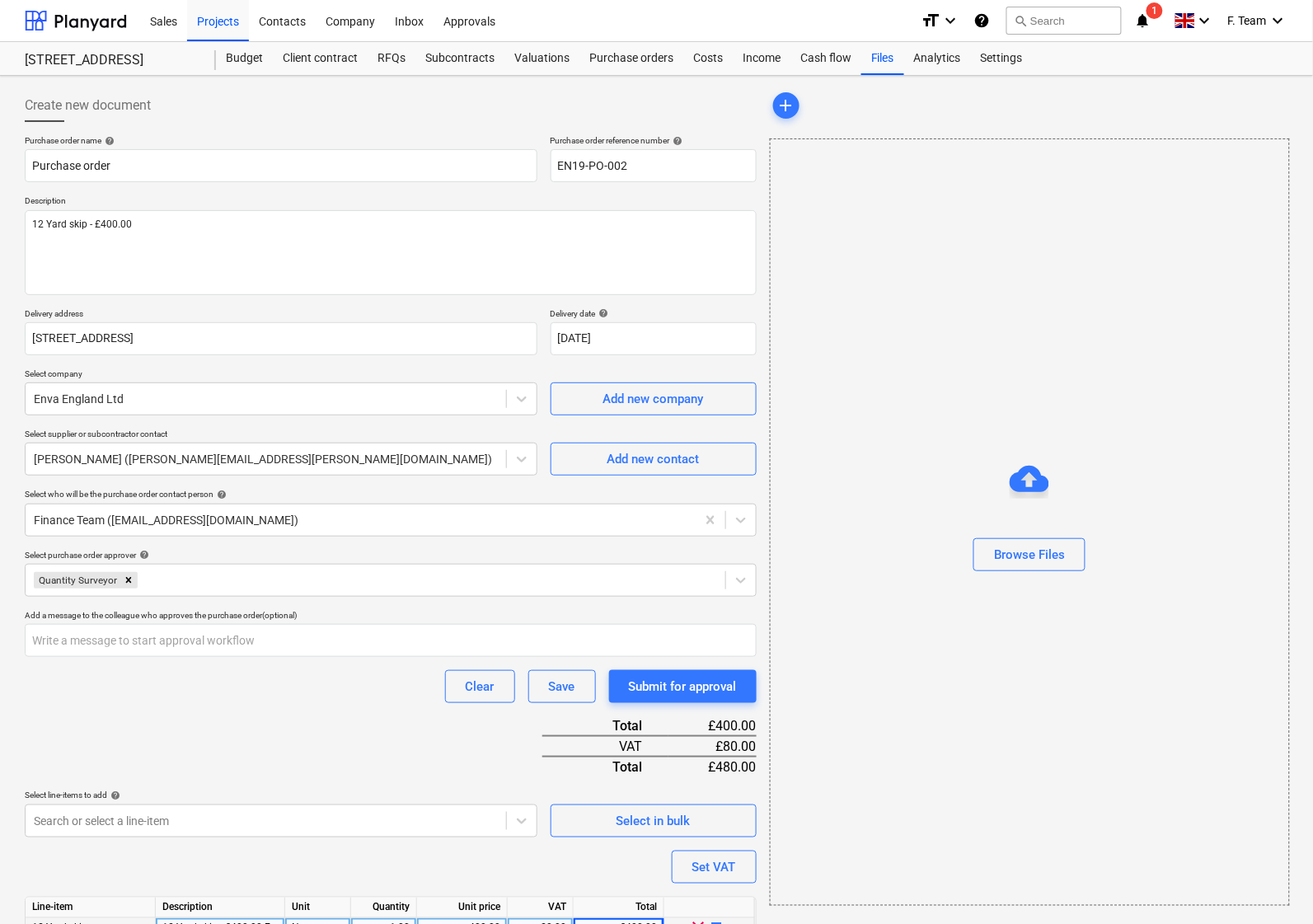
click at [254, 692] on div "Clear Save Submit for approval" at bounding box center [391, 686] width 732 height 33
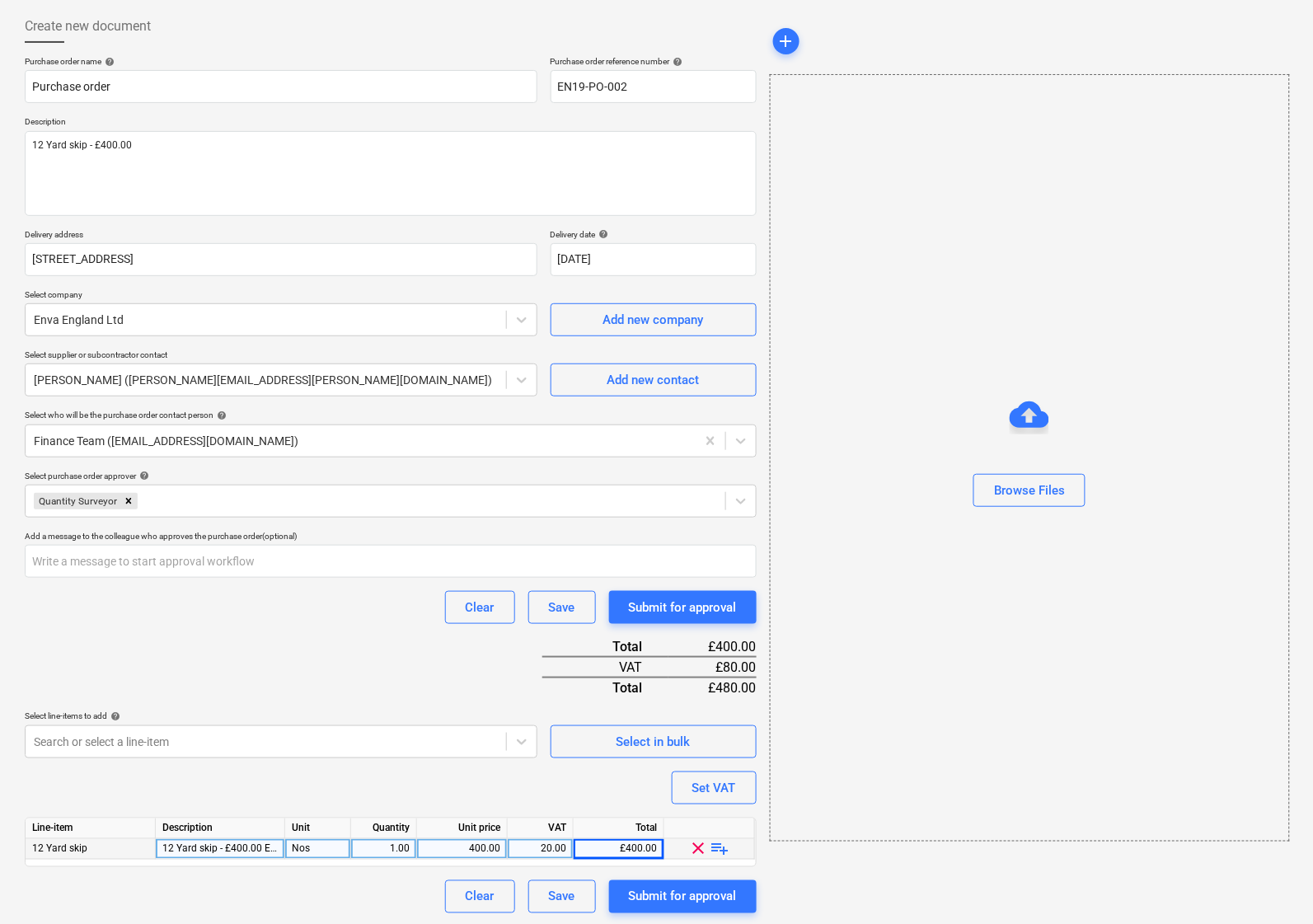
click at [196, 664] on div "Purchase order name help Purchase order Purchase order reference number help EN…" at bounding box center [391, 484] width 732 height 857
click at [231, 855] on div "12 Yard skip - £400.00 Exc VAT" at bounding box center [220, 850] width 129 height 20
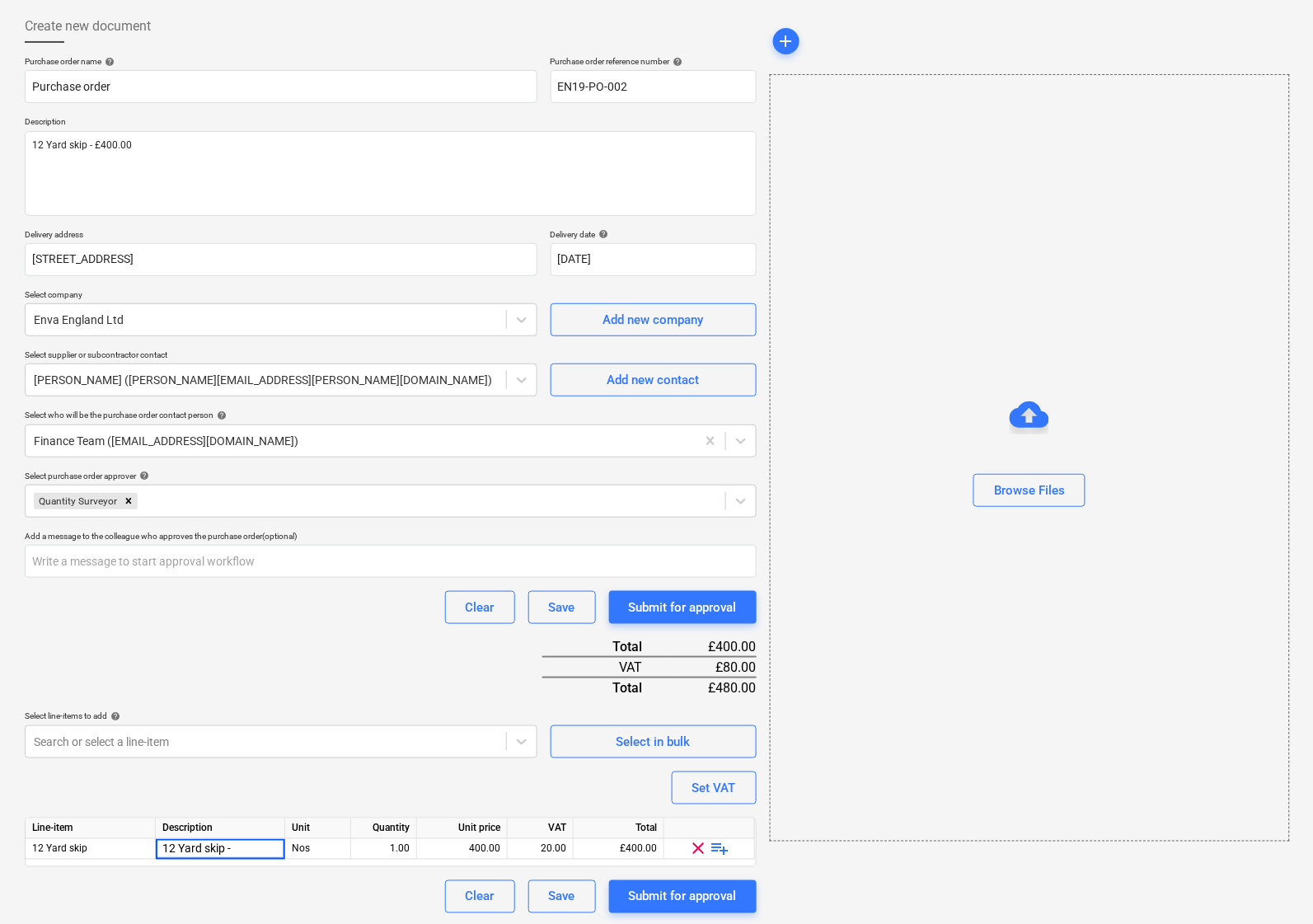
type input "12 Yard skip"
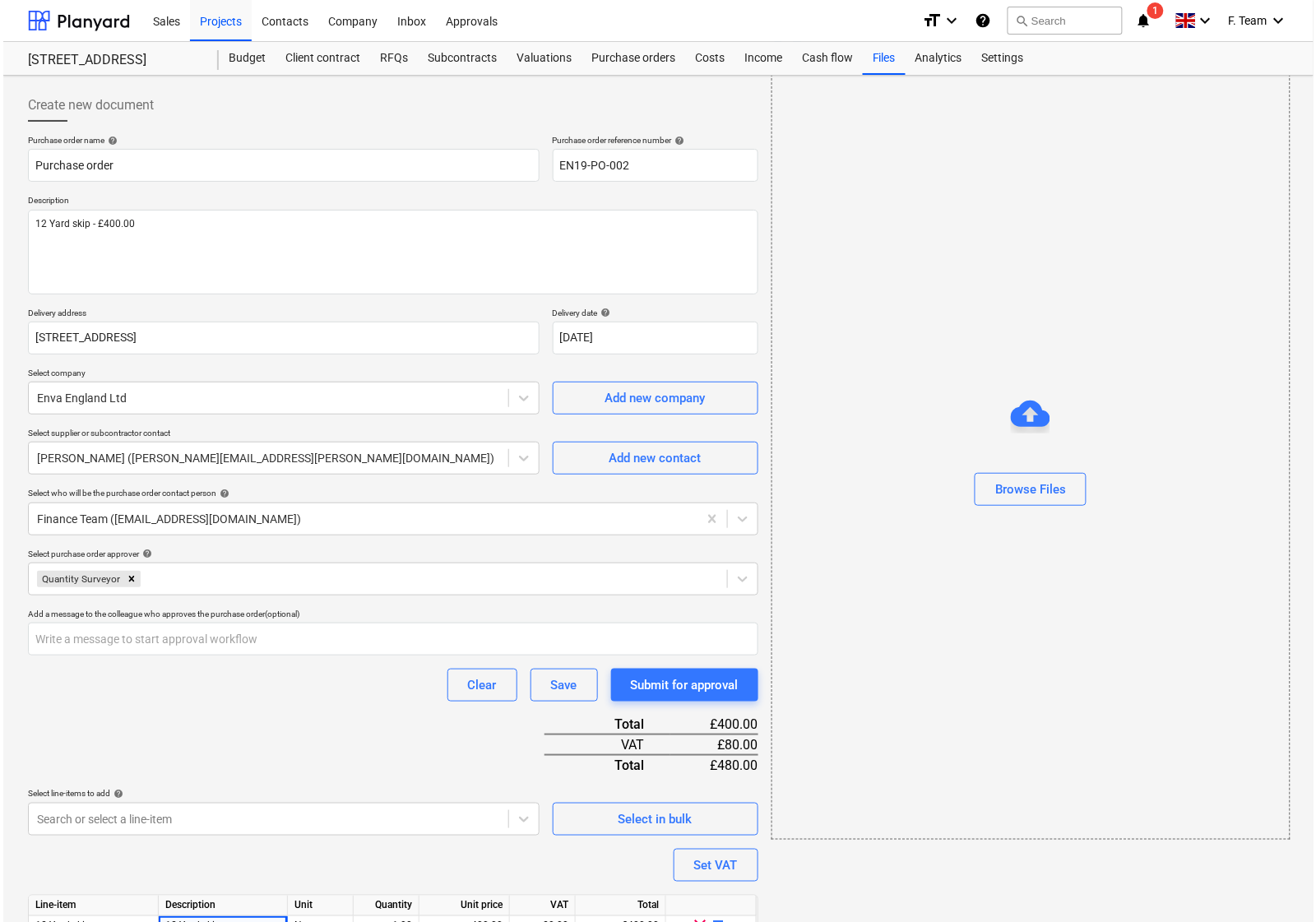
scroll to position [79, 0]
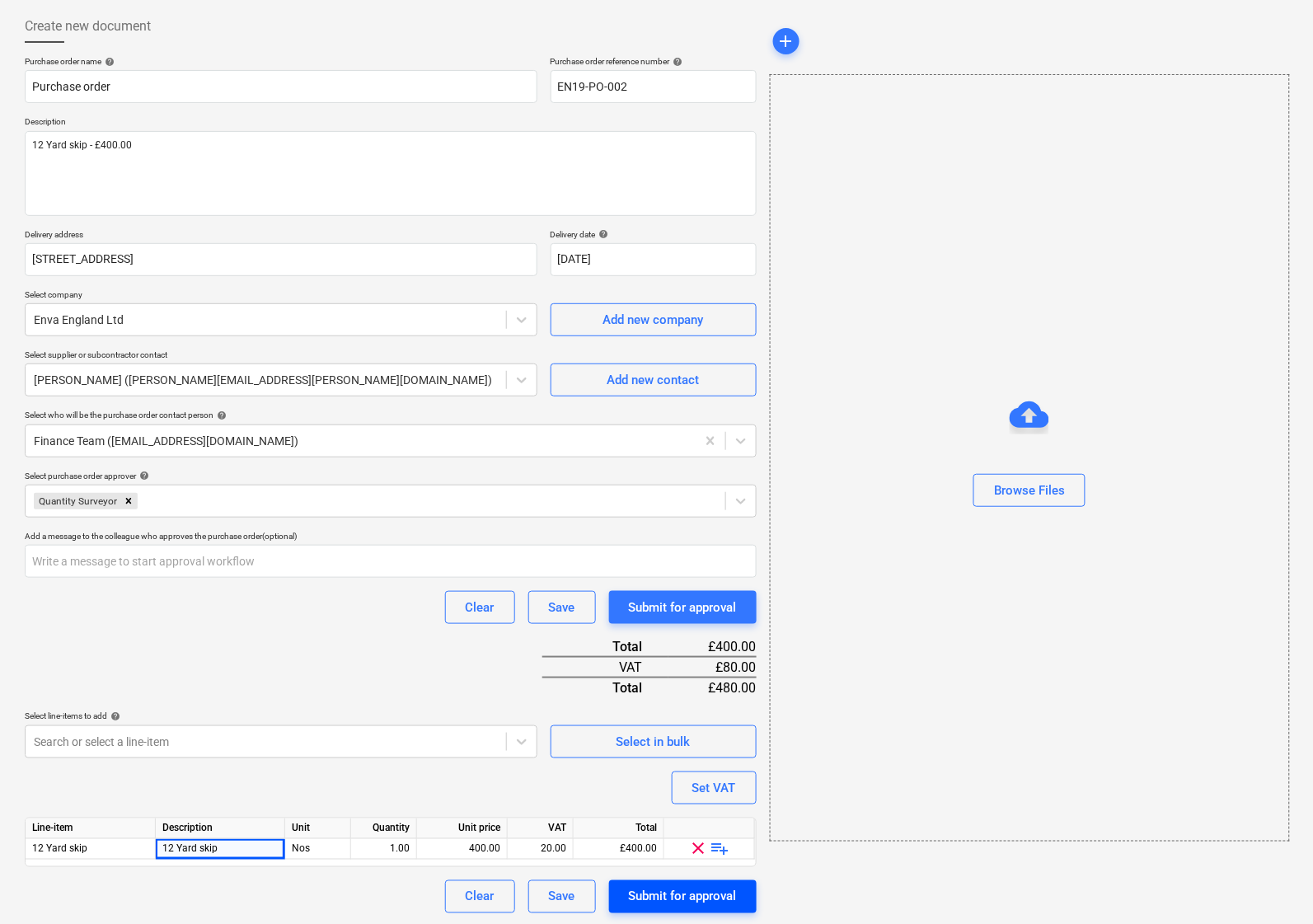
click at [701, 888] on div "Submit for approval" at bounding box center [683, 896] width 108 height 21
type textarea "x"
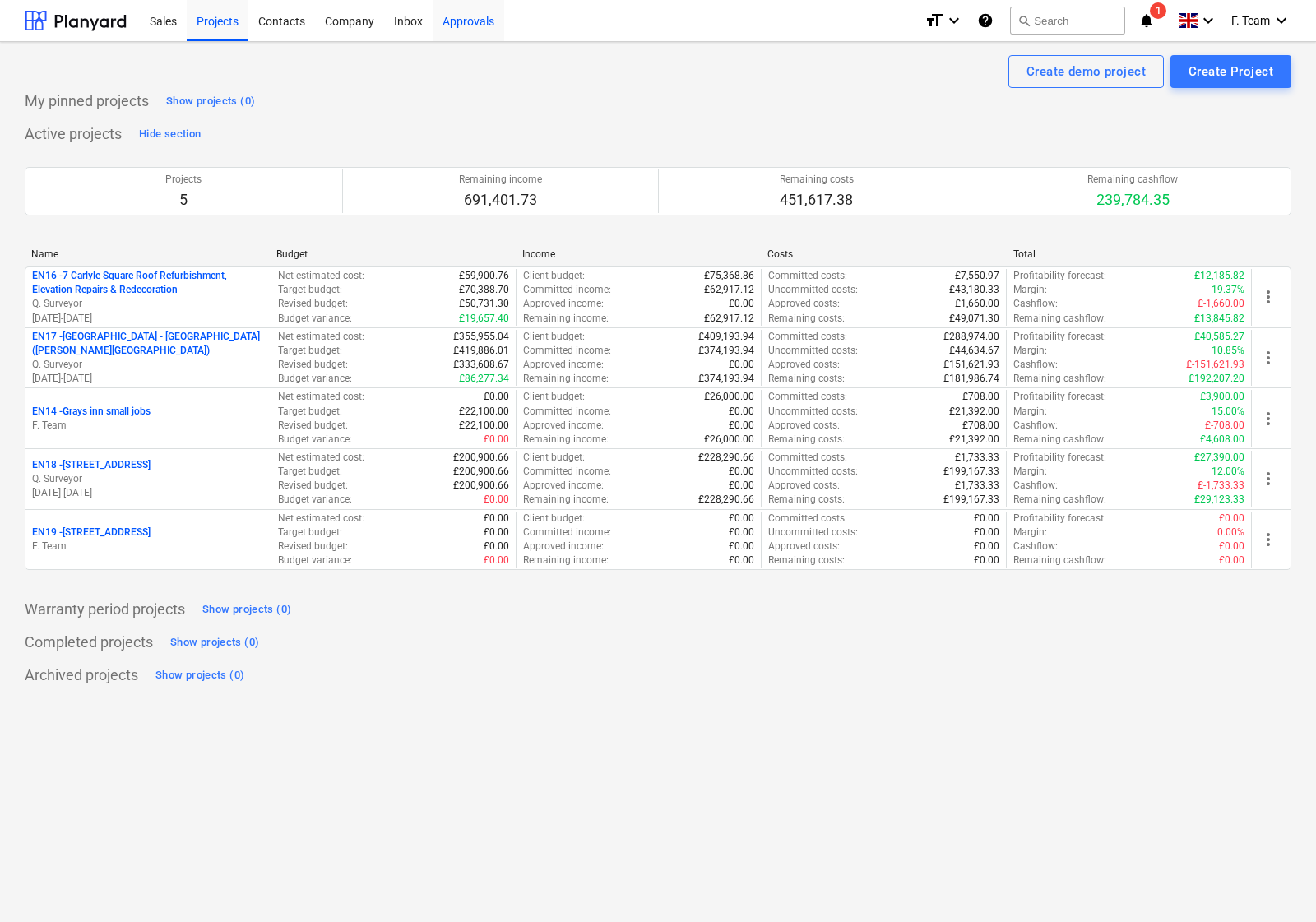
click at [482, 25] on div "Approvals" at bounding box center [468, 20] width 72 height 42
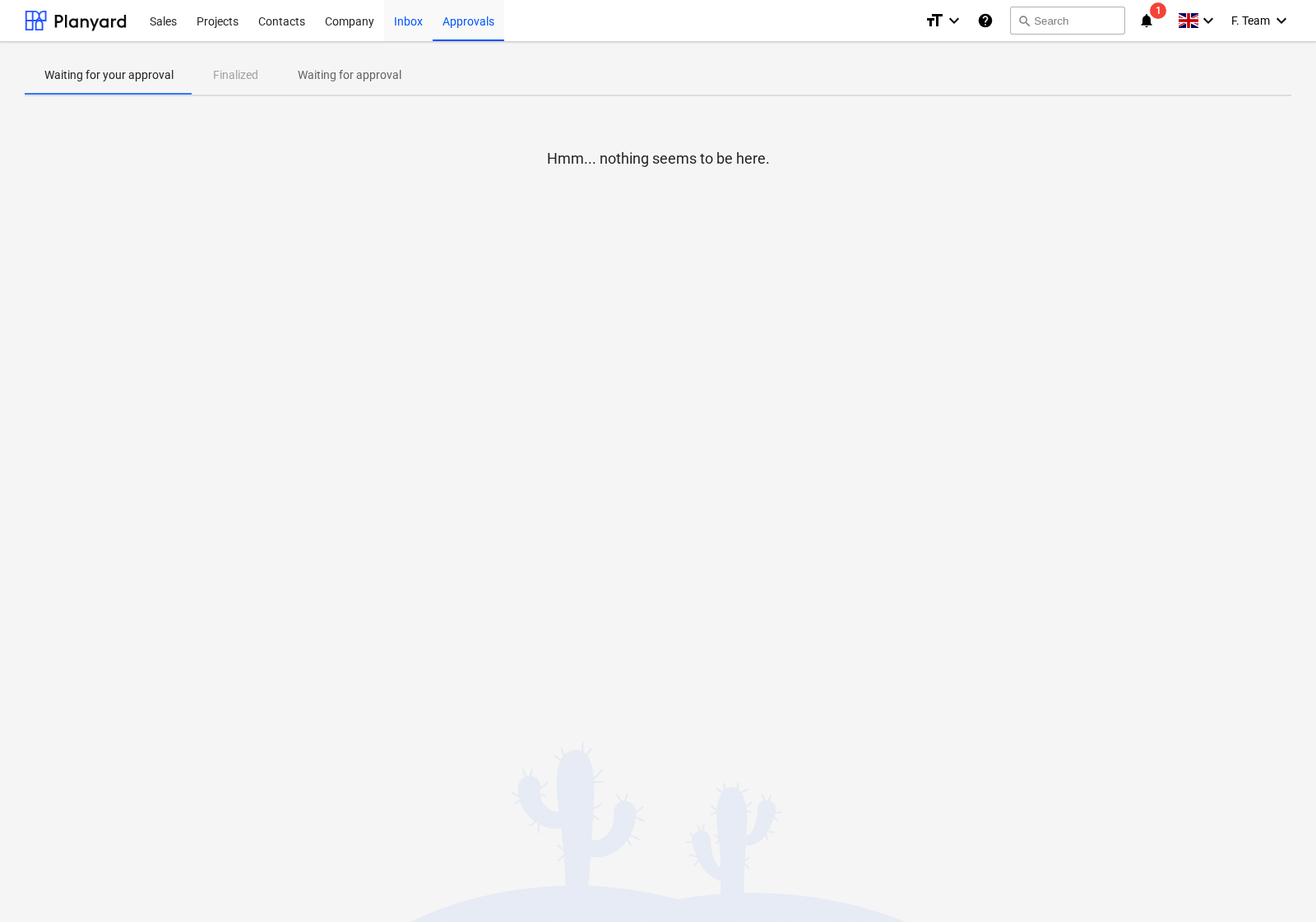
click at [401, 20] on div "Inbox" at bounding box center [408, 20] width 49 height 42
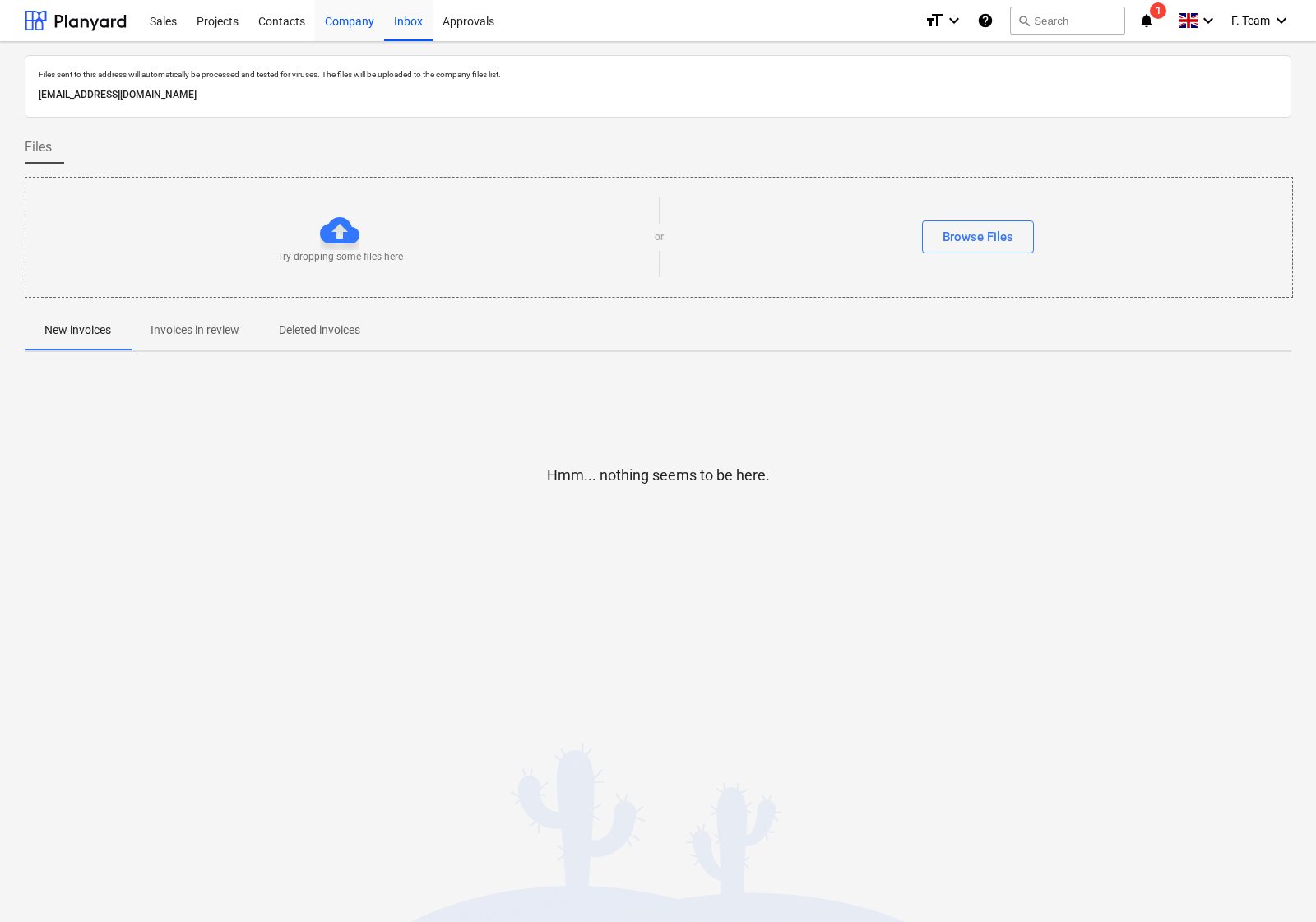
click at [346, 29] on div "Company" at bounding box center [349, 20] width 69 height 42
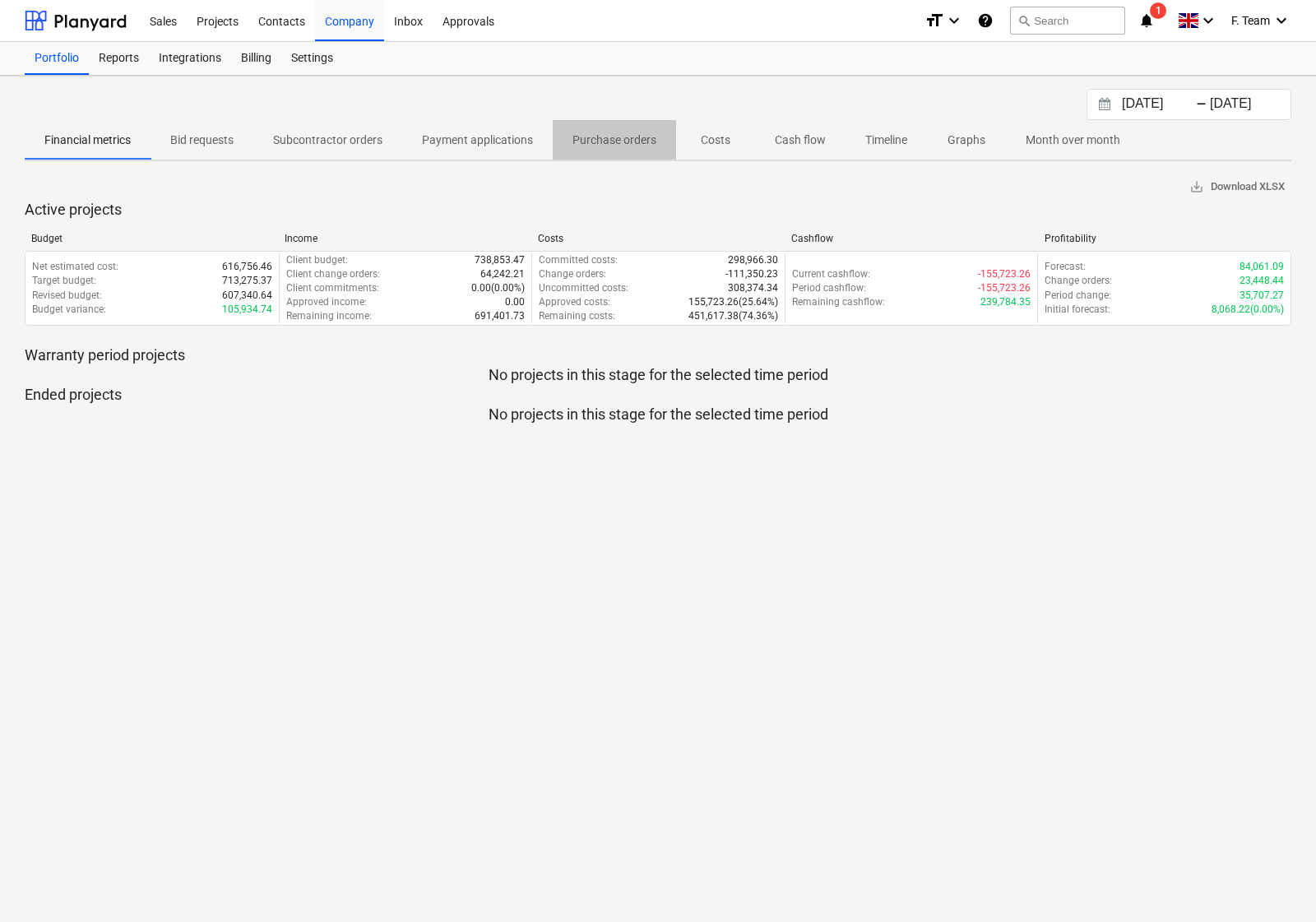
click at [645, 144] on p "Purchase orders" at bounding box center [614, 140] width 84 height 17
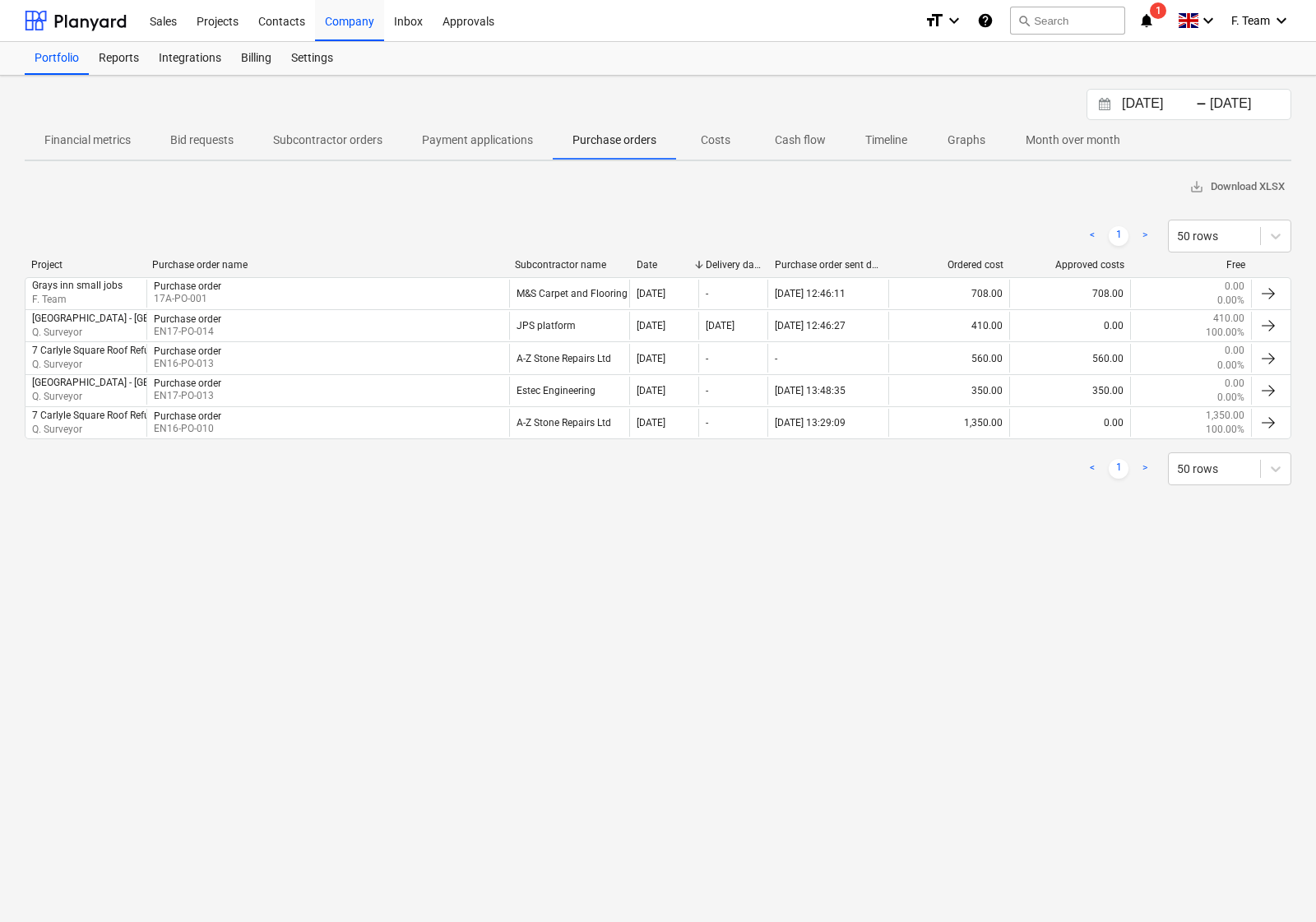
click at [1157, 10] on span "1" at bounding box center [1158, 11] width 17 height 17
click at [48, 11] on div at bounding box center [75, 20] width 102 height 41
